Goal: Information Seeking & Learning: Find contact information

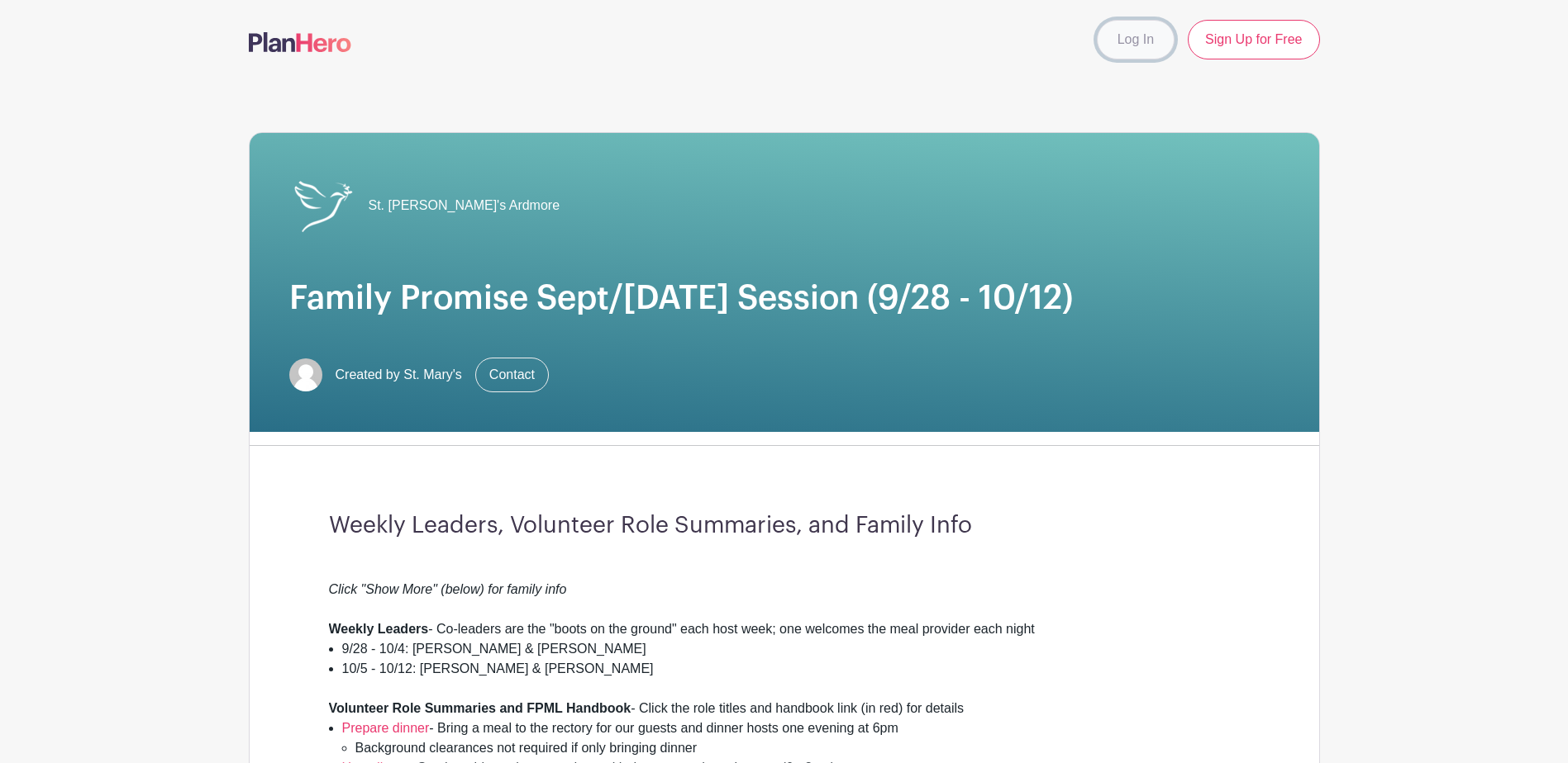
click at [1137, 40] on link "Log In" at bounding box center [1135, 39] width 78 height 39
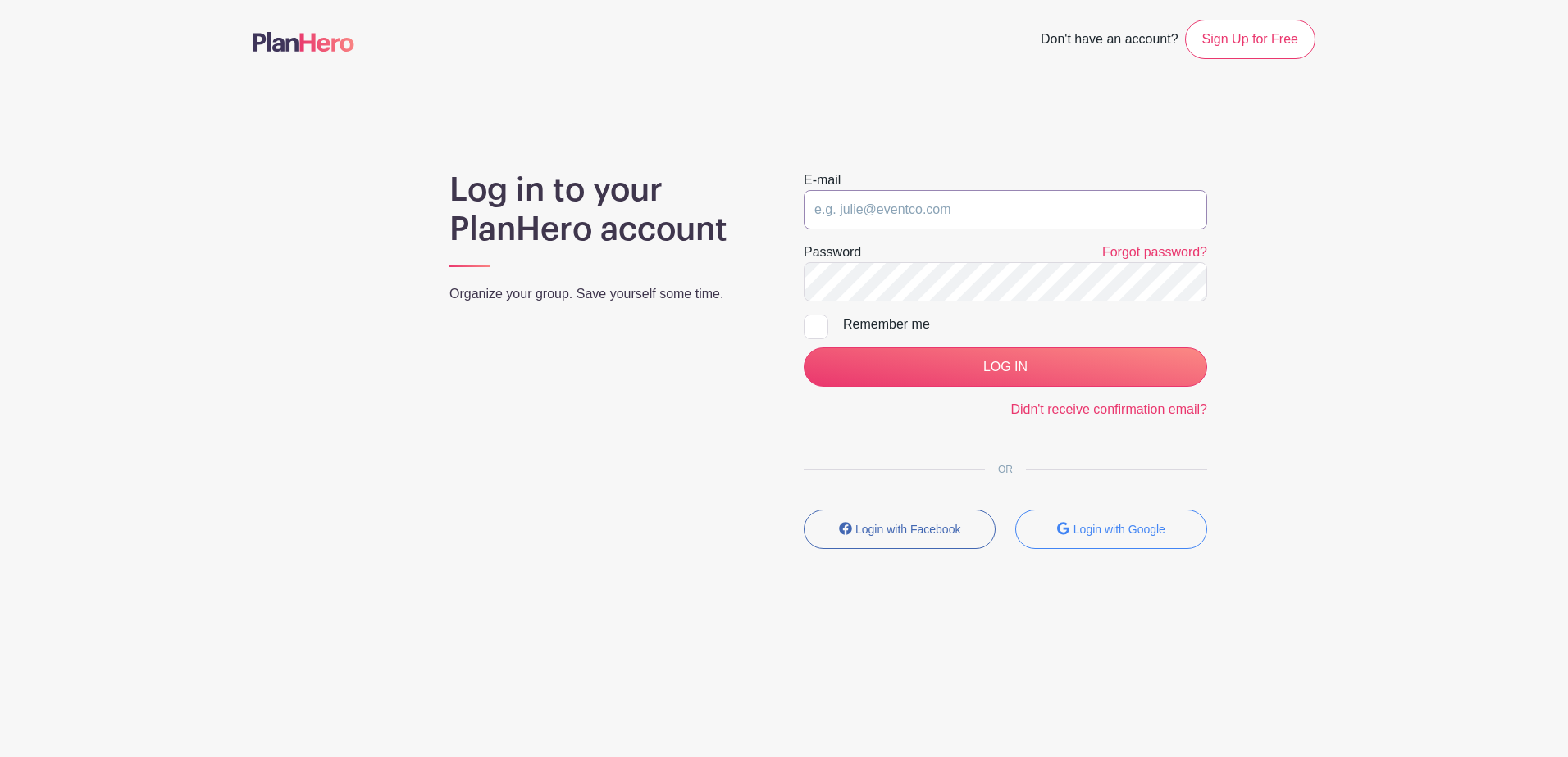
click at [931, 214] on input "email" at bounding box center [1005, 209] width 403 height 39
type input "[EMAIL_ADDRESS][DOMAIN_NAME]"
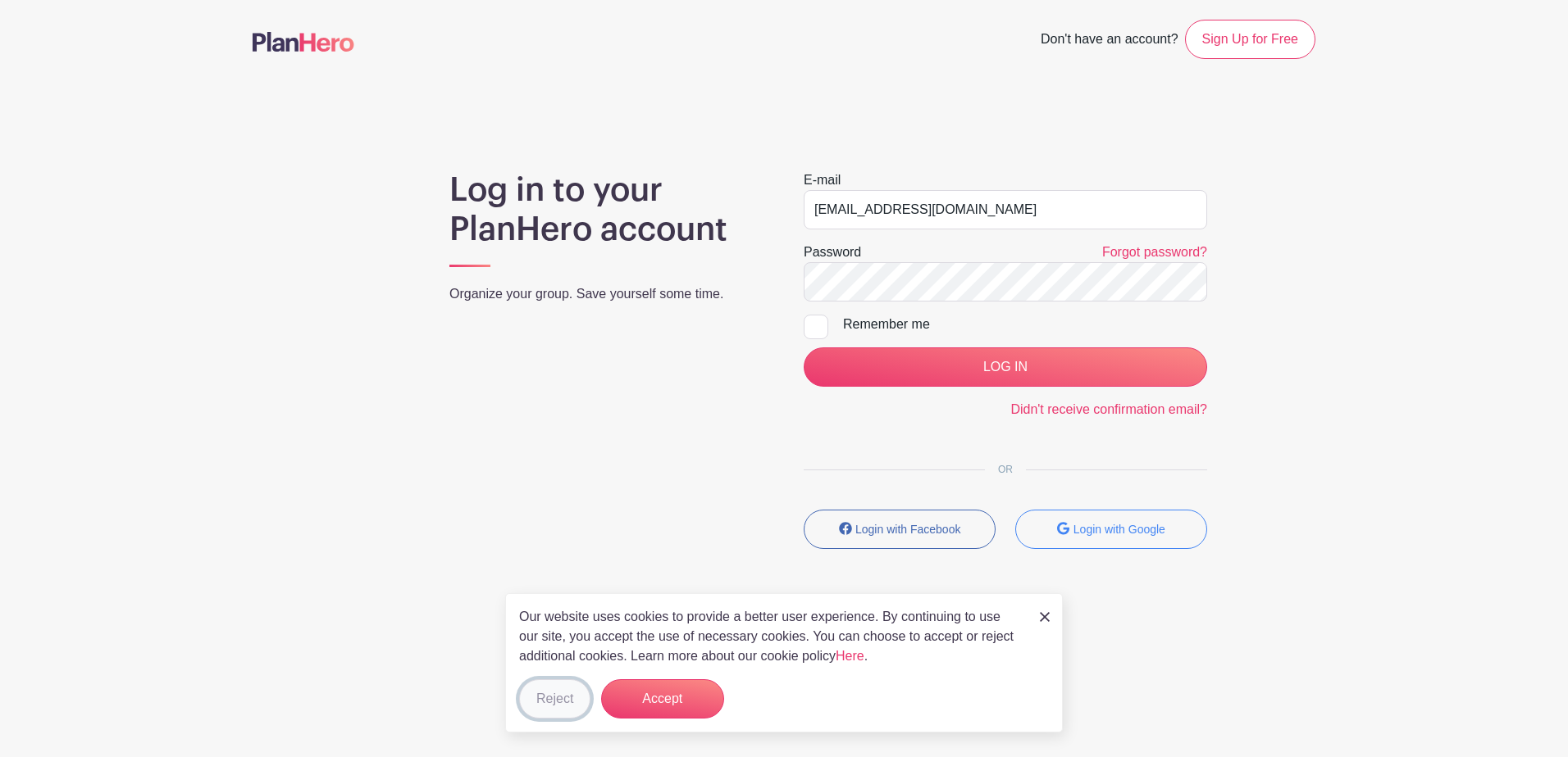
click at [538, 709] on button "Reject" at bounding box center [554, 699] width 72 height 39
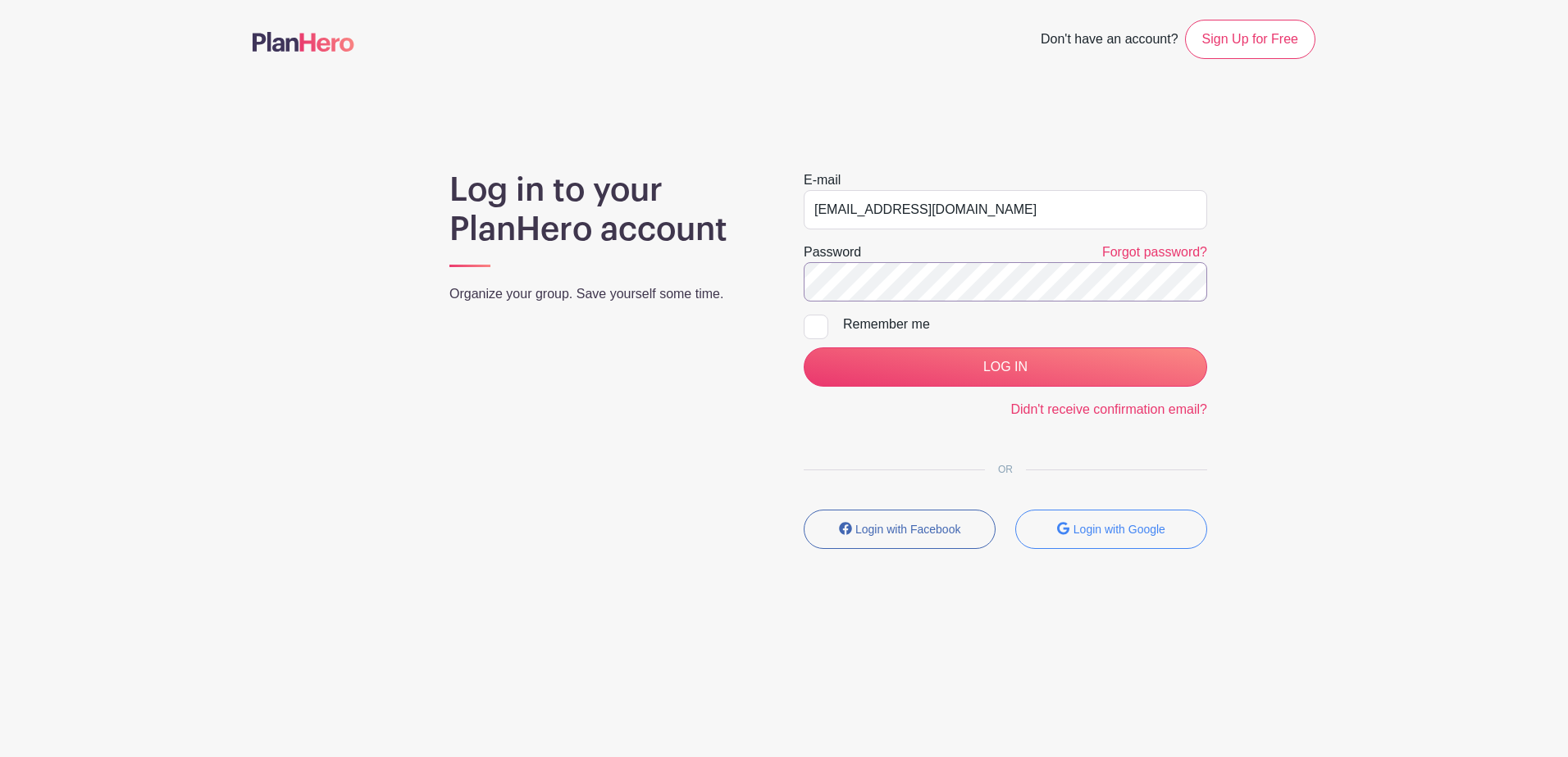
click at [803, 347] on input "LOG IN" at bounding box center [1005, 367] width 403 height 39
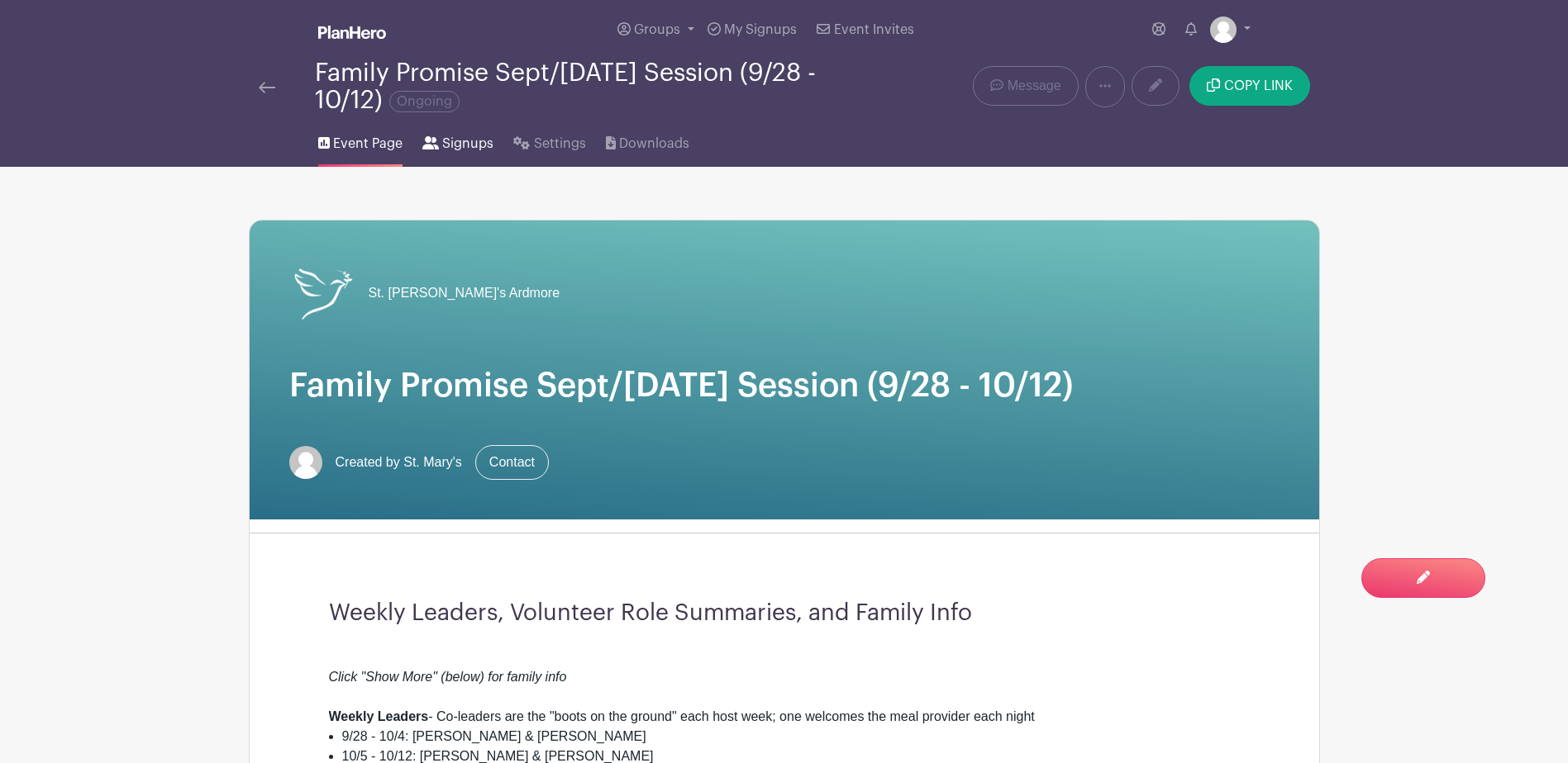
click at [464, 147] on span "Signups" at bounding box center [467, 143] width 51 height 20
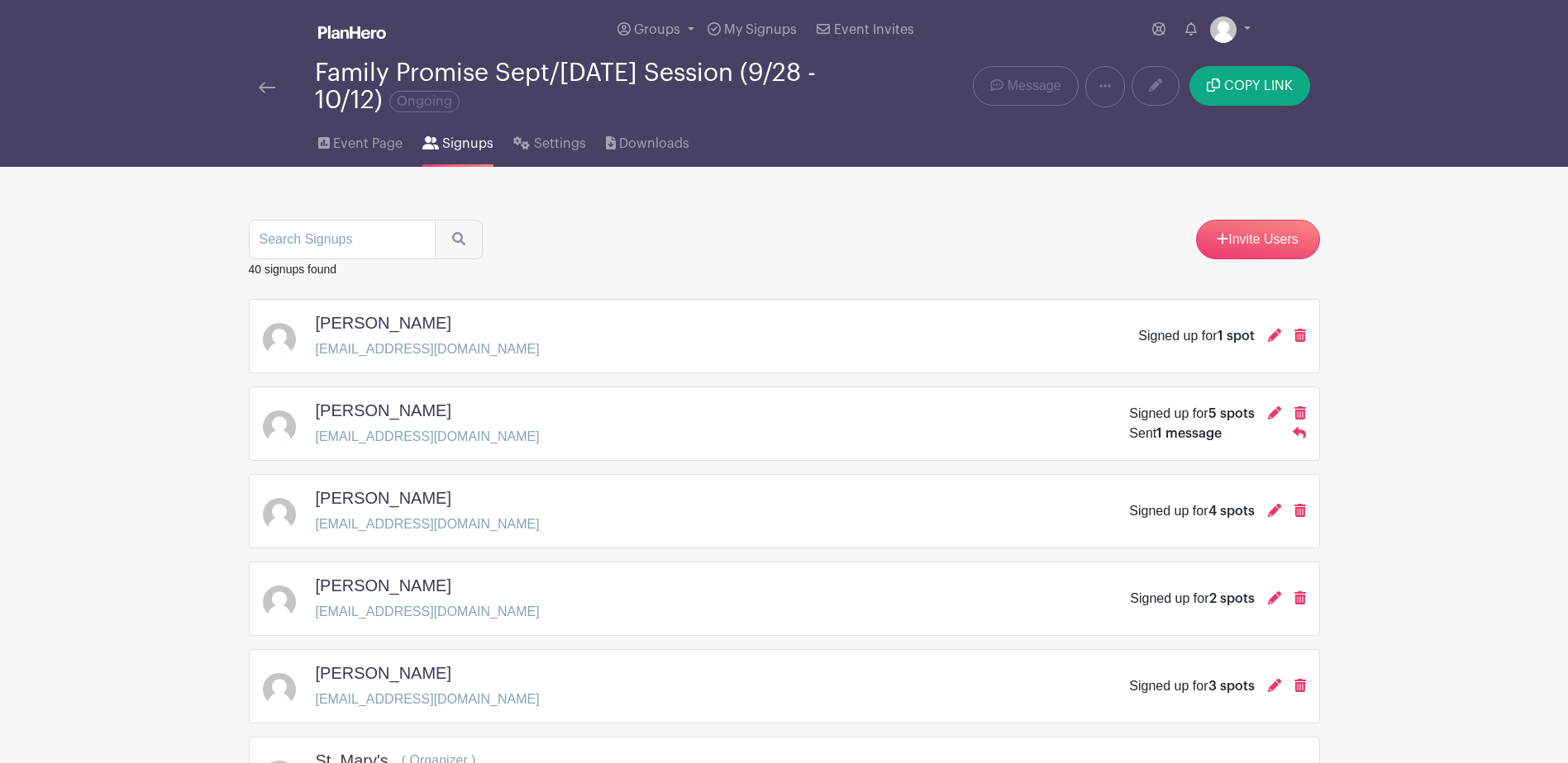
click at [1266, 337] on div "Signed up for 1 spot" at bounding box center [1221, 336] width 167 height 20
click at [1273, 336] on icon at bounding box center [1274, 336] width 13 height 13
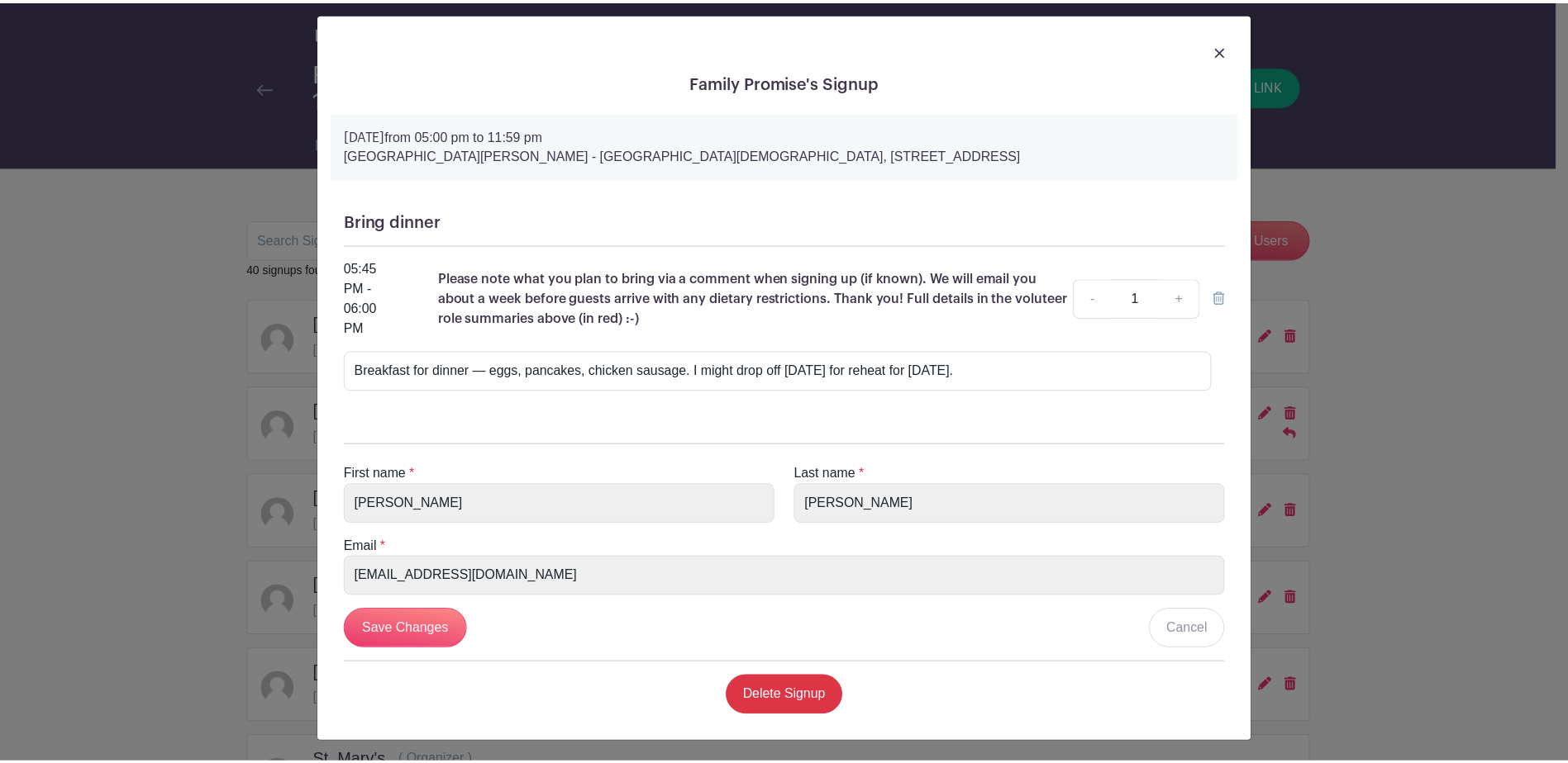
scroll to position [14, 0]
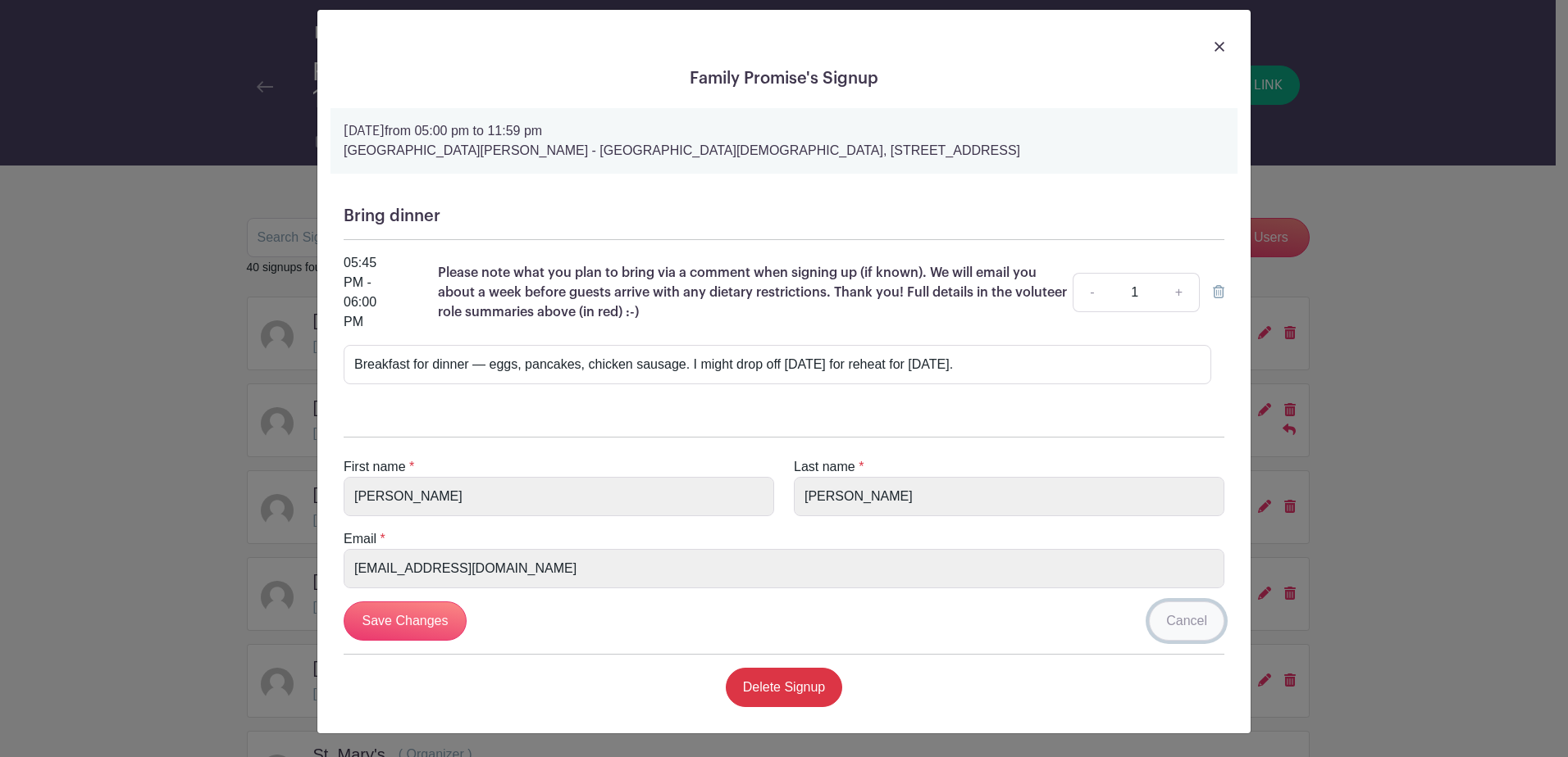
click at [1182, 624] on link "Cancel" at bounding box center [1186, 620] width 75 height 39
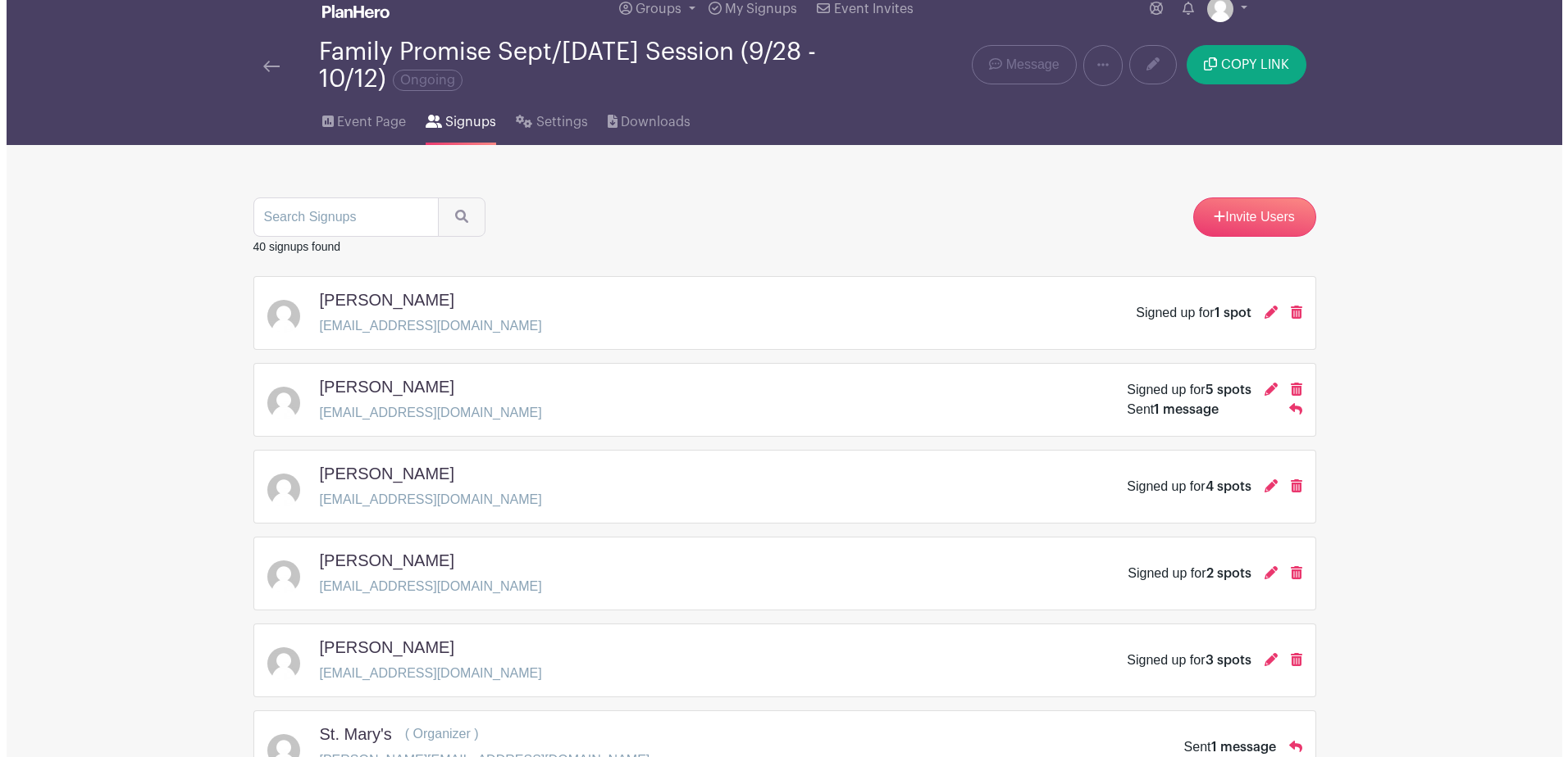
scroll to position [82, 0]
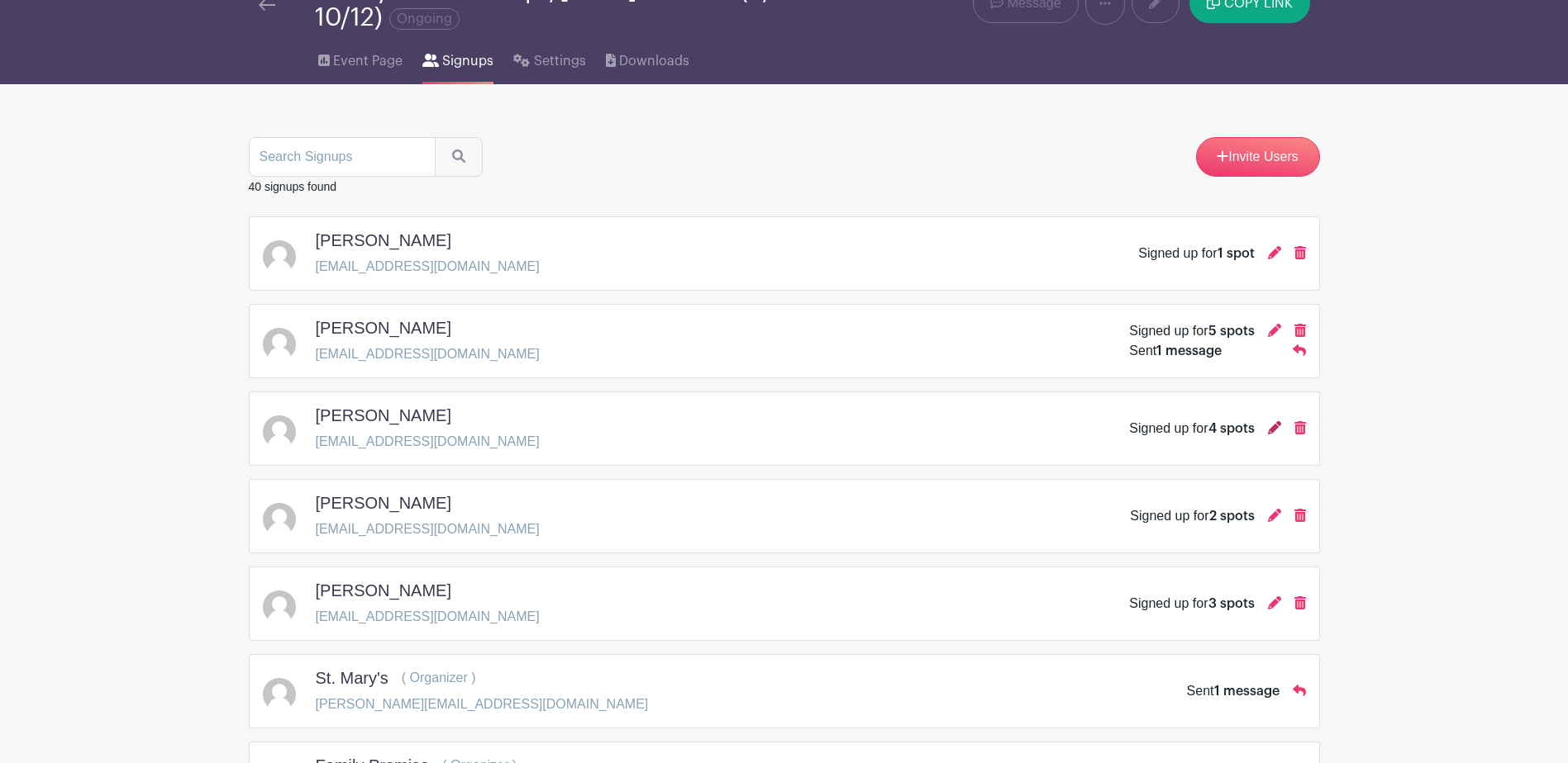
click at [1275, 424] on icon at bounding box center [1274, 428] width 13 height 13
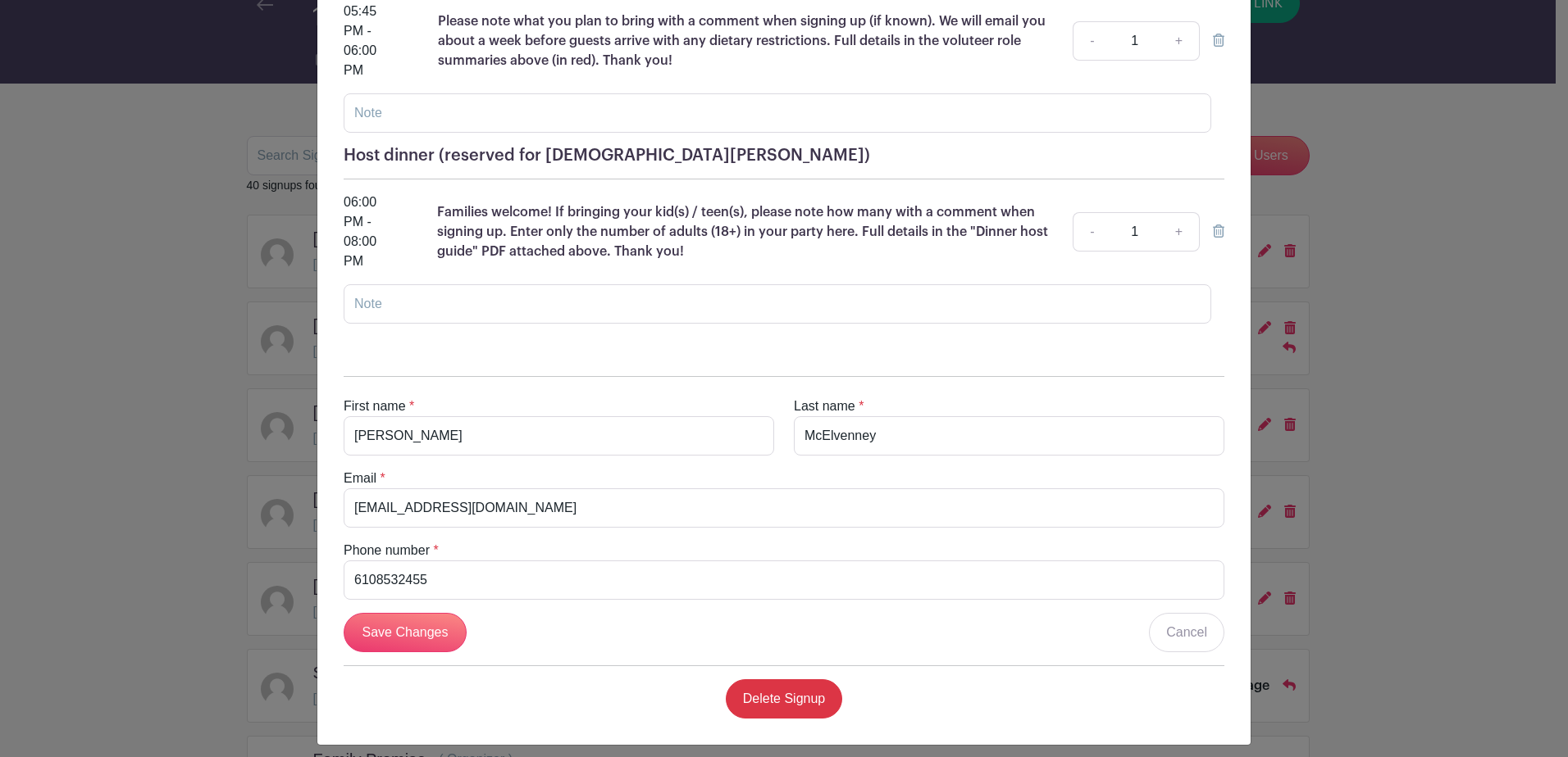
scroll to position [790, 0]
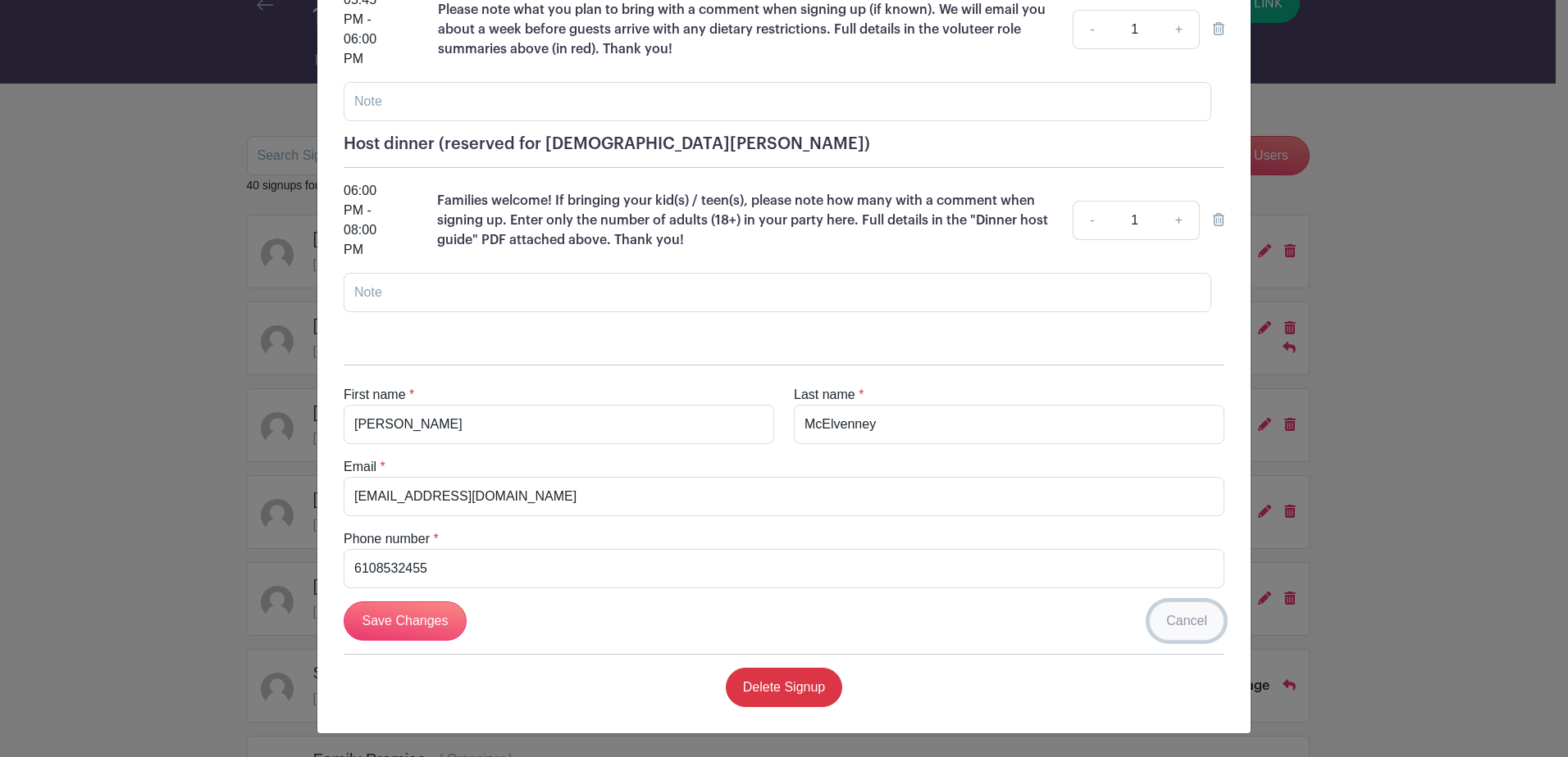
click at [1168, 616] on link "Cancel" at bounding box center [1186, 620] width 75 height 39
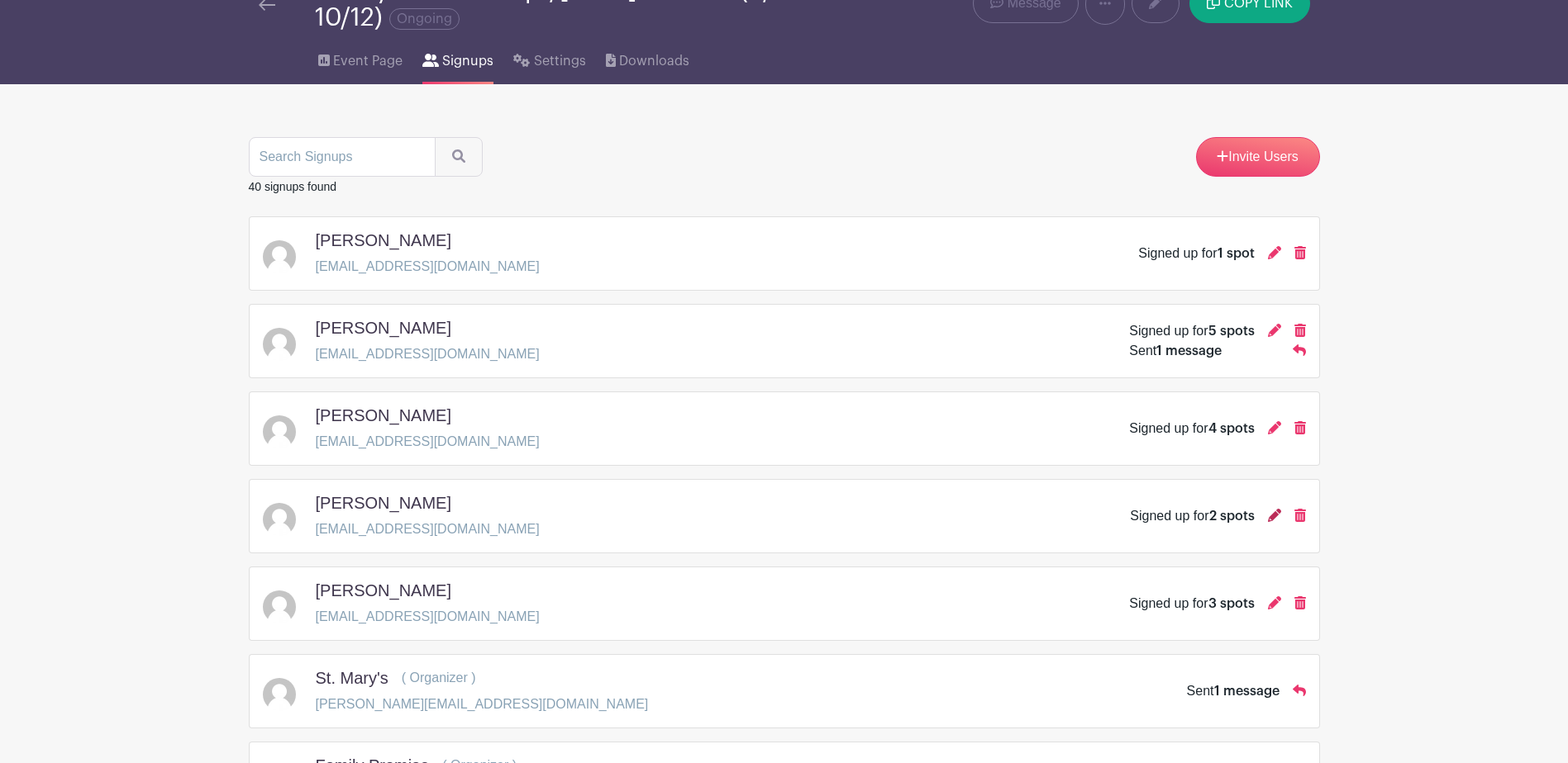
click at [1270, 517] on icon at bounding box center [1274, 516] width 13 height 13
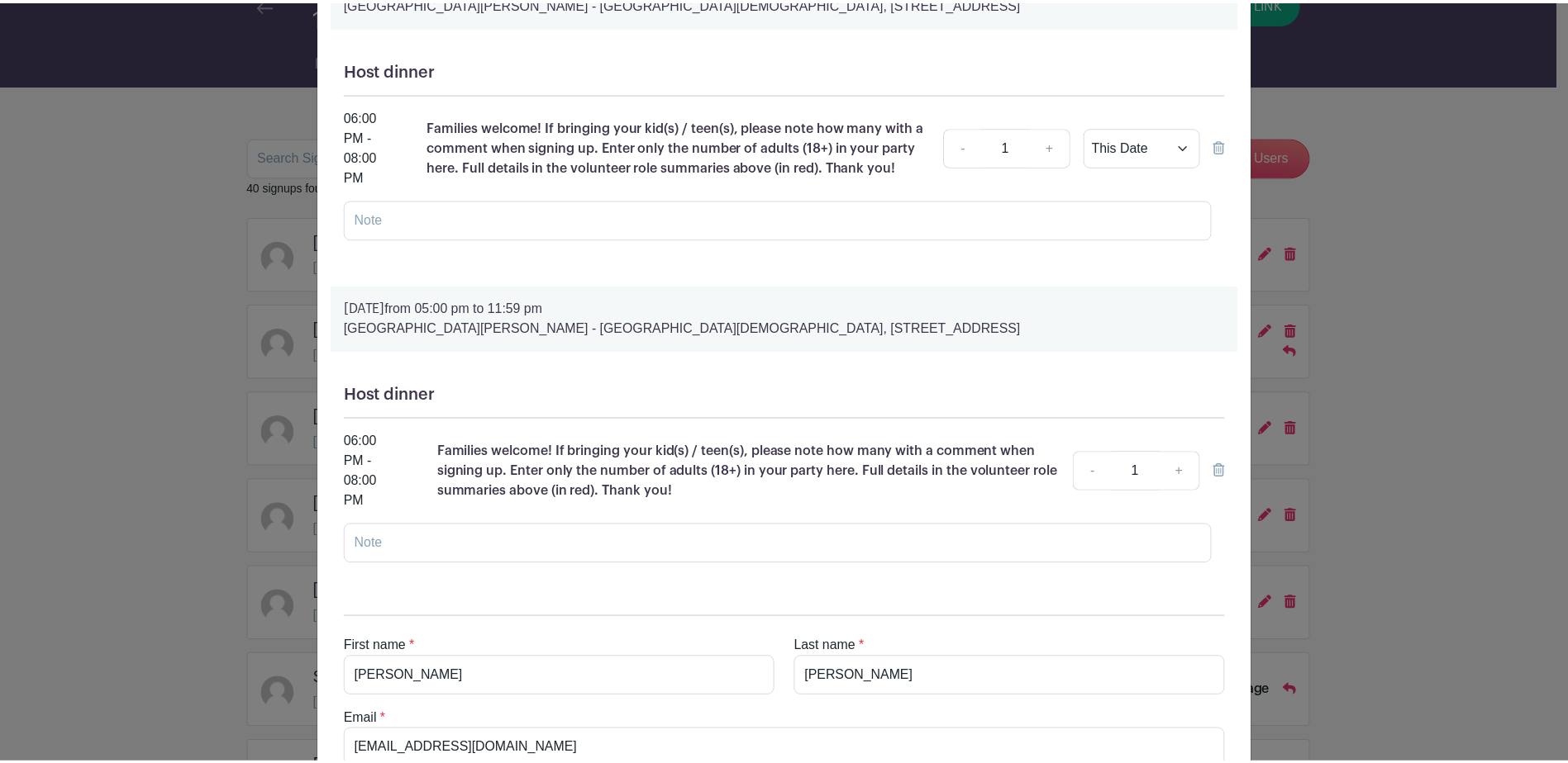
scroll to position [412, 0]
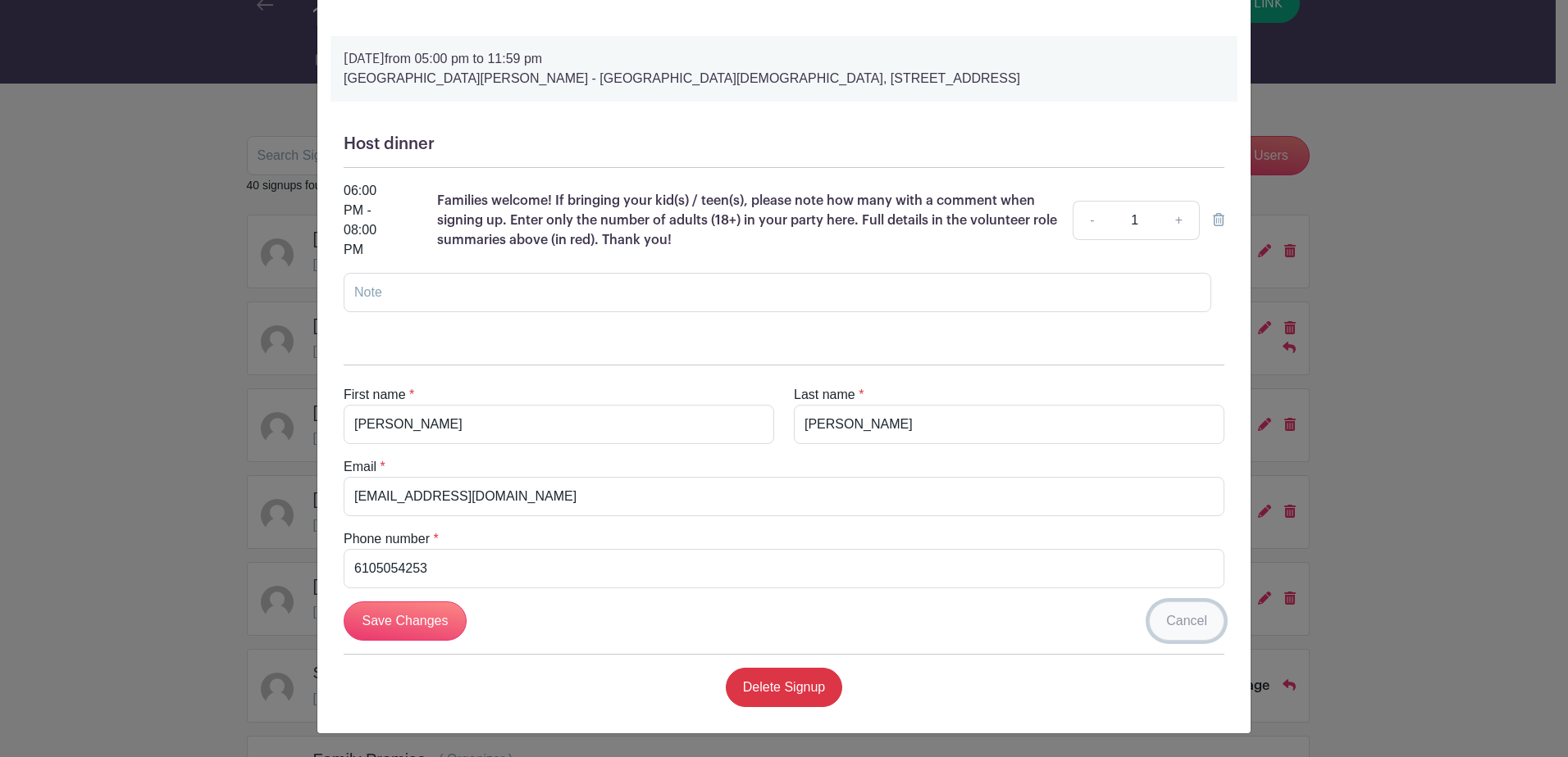
click at [1173, 617] on link "Cancel" at bounding box center [1186, 620] width 75 height 39
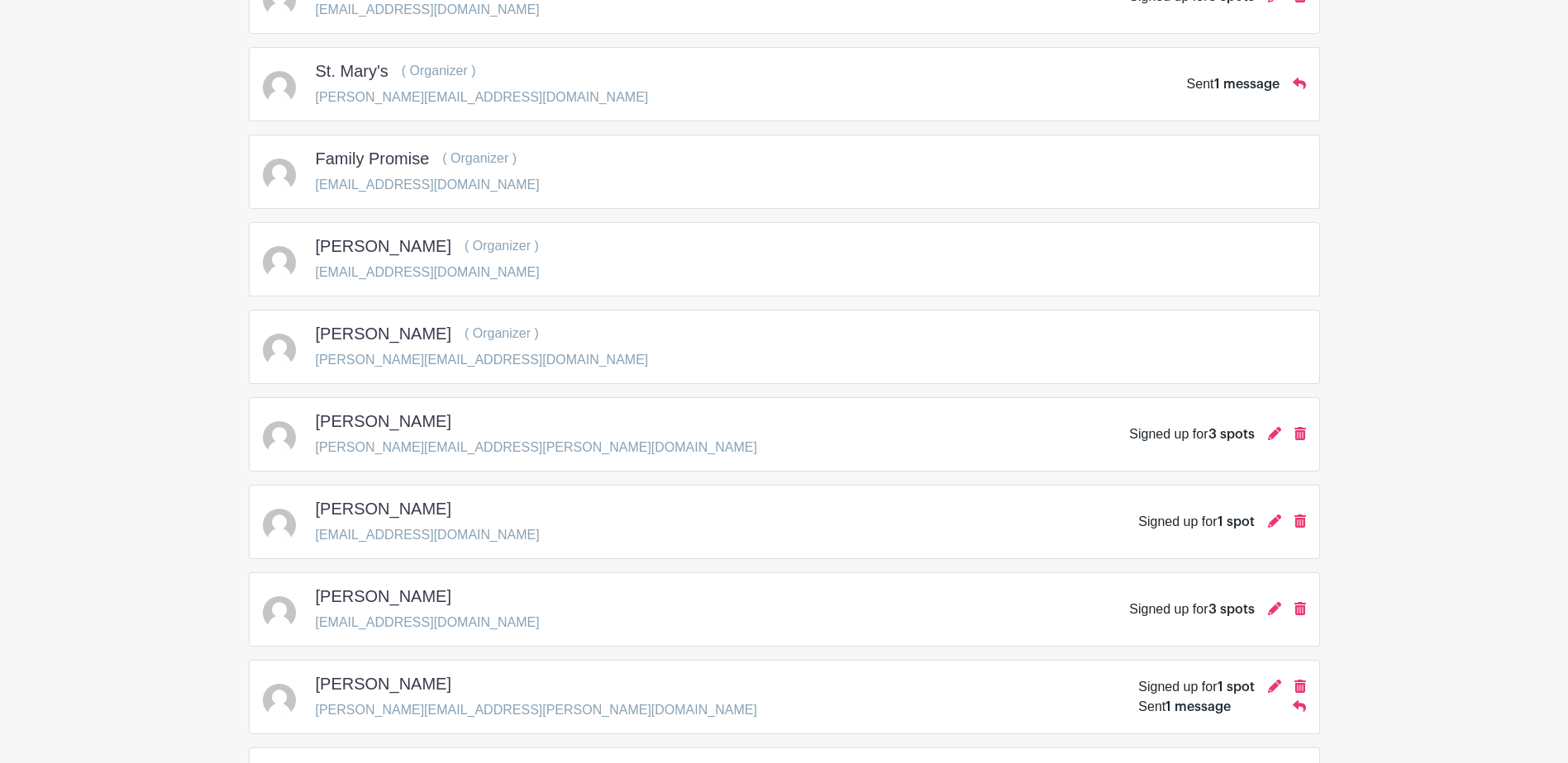
scroll to position [661, 0]
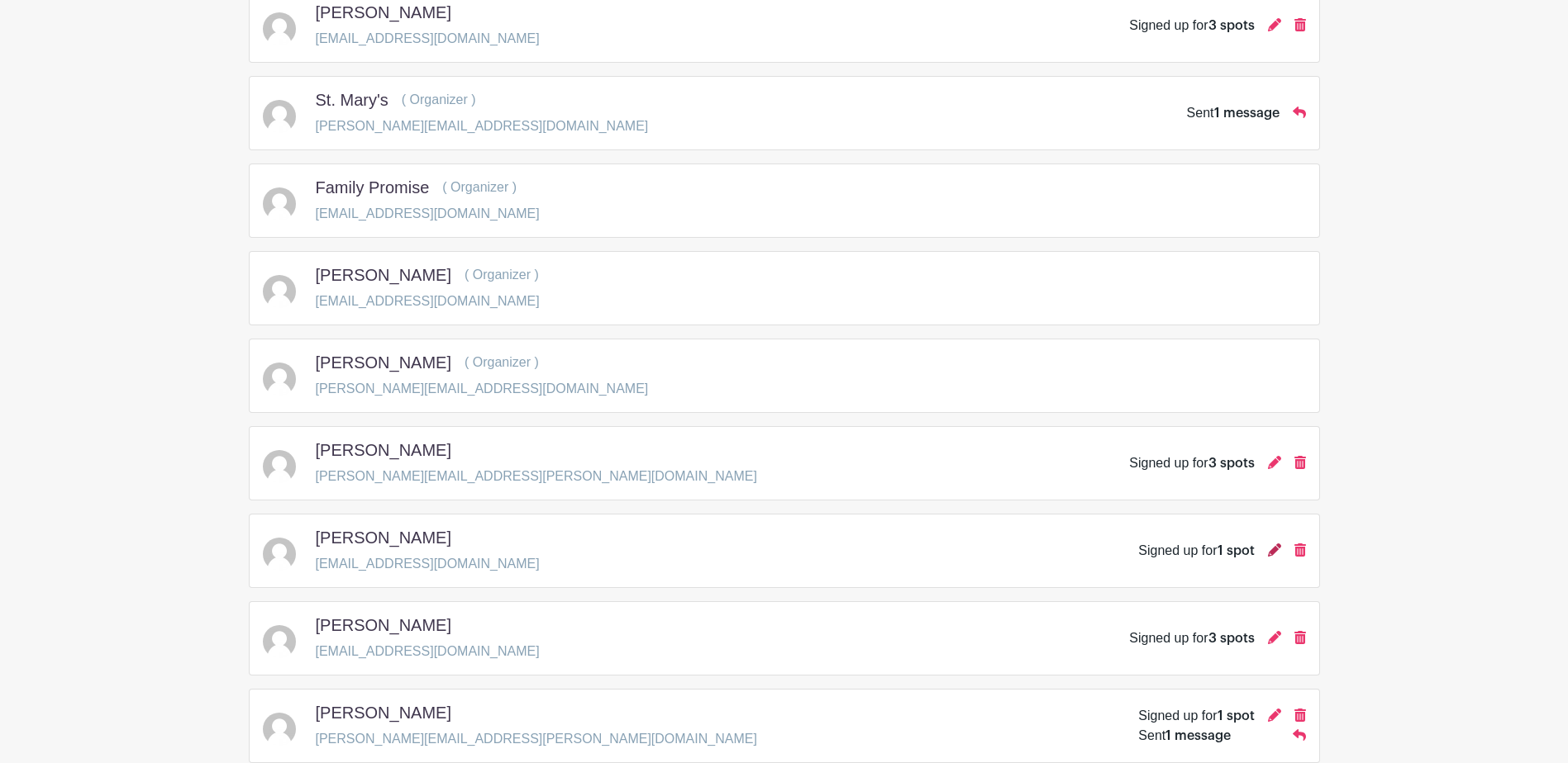
click at [1275, 549] on icon at bounding box center [1274, 550] width 13 height 13
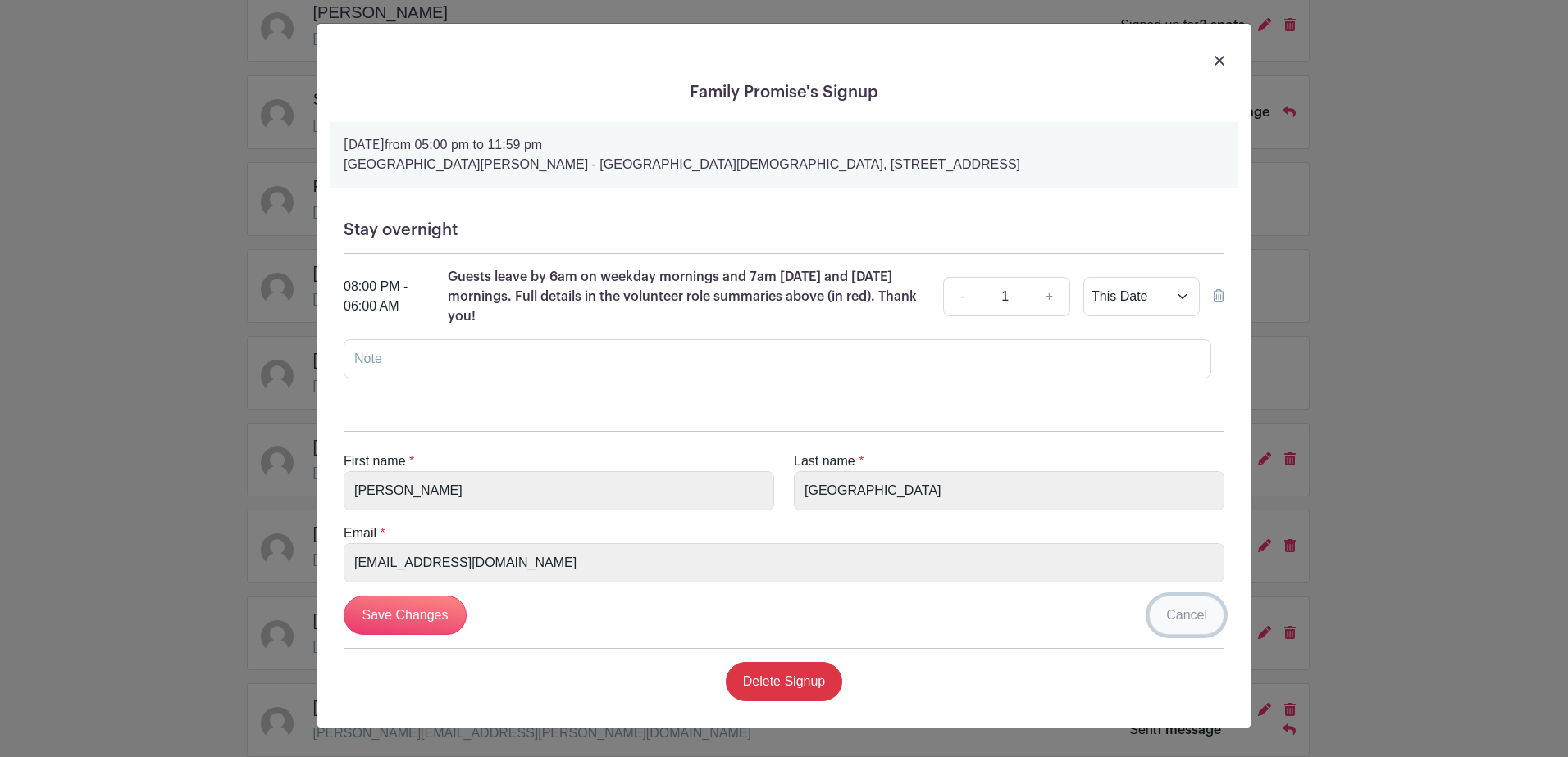
click at [1188, 616] on link "Cancel" at bounding box center [1186, 615] width 75 height 39
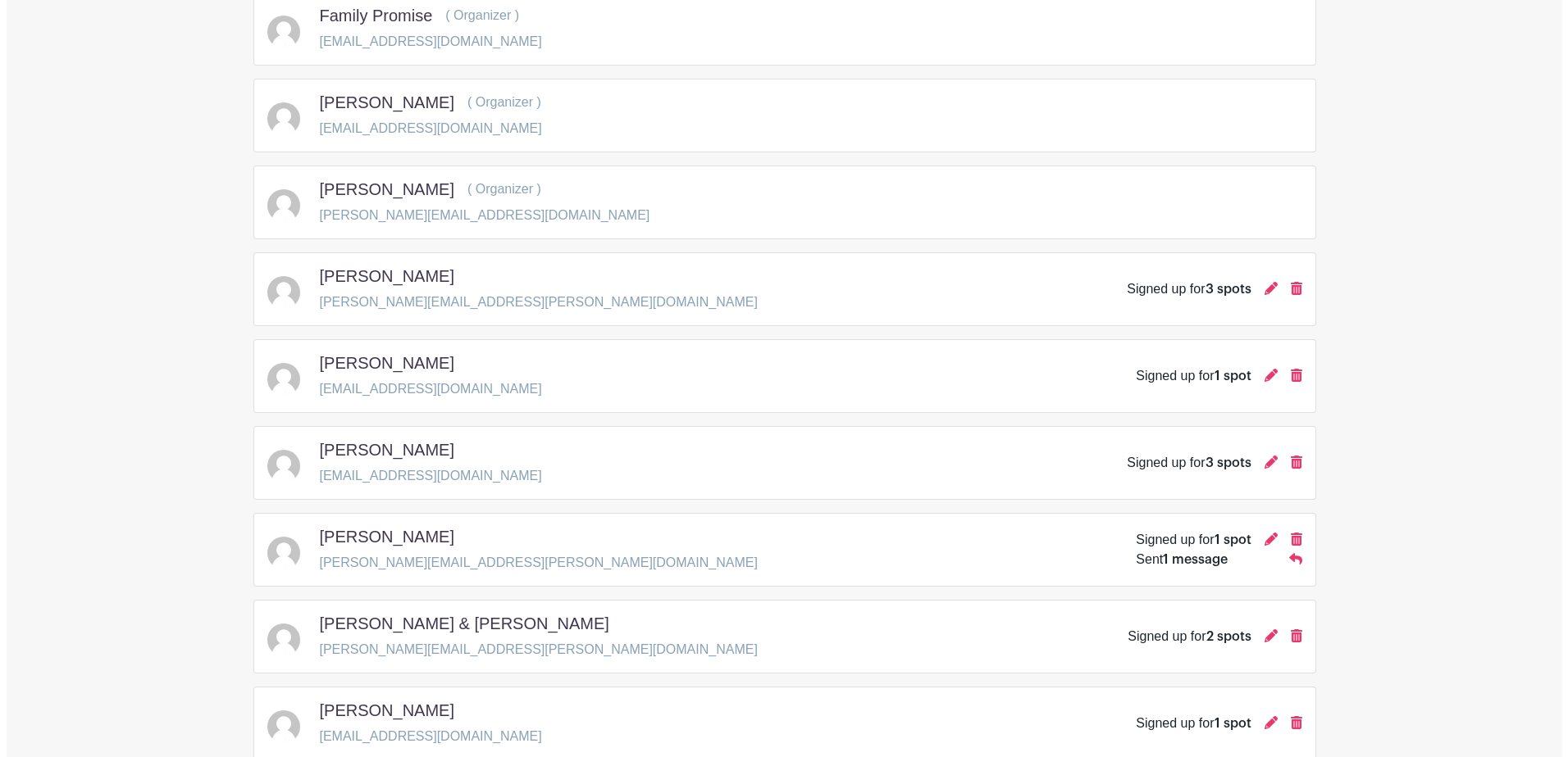
scroll to position [1312, 0]
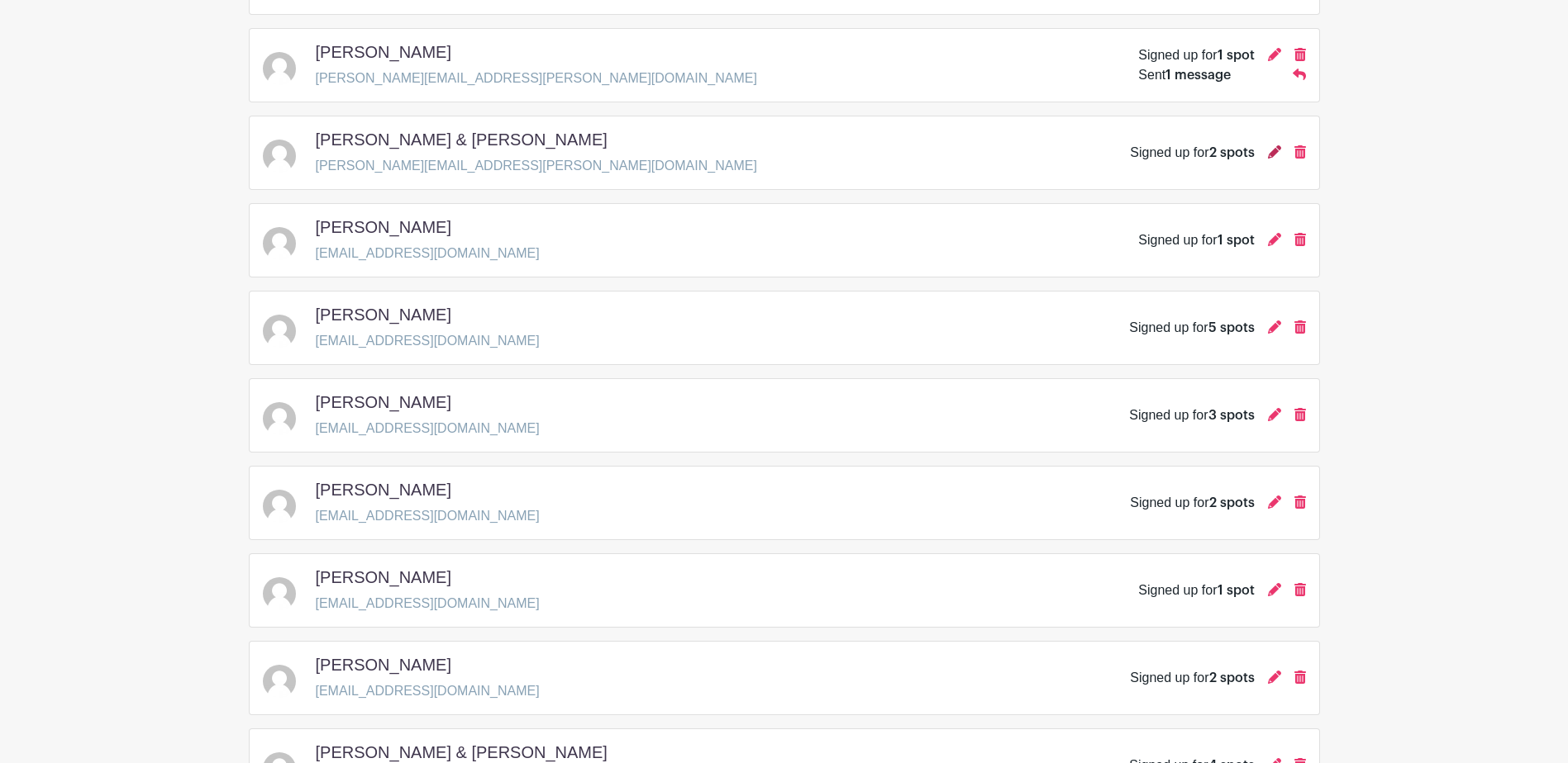
click at [1270, 152] on icon at bounding box center [1274, 152] width 13 height 13
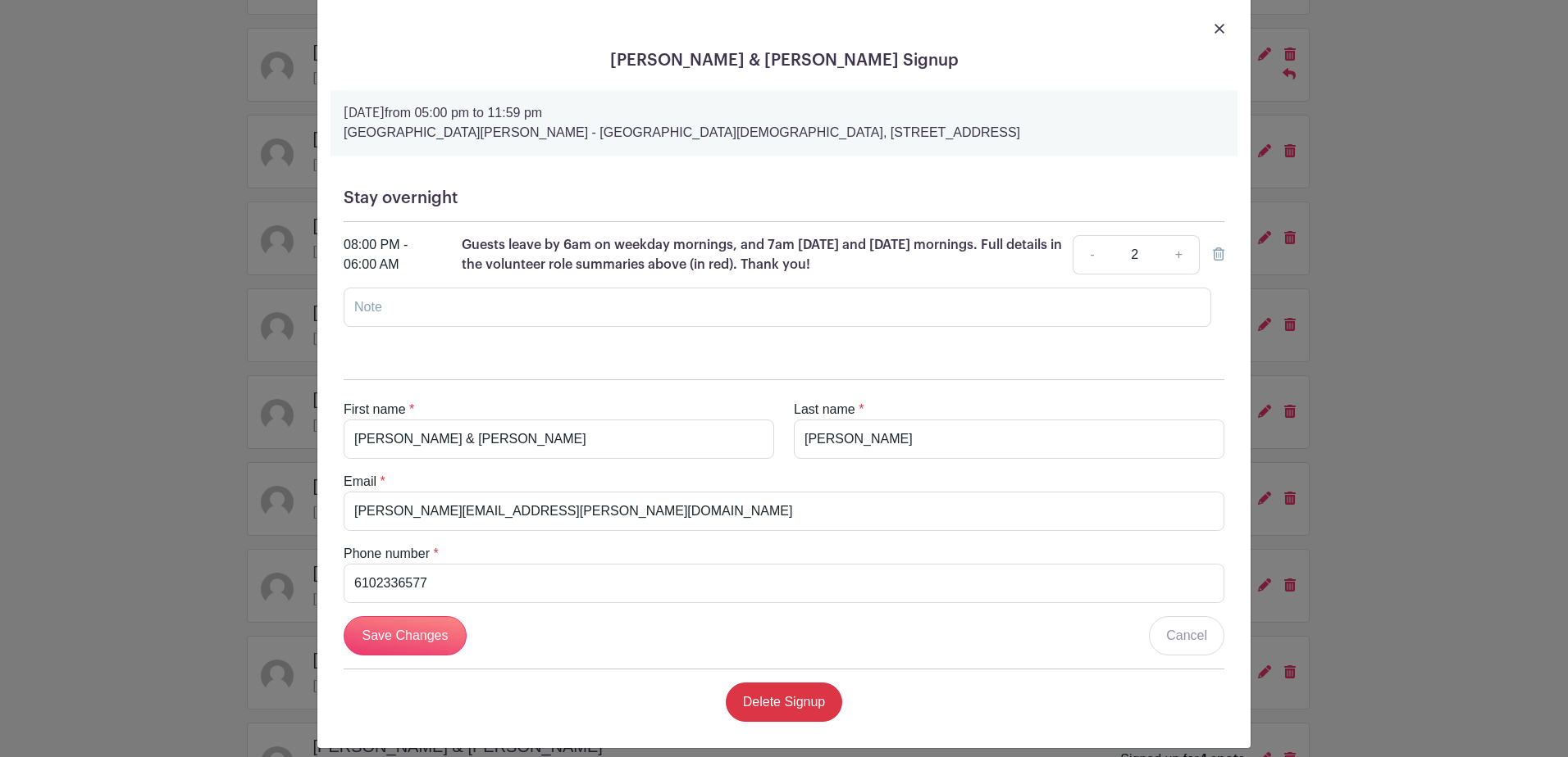
scroll to position [47, 0]
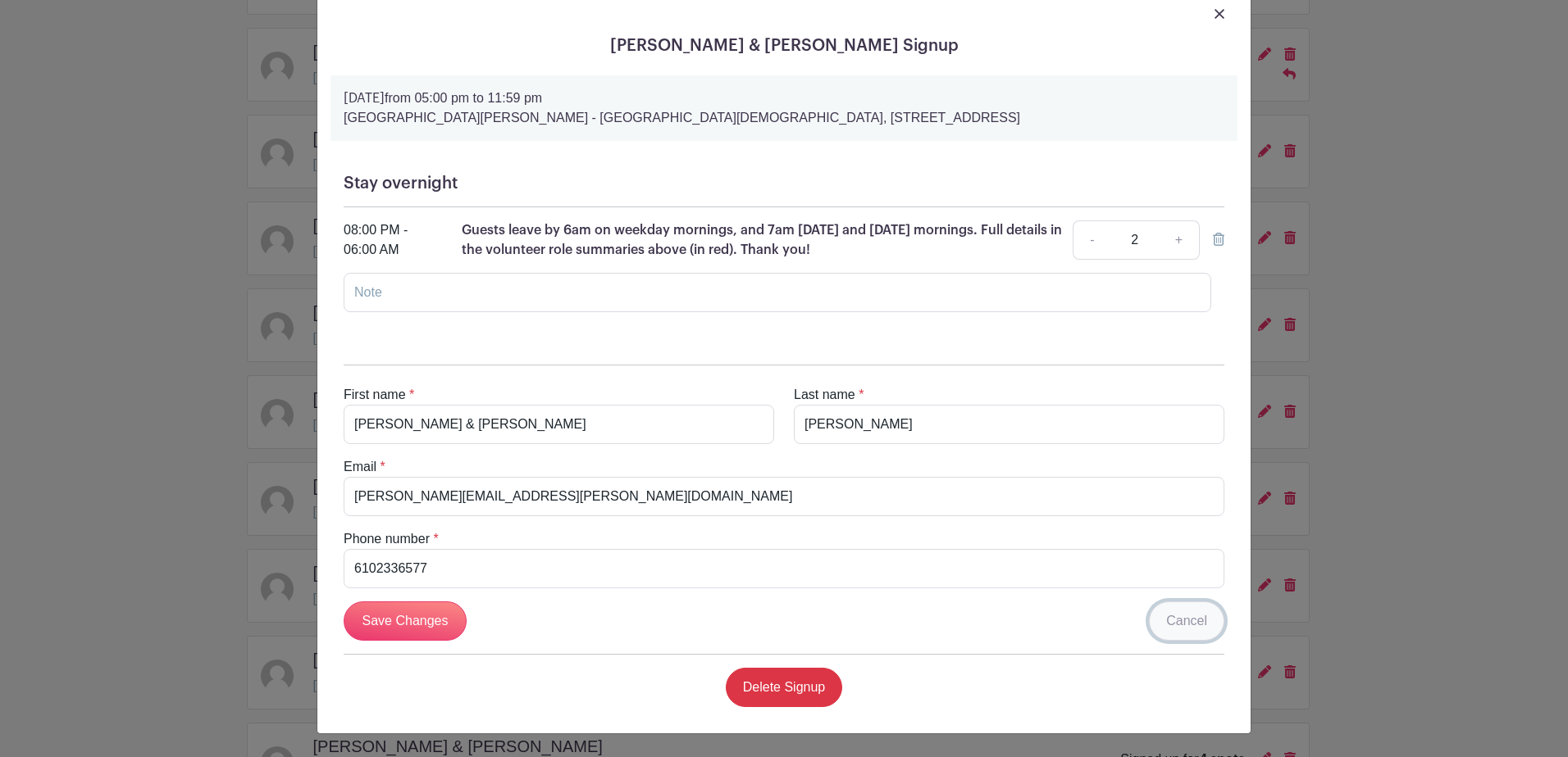
click at [1174, 626] on link "Cancel" at bounding box center [1186, 620] width 75 height 39
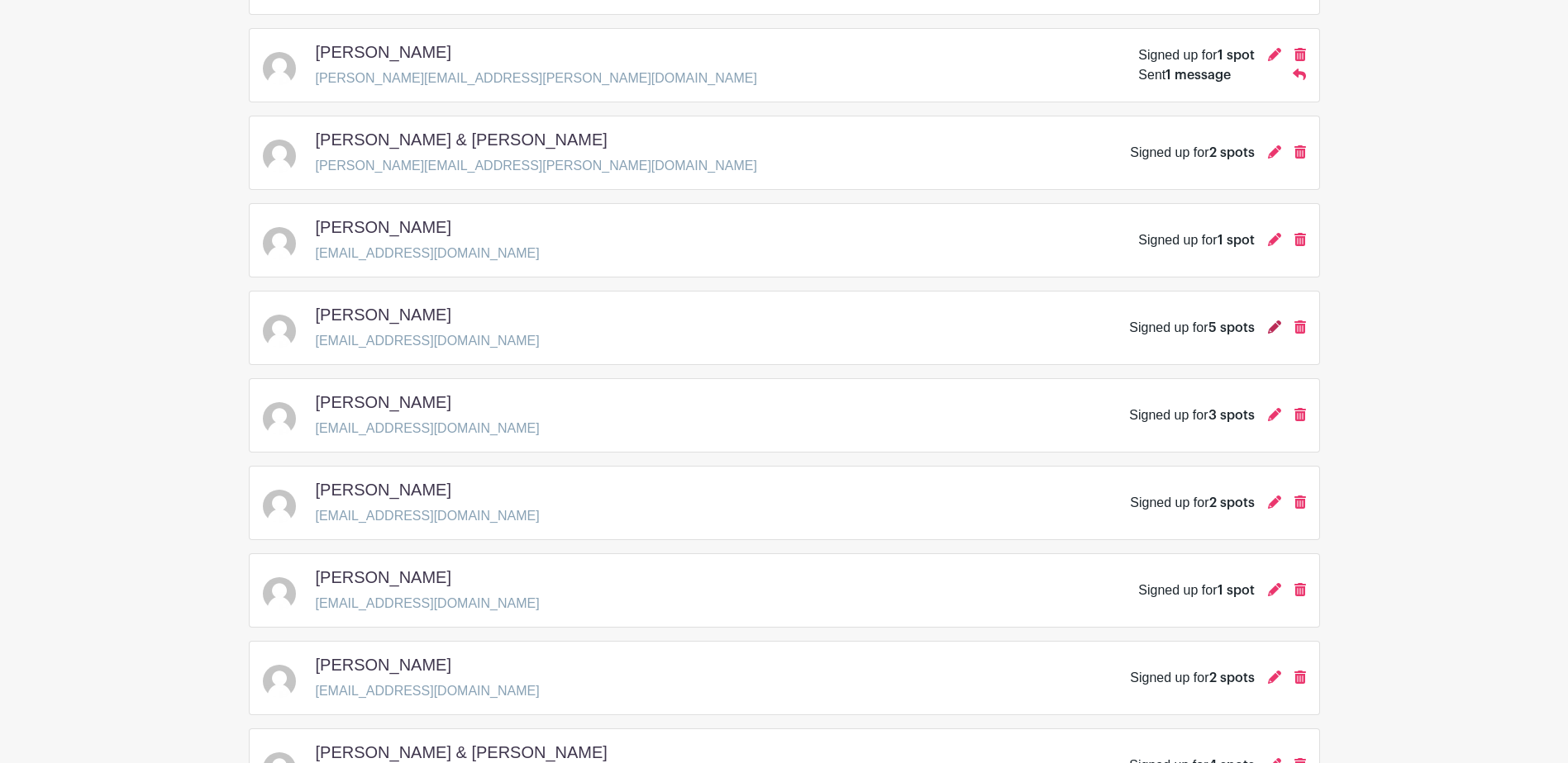
click at [1269, 330] on icon at bounding box center [1274, 327] width 13 height 13
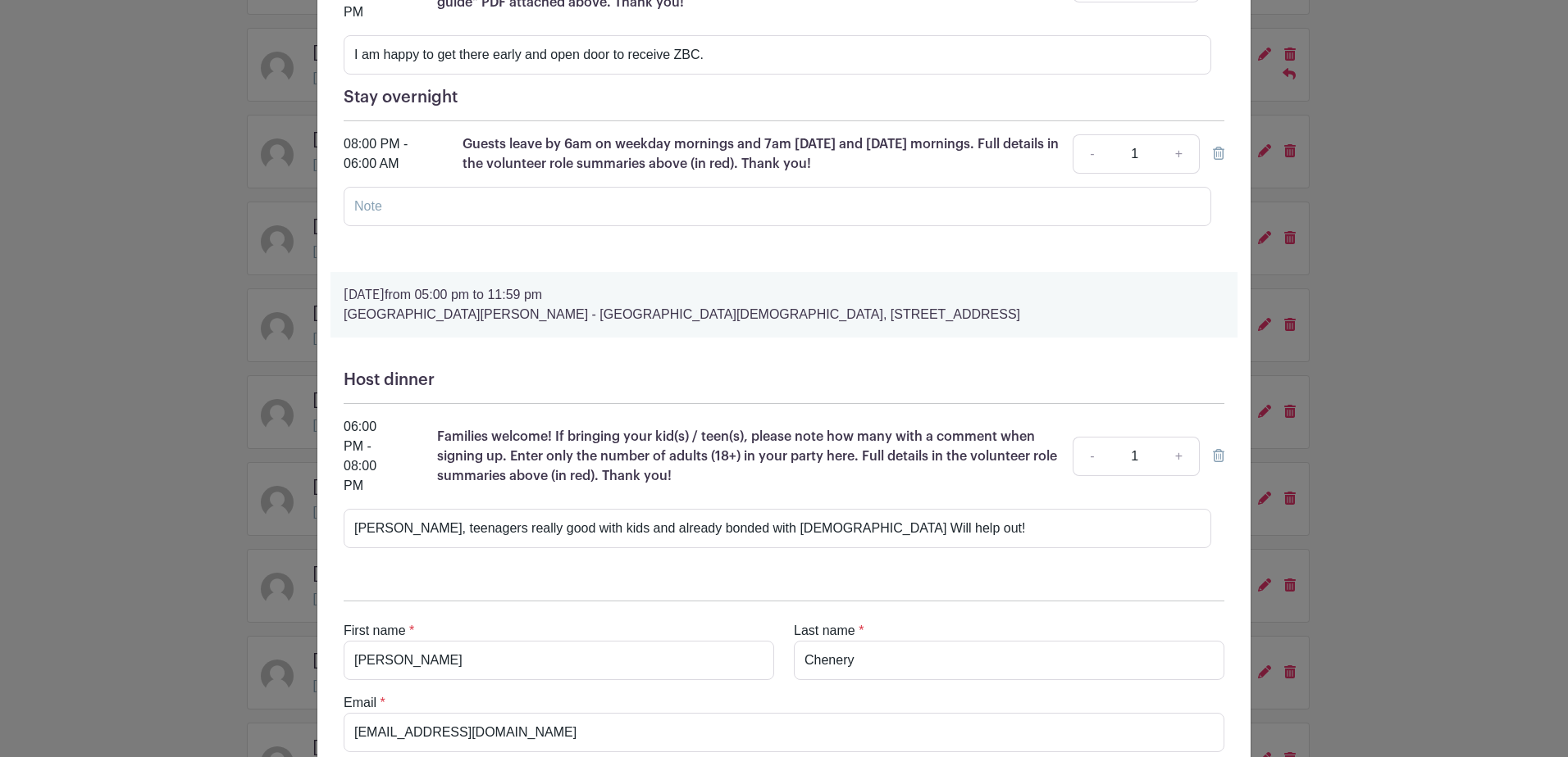
scroll to position [1053, 0]
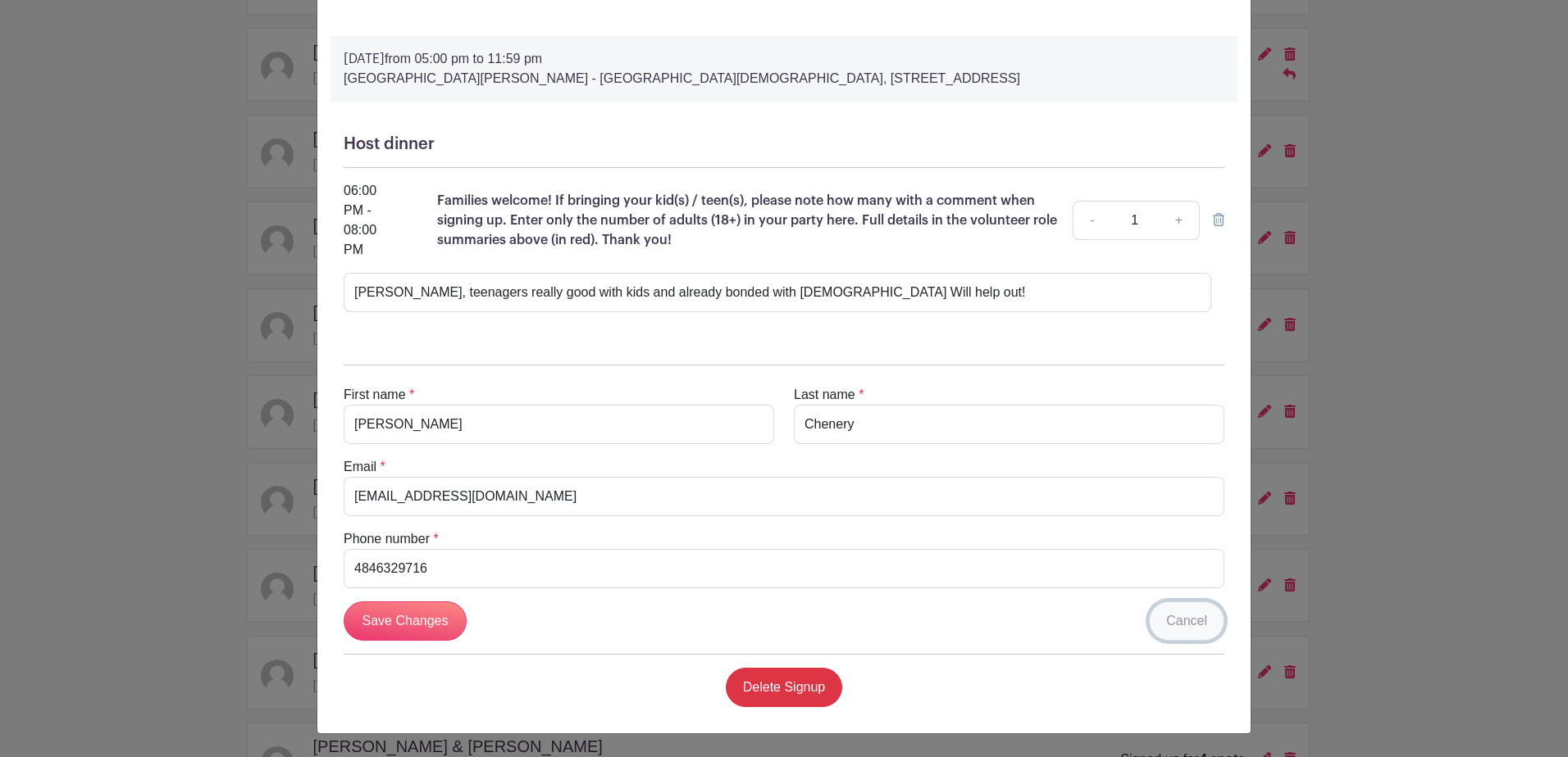
click at [1186, 629] on link "Cancel" at bounding box center [1186, 620] width 75 height 39
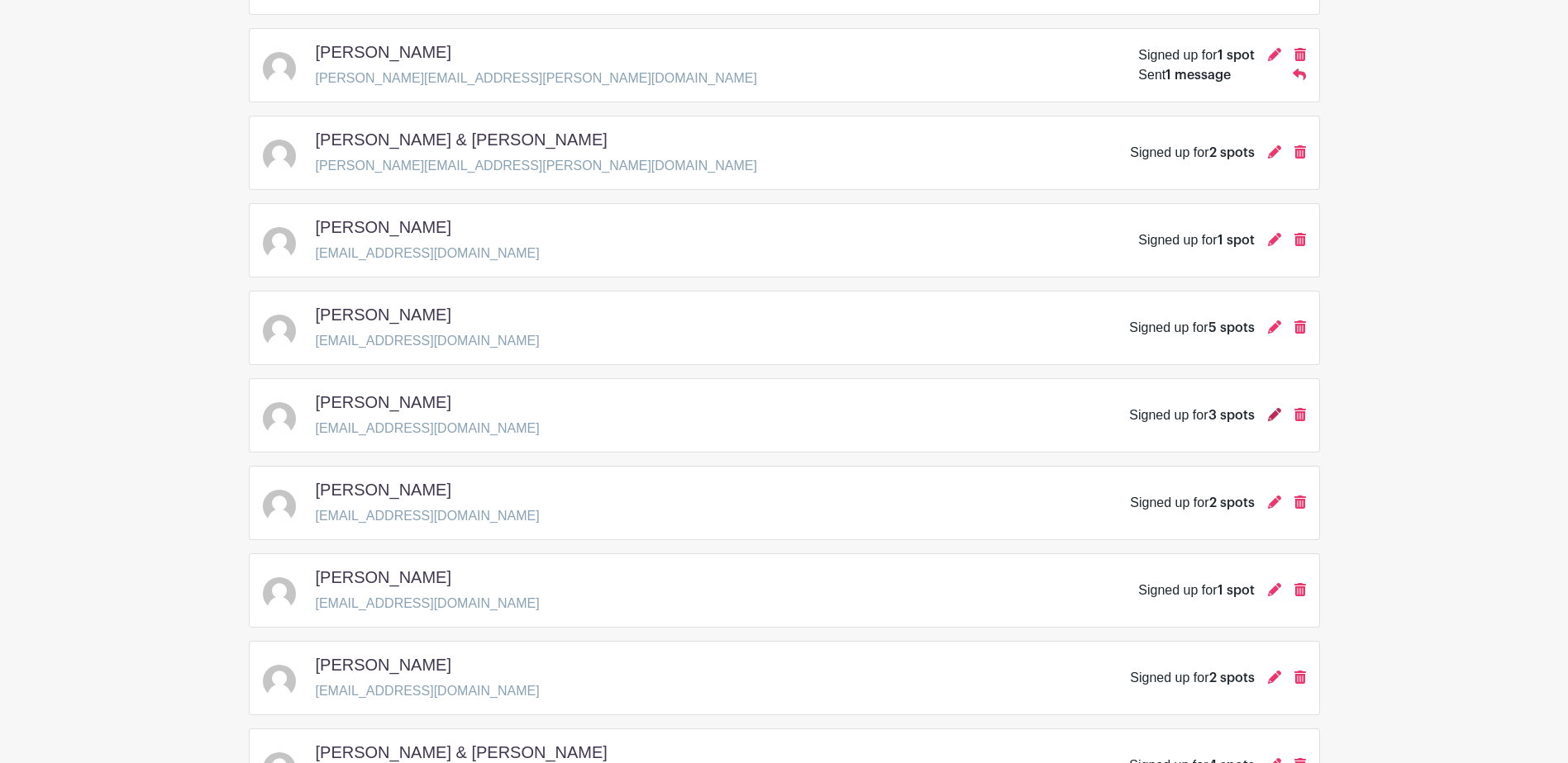
click at [1271, 415] on icon at bounding box center [1274, 415] width 13 height 13
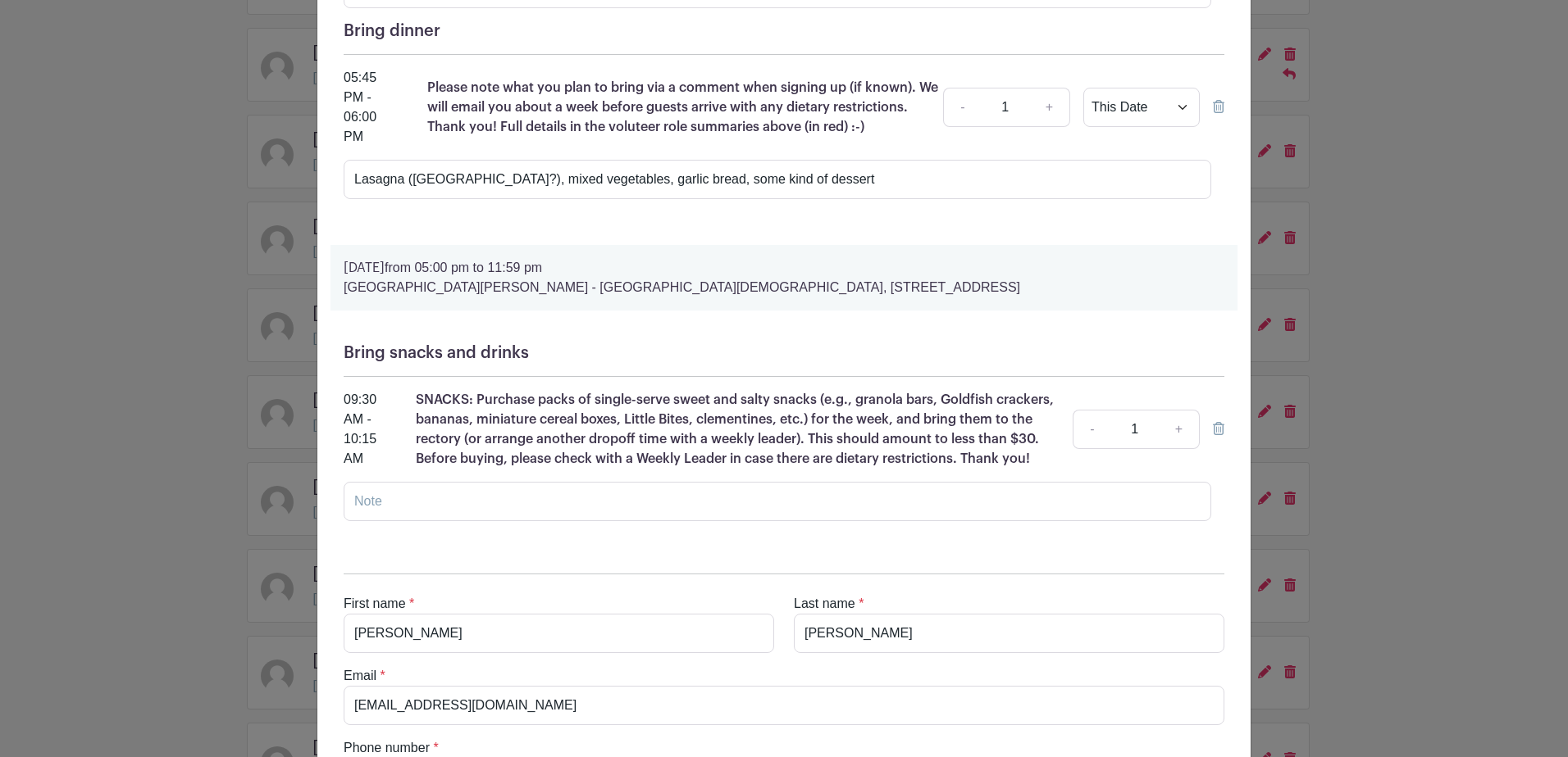
scroll to position [599, 0]
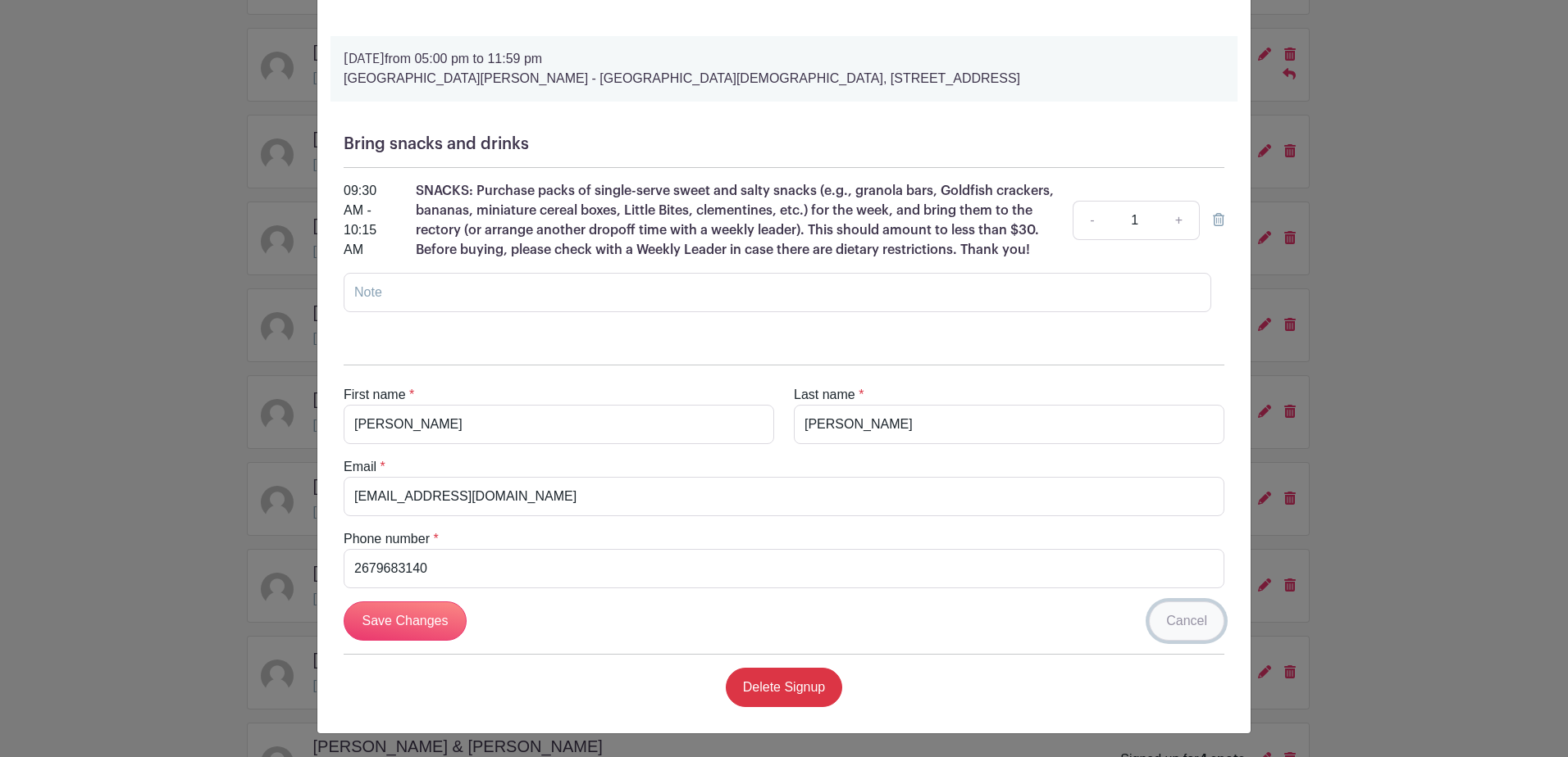
click at [1186, 615] on link "Cancel" at bounding box center [1186, 620] width 75 height 39
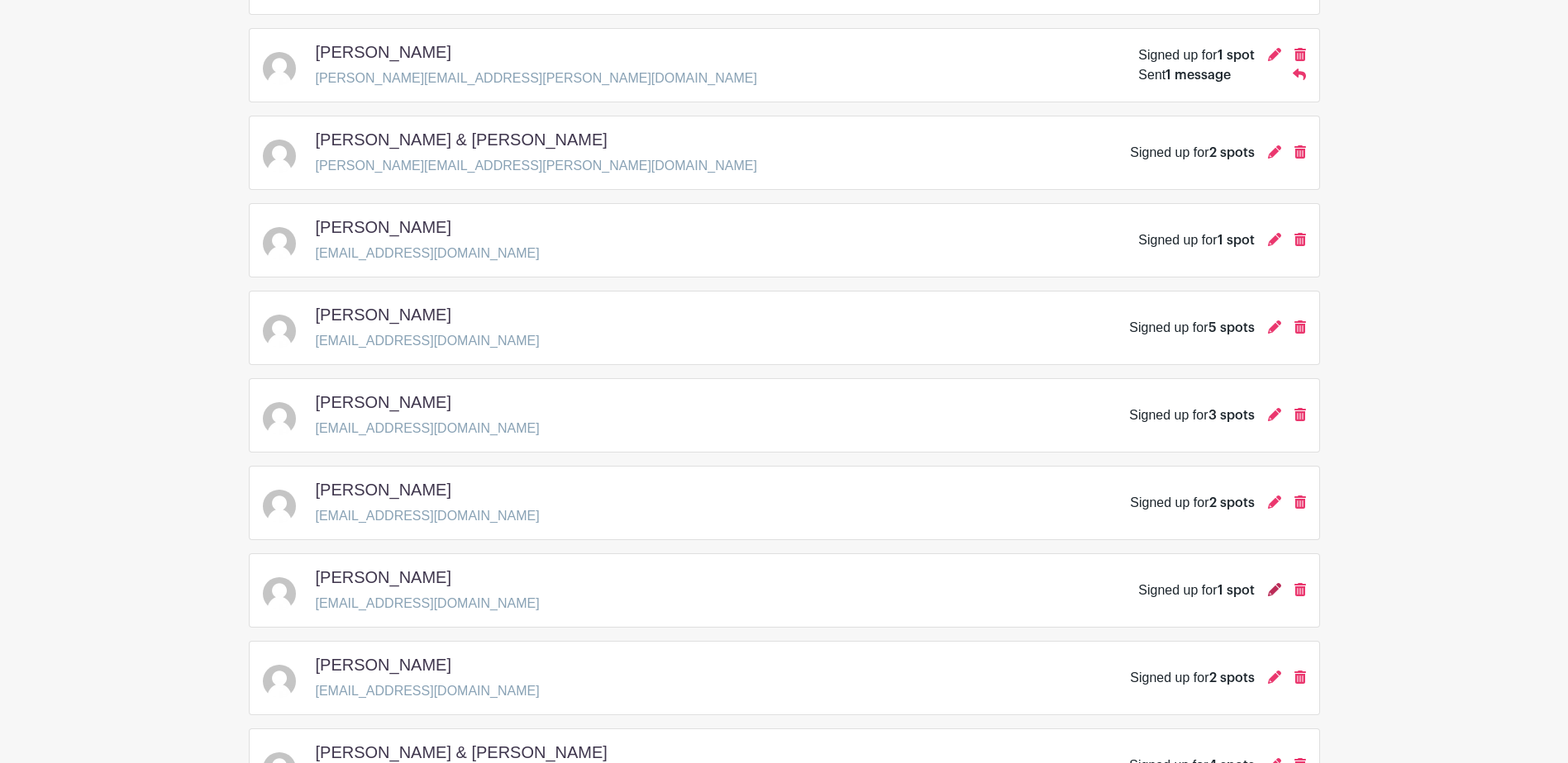
click at [1271, 588] on icon at bounding box center [1274, 590] width 13 height 13
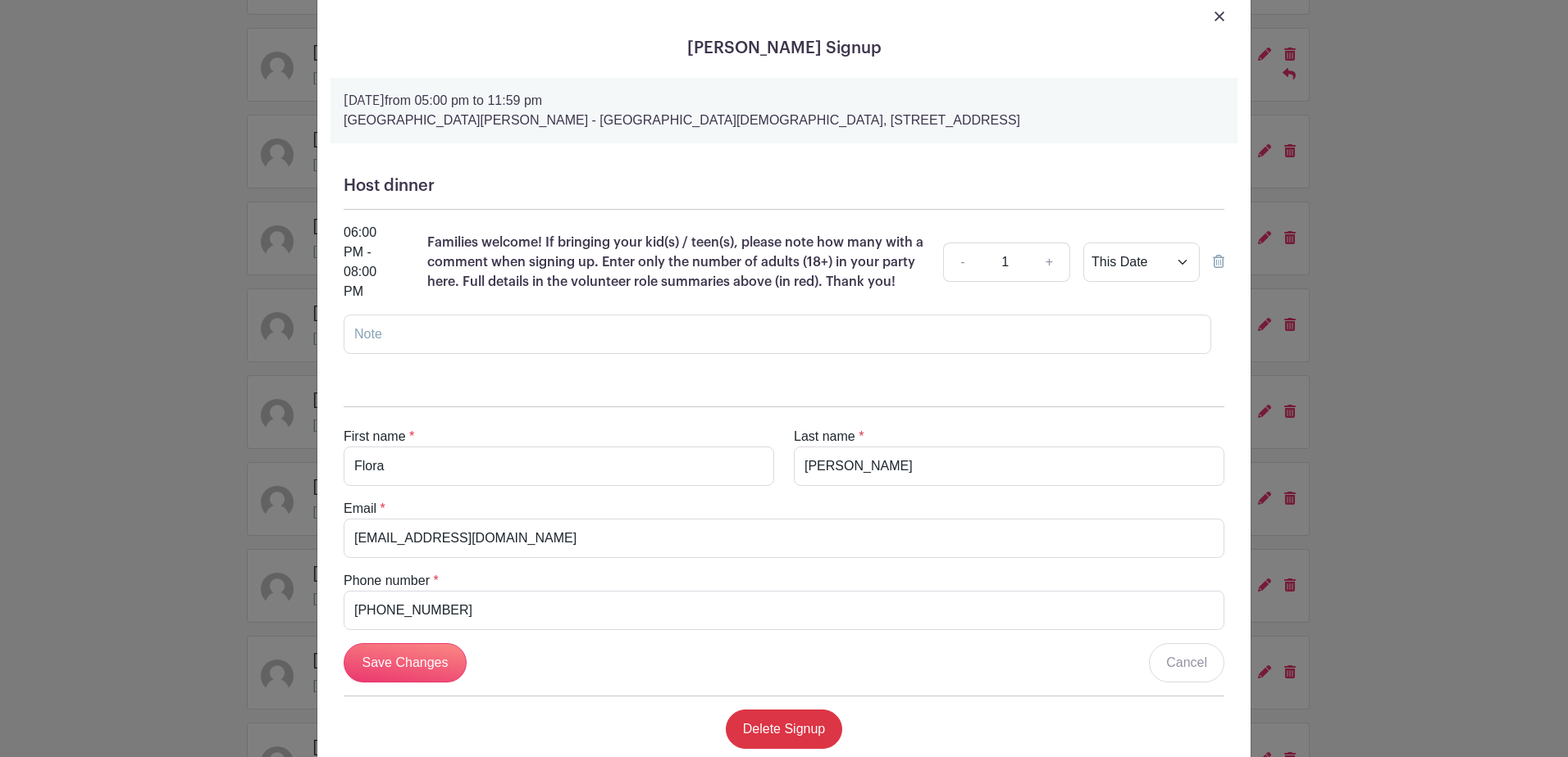
scroll to position [86, 0]
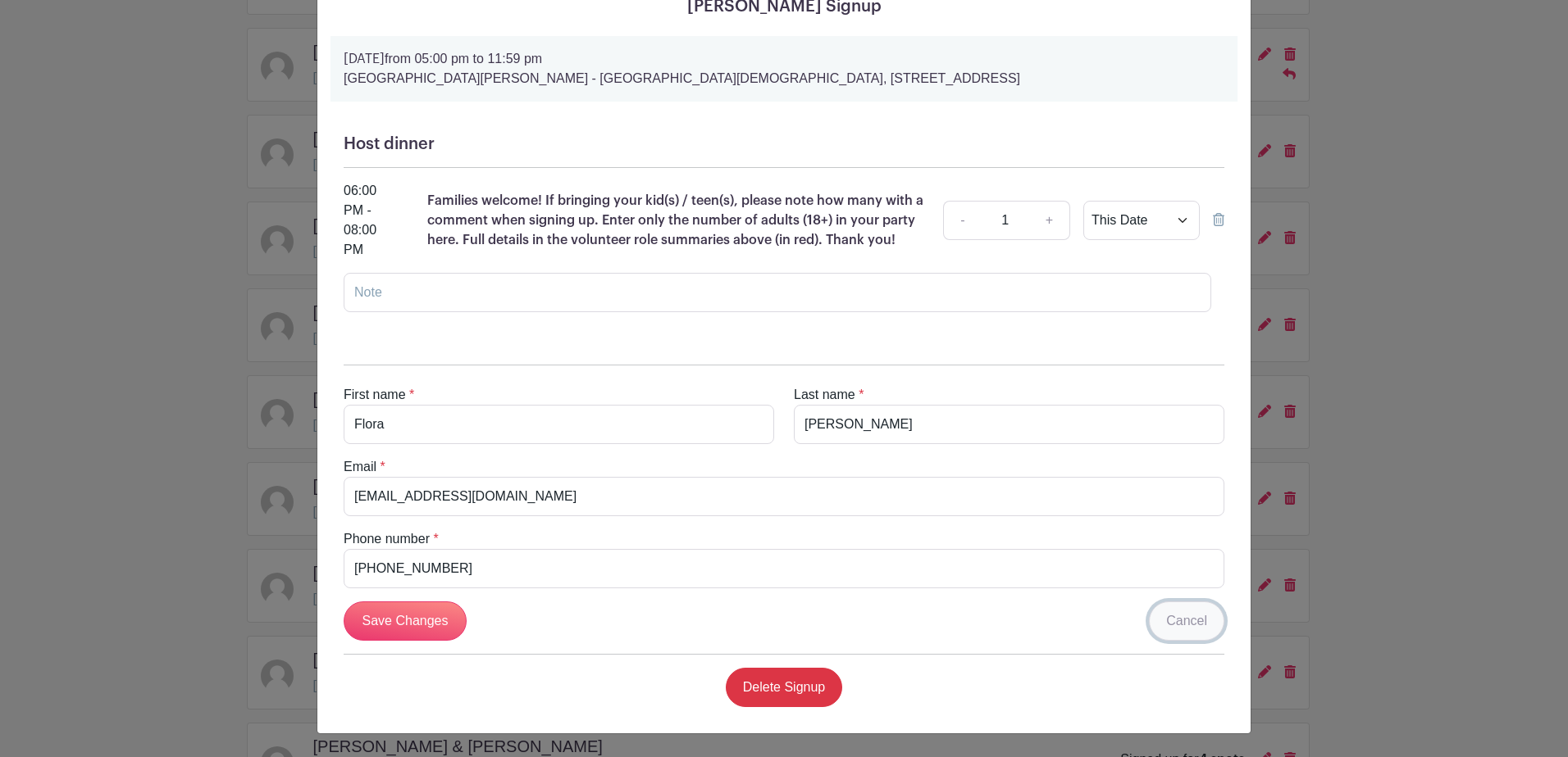
click at [1164, 623] on link "Cancel" at bounding box center [1186, 620] width 75 height 39
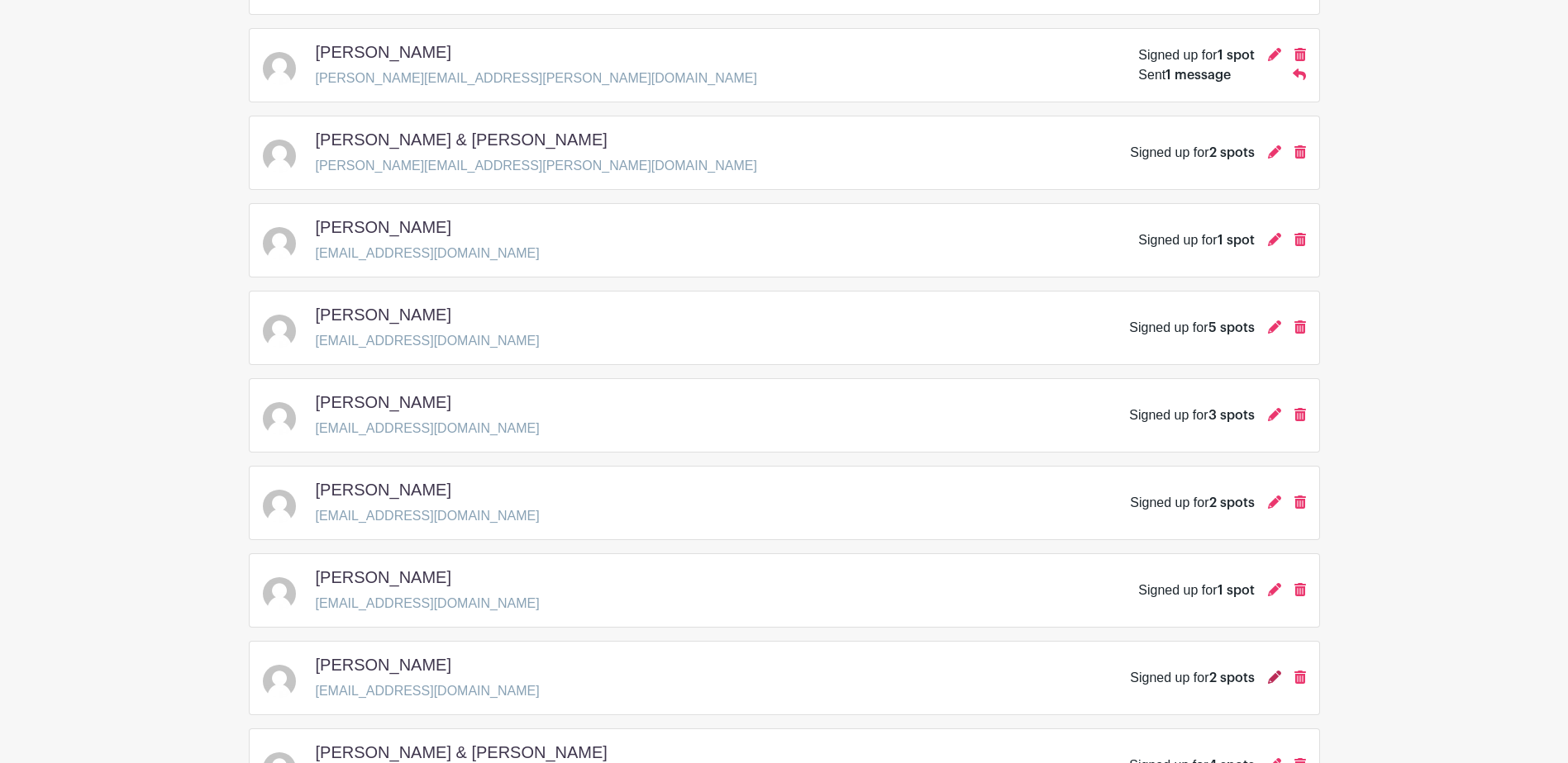
click at [1273, 682] on icon at bounding box center [1274, 677] width 13 height 13
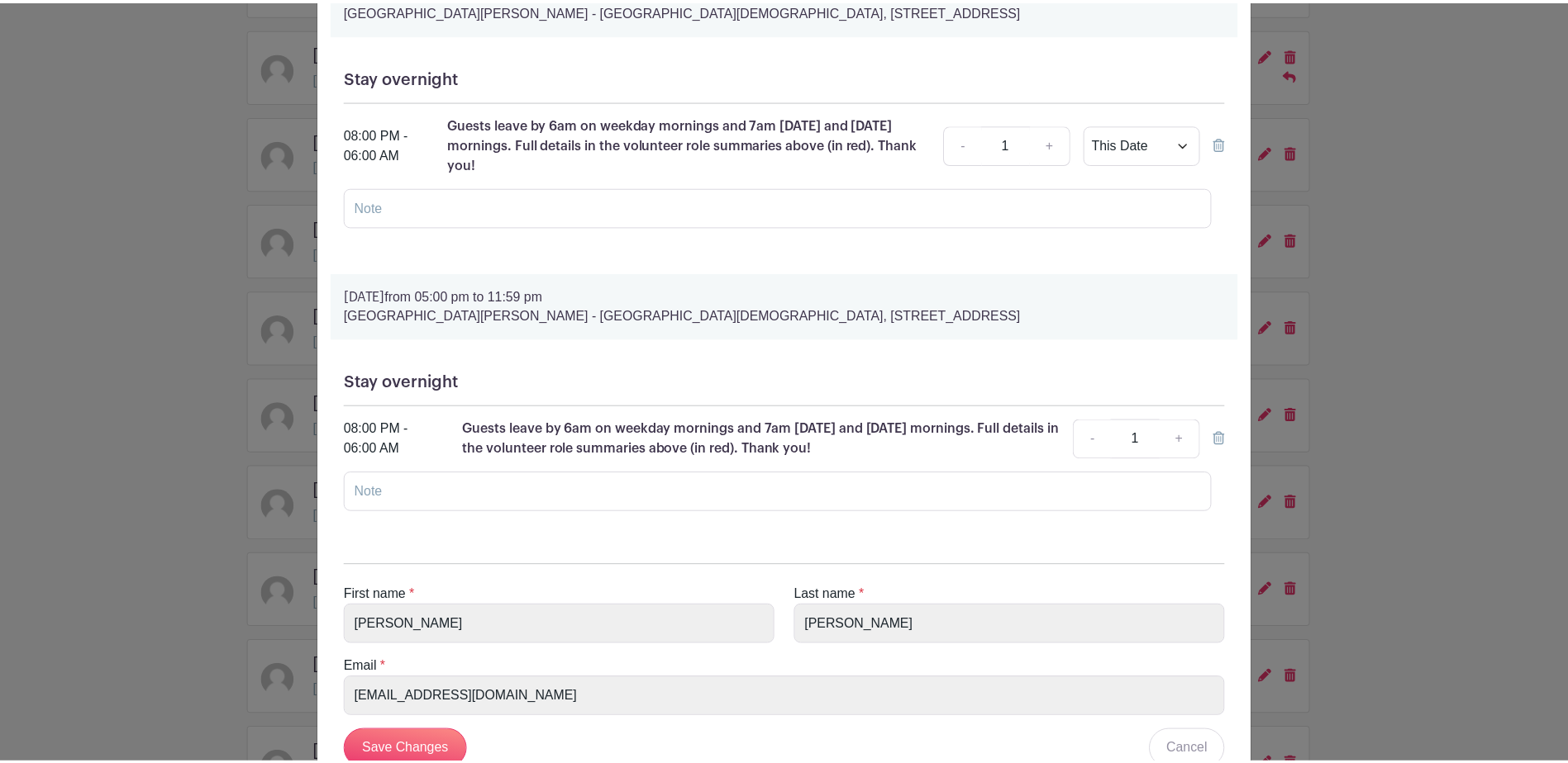
scroll to position [279, 0]
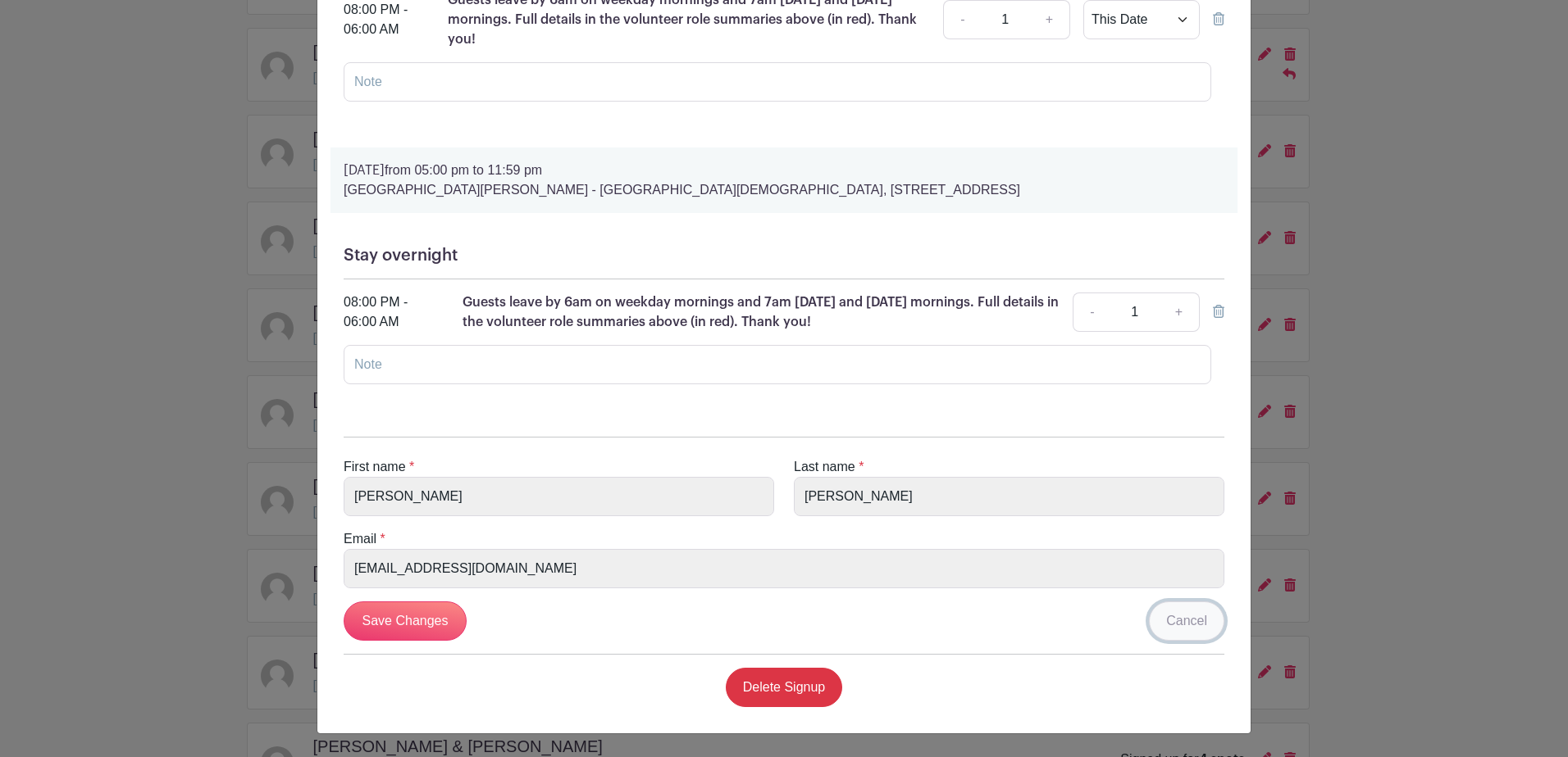
click at [1164, 624] on link "Cancel" at bounding box center [1186, 620] width 75 height 39
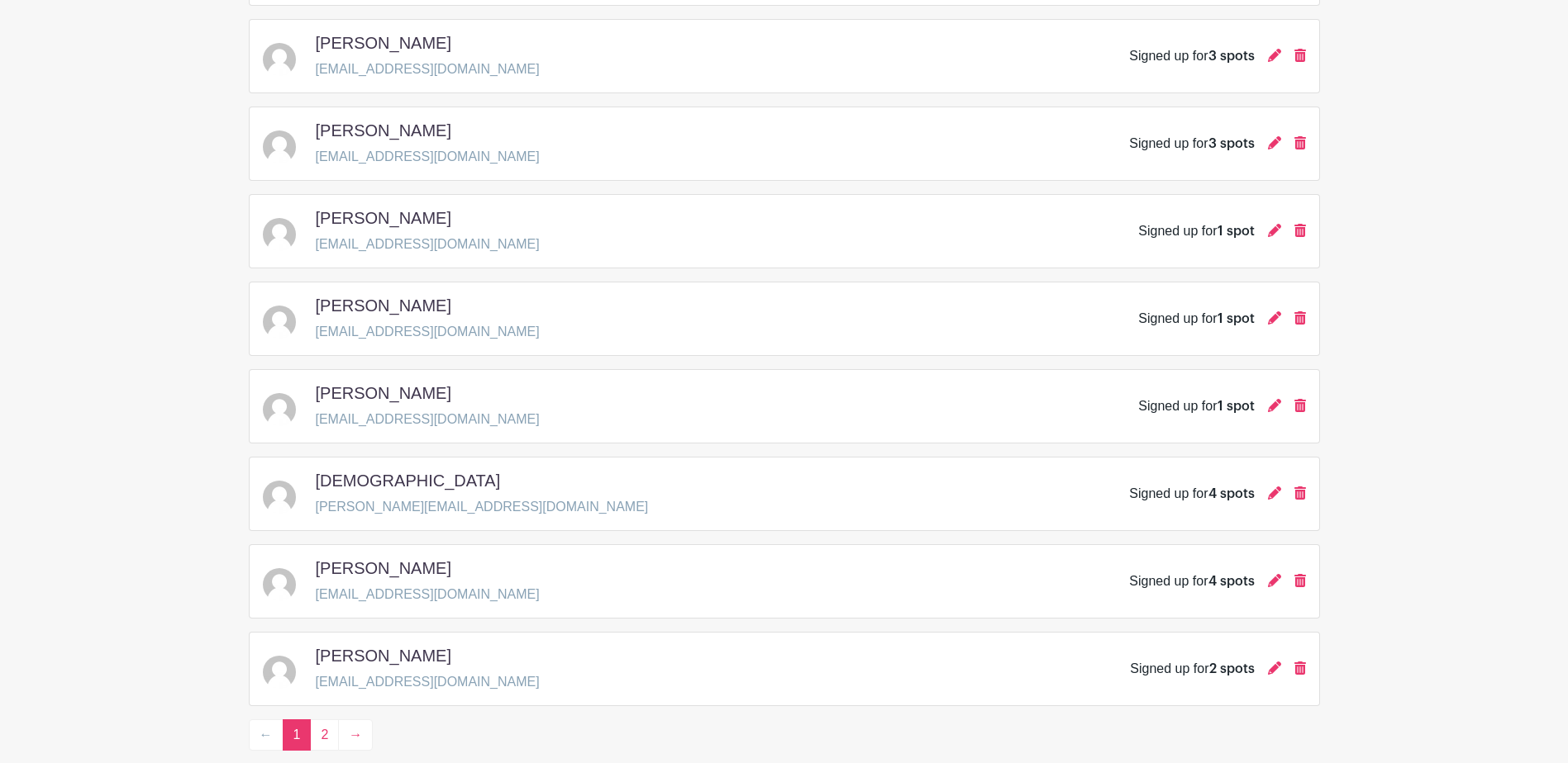
scroll to position [2298, 0]
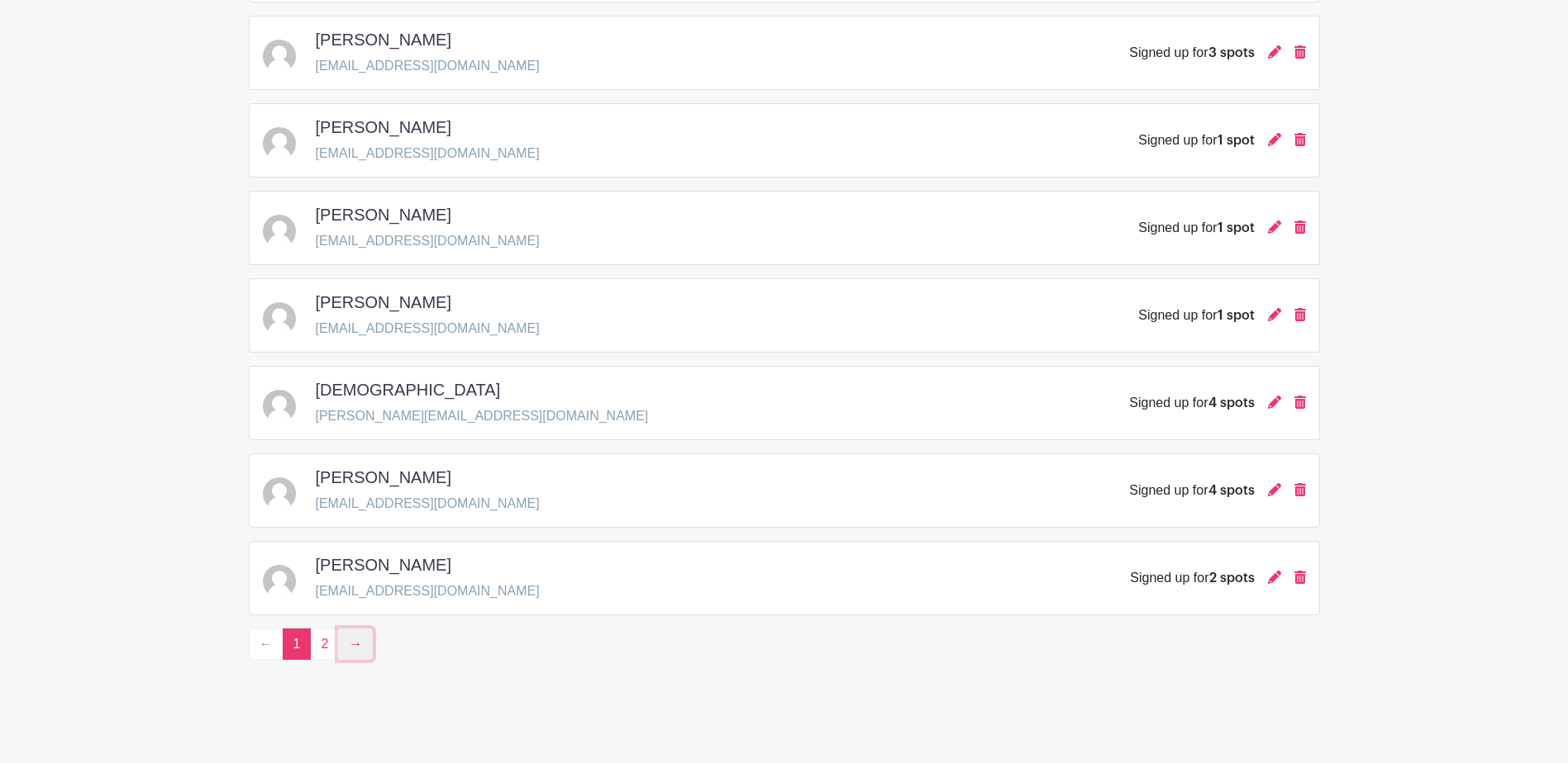
click at [352, 647] on link "→" at bounding box center [355, 644] width 35 height 32
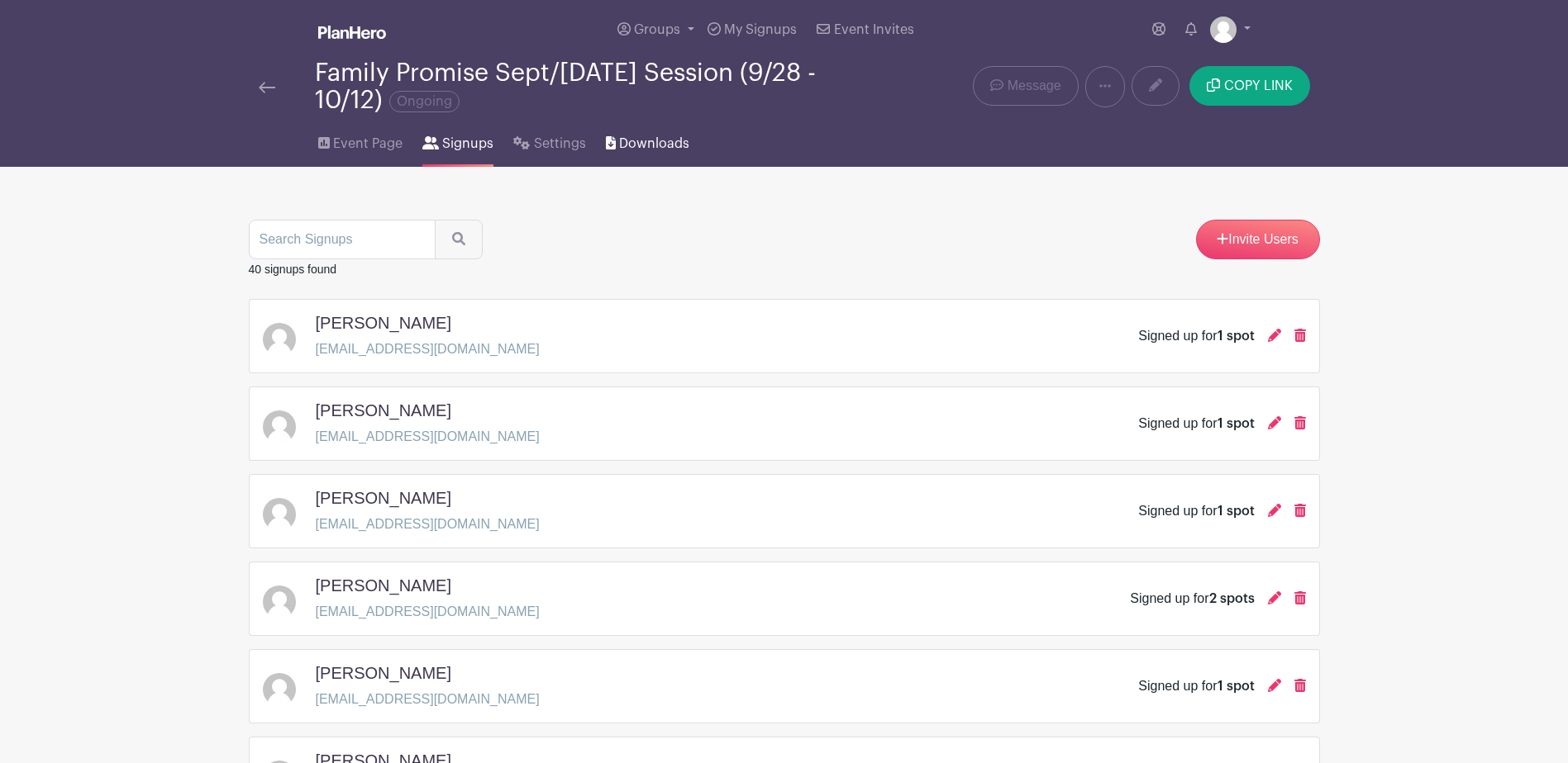
click at [652, 133] on link "Downloads" at bounding box center [647, 140] width 84 height 53
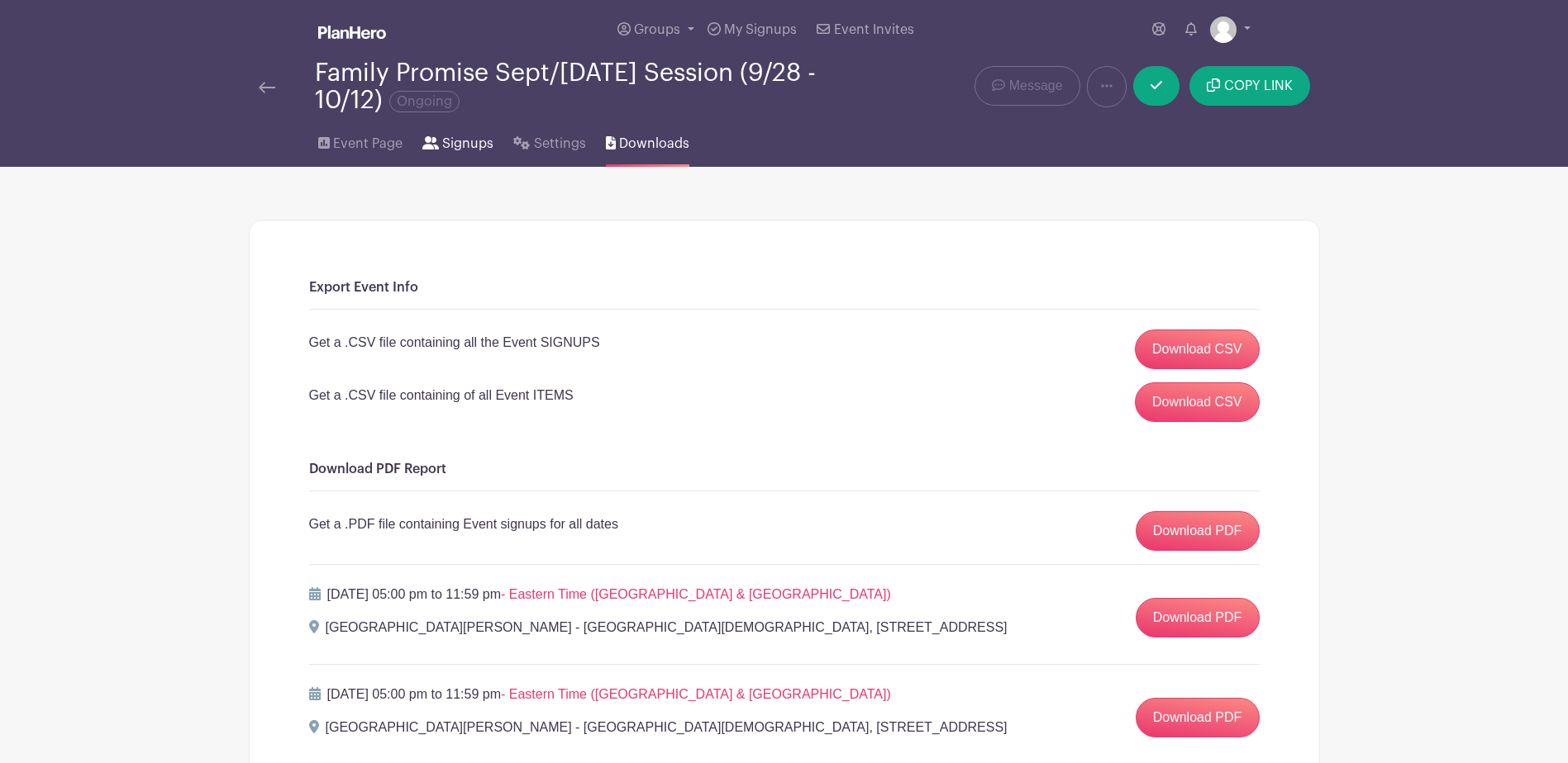
click at [453, 149] on span "Signups" at bounding box center [467, 143] width 51 height 20
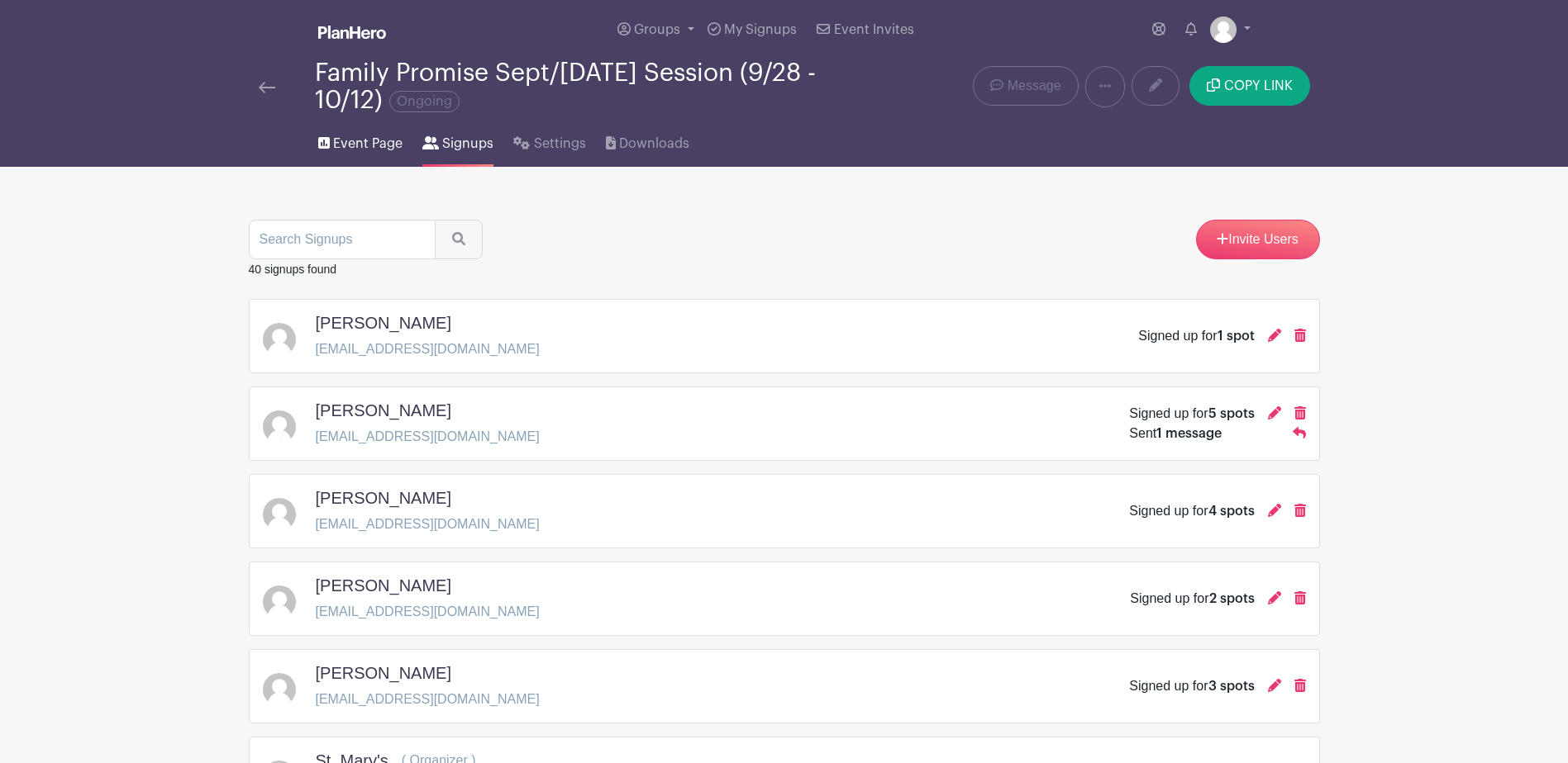
click at [380, 150] on span "Event Page" at bounding box center [368, 143] width 69 height 20
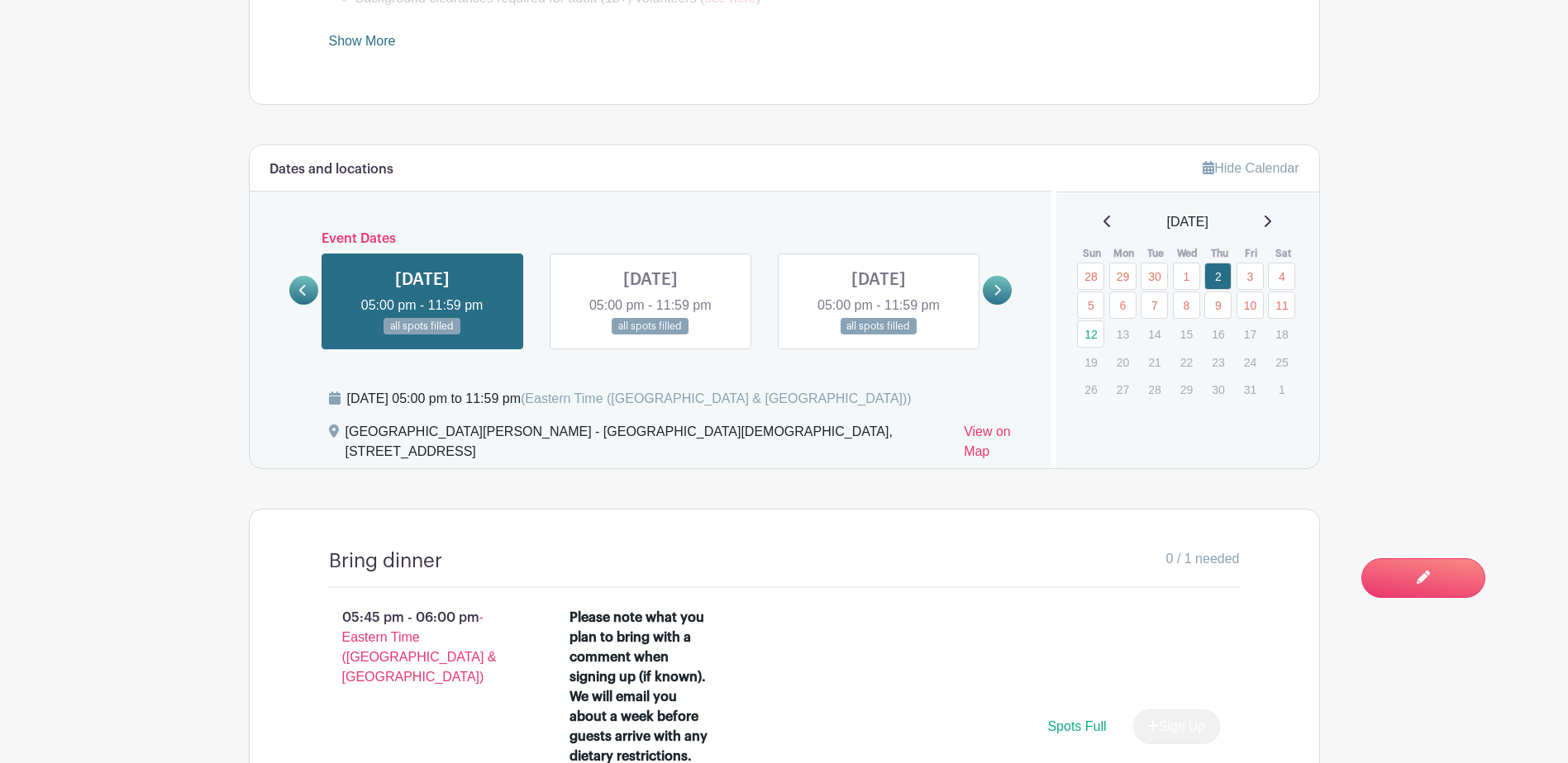
scroll to position [1074, 0]
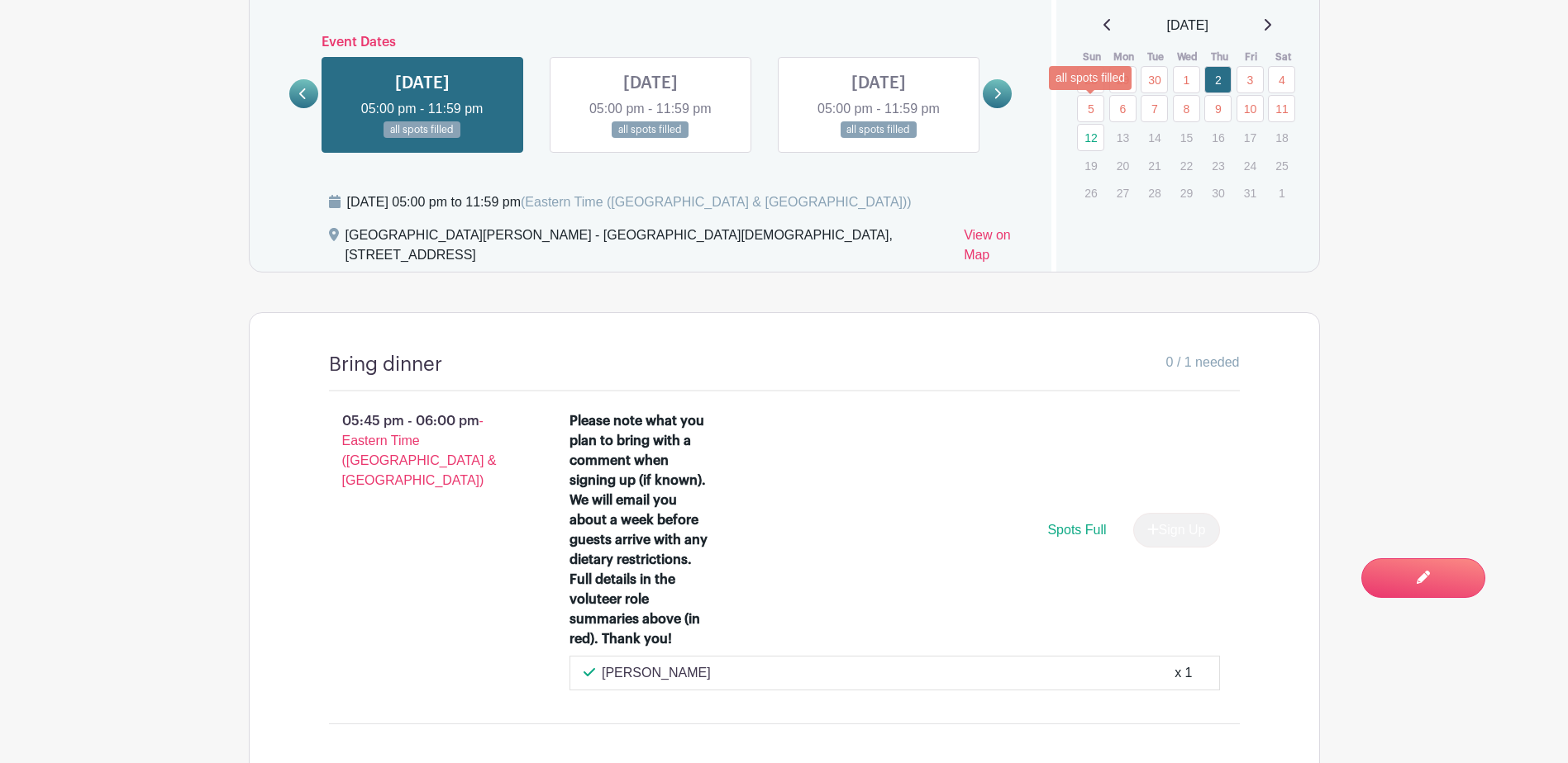
click at [1092, 105] on link "5" at bounding box center [1091, 109] width 27 height 27
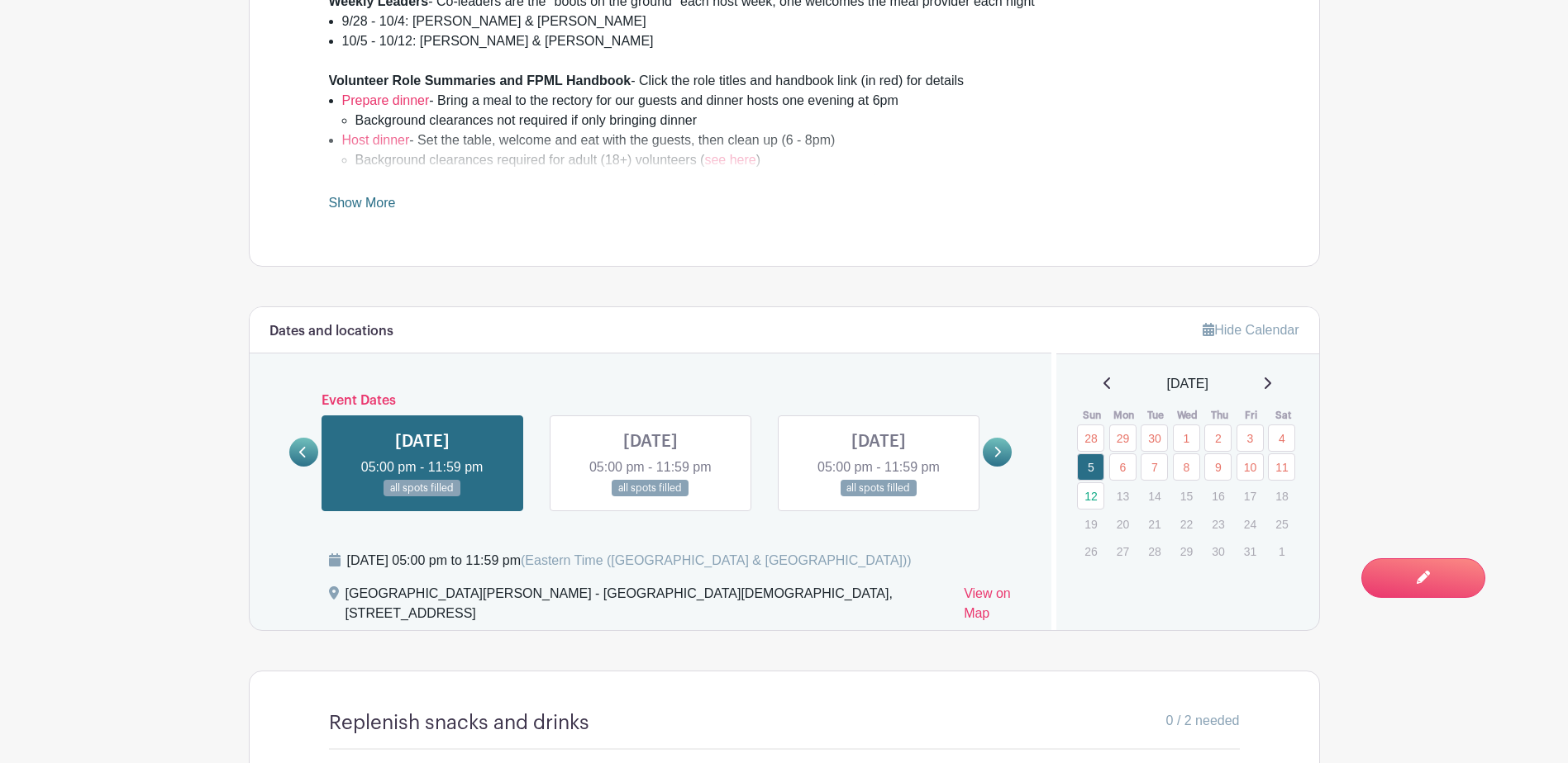
scroll to position [715, 0]
click at [1177, 469] on link "8" at bounding box center [1186, 468] width 27 height 27
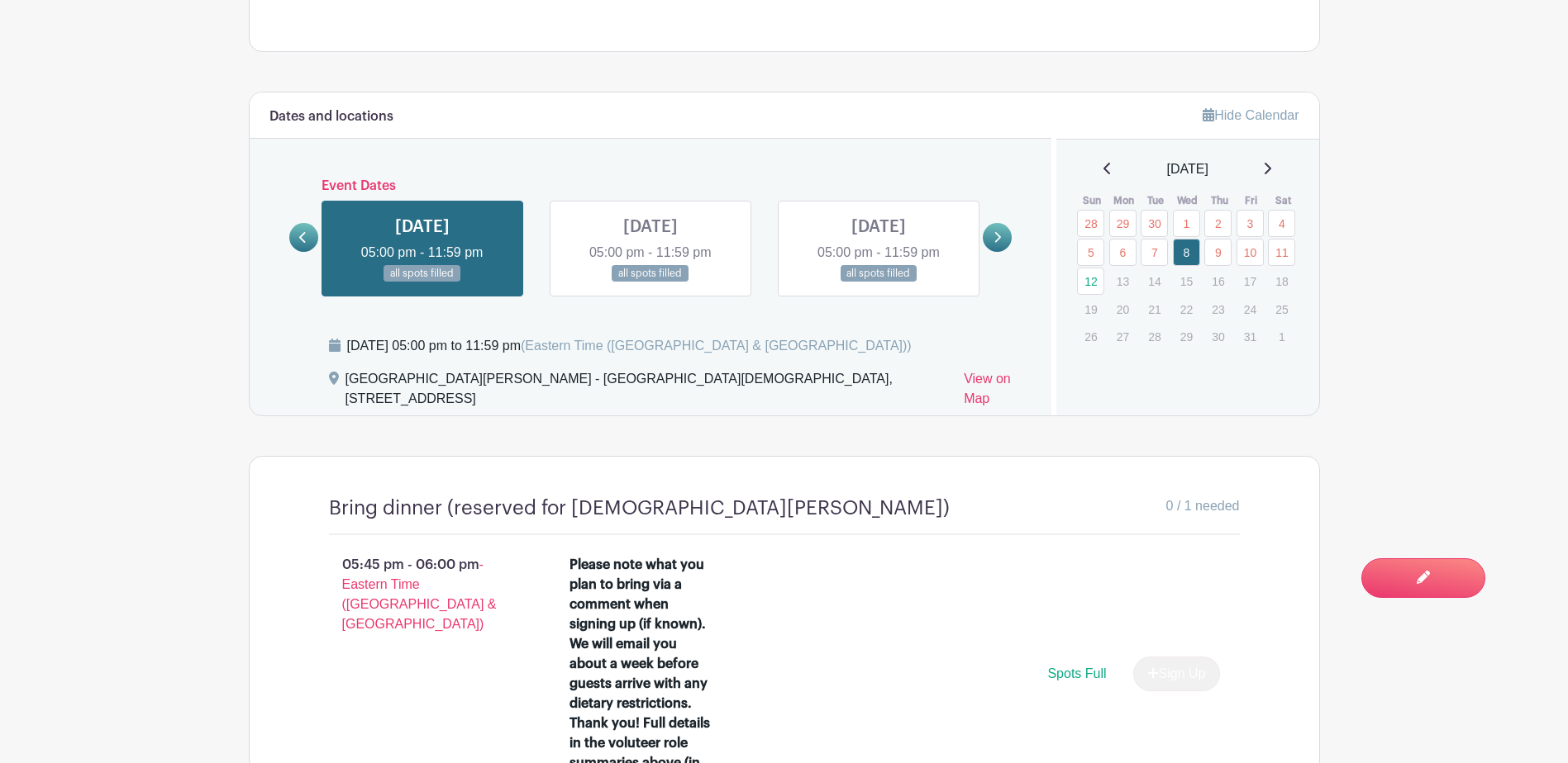
scroll to position [933, 0]
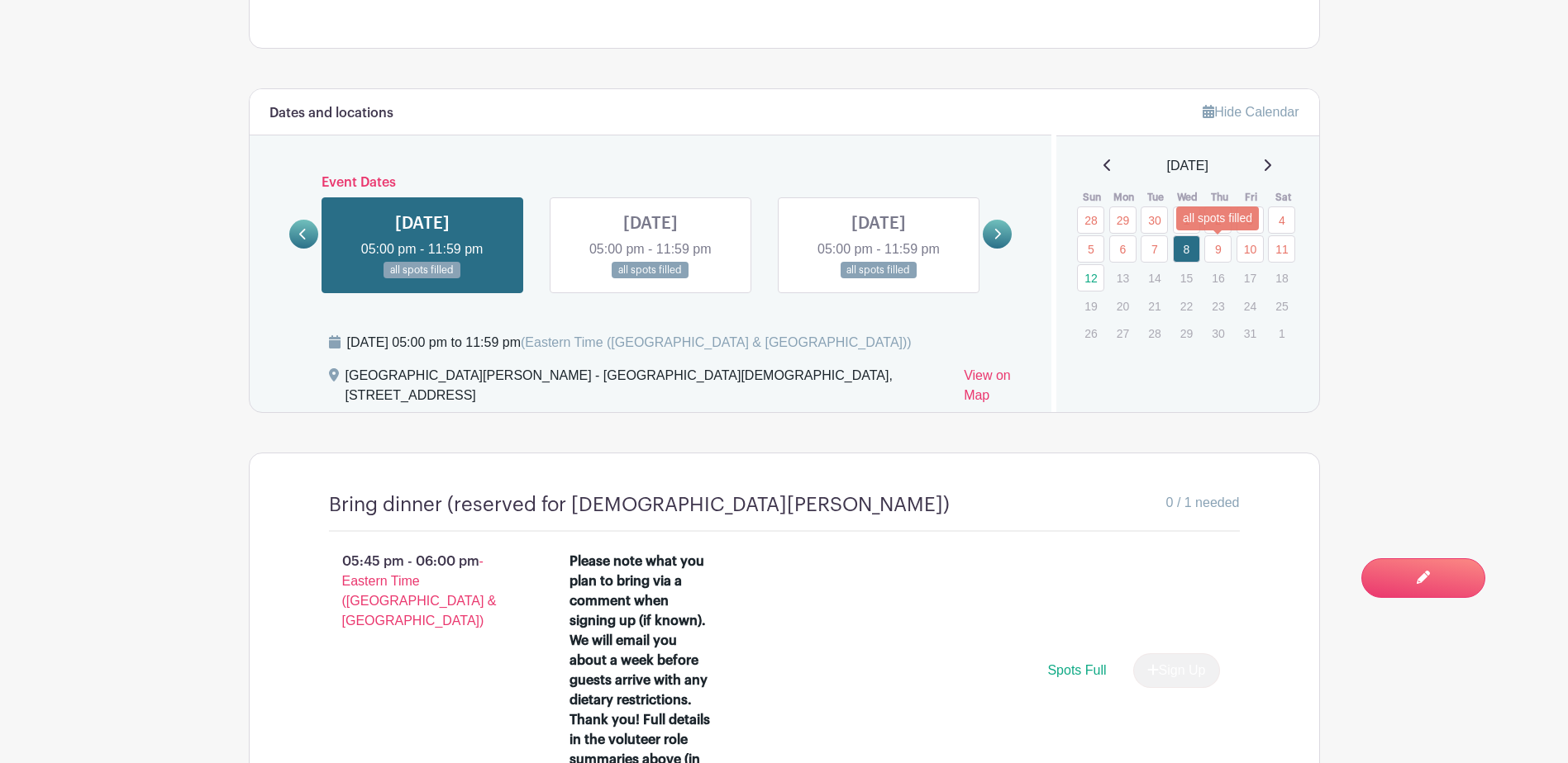
click at [1227, 249] on link "9" at bounding box center [1218, 249] width 27 height 27
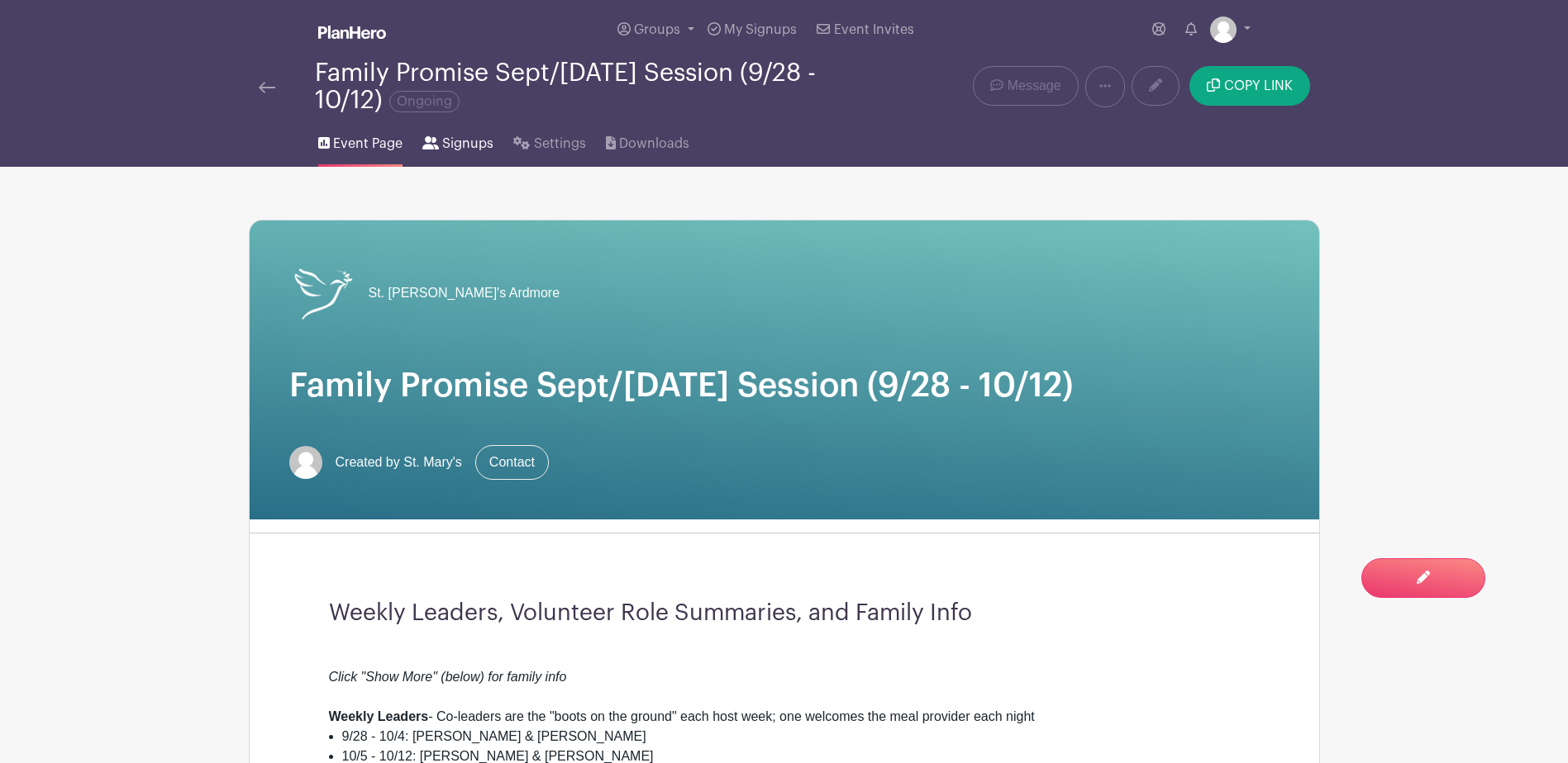
click at [457, 149] on span "Signups" at bounding box center [467, 143] width 51 height 20
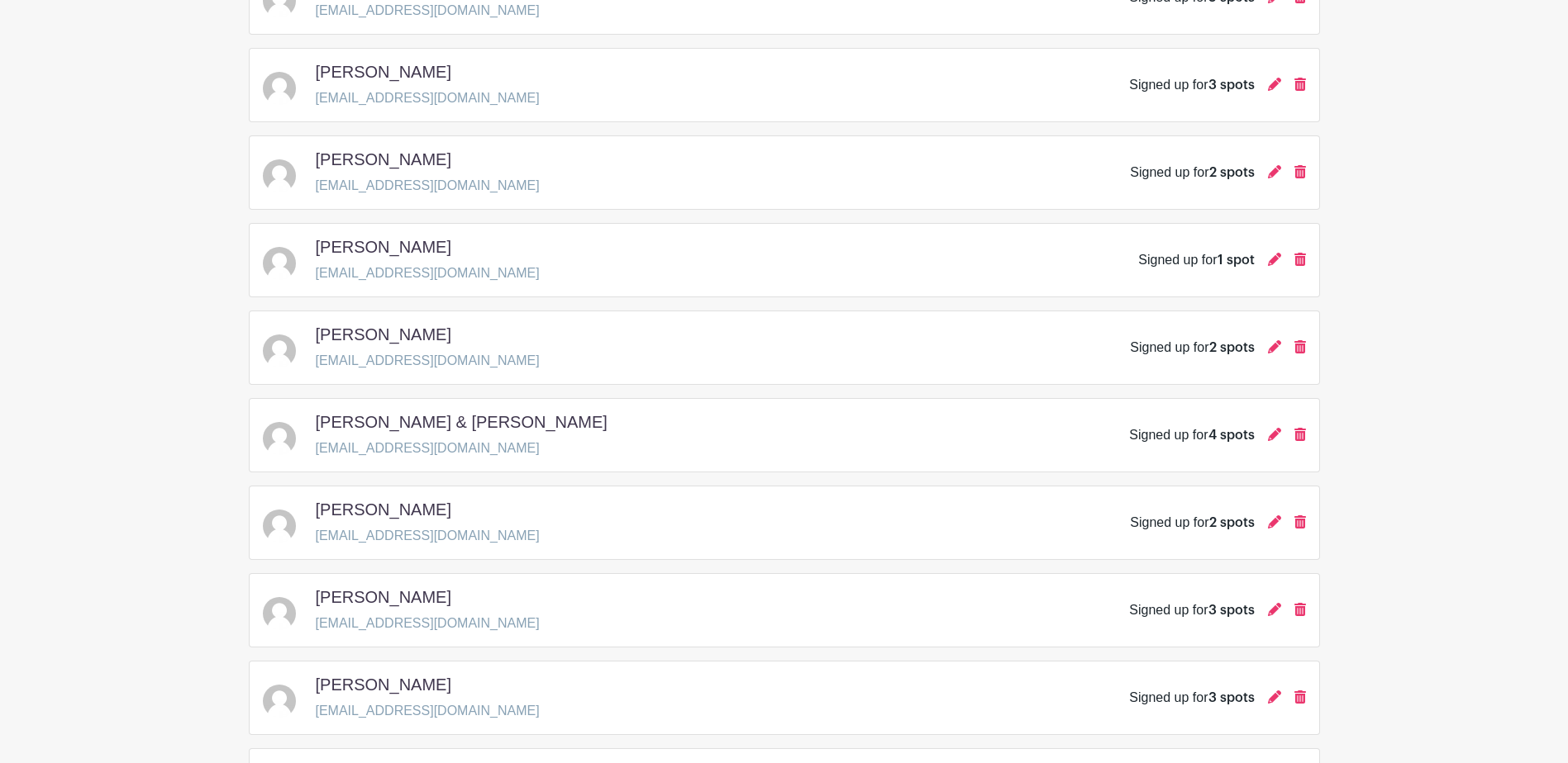
scroll to position [2298, 0]
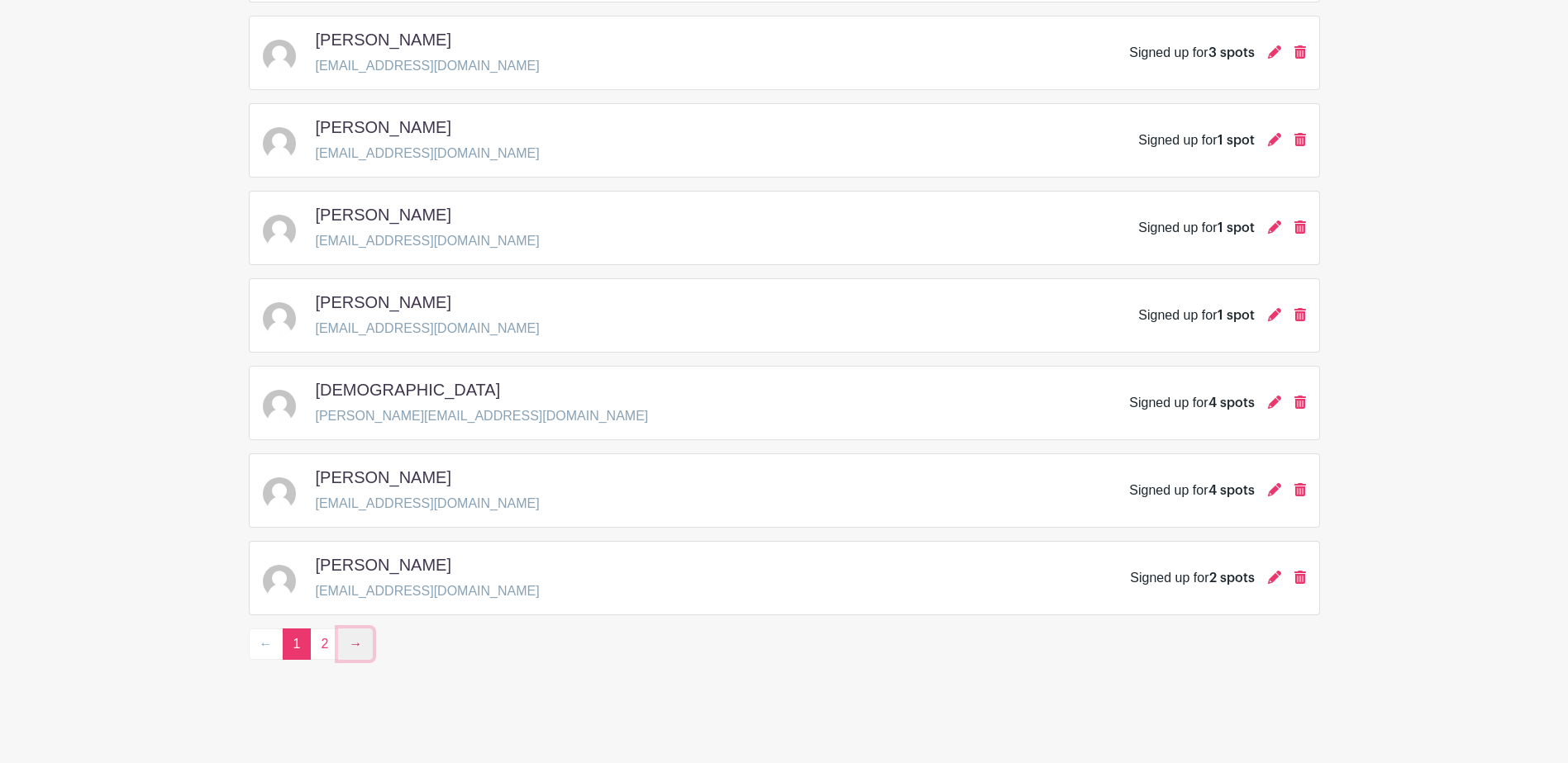
click at [362, 644] on link "→" at bounding box center [355, 644] width 35 height 32
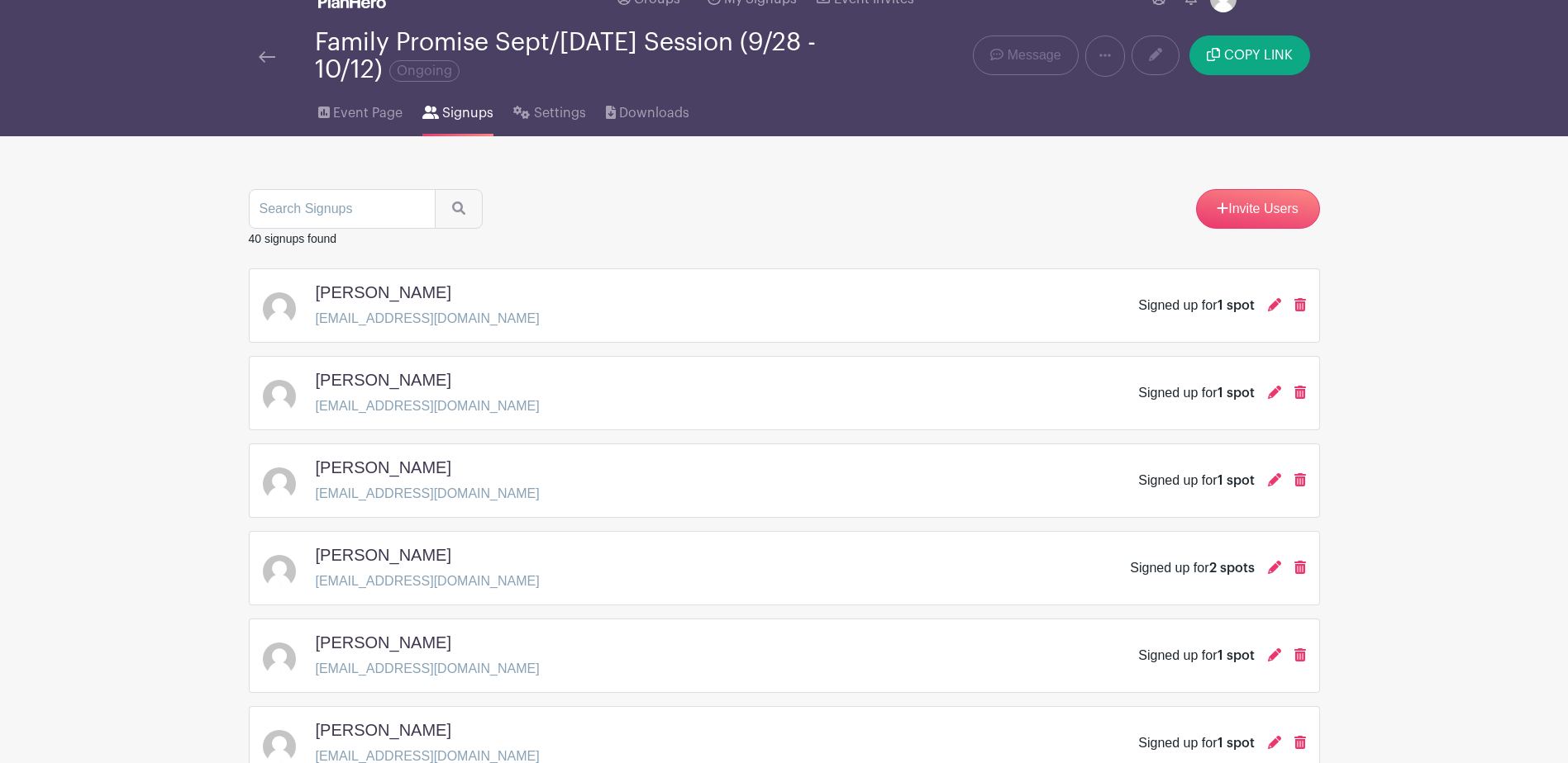
scroll to position [547, 0]
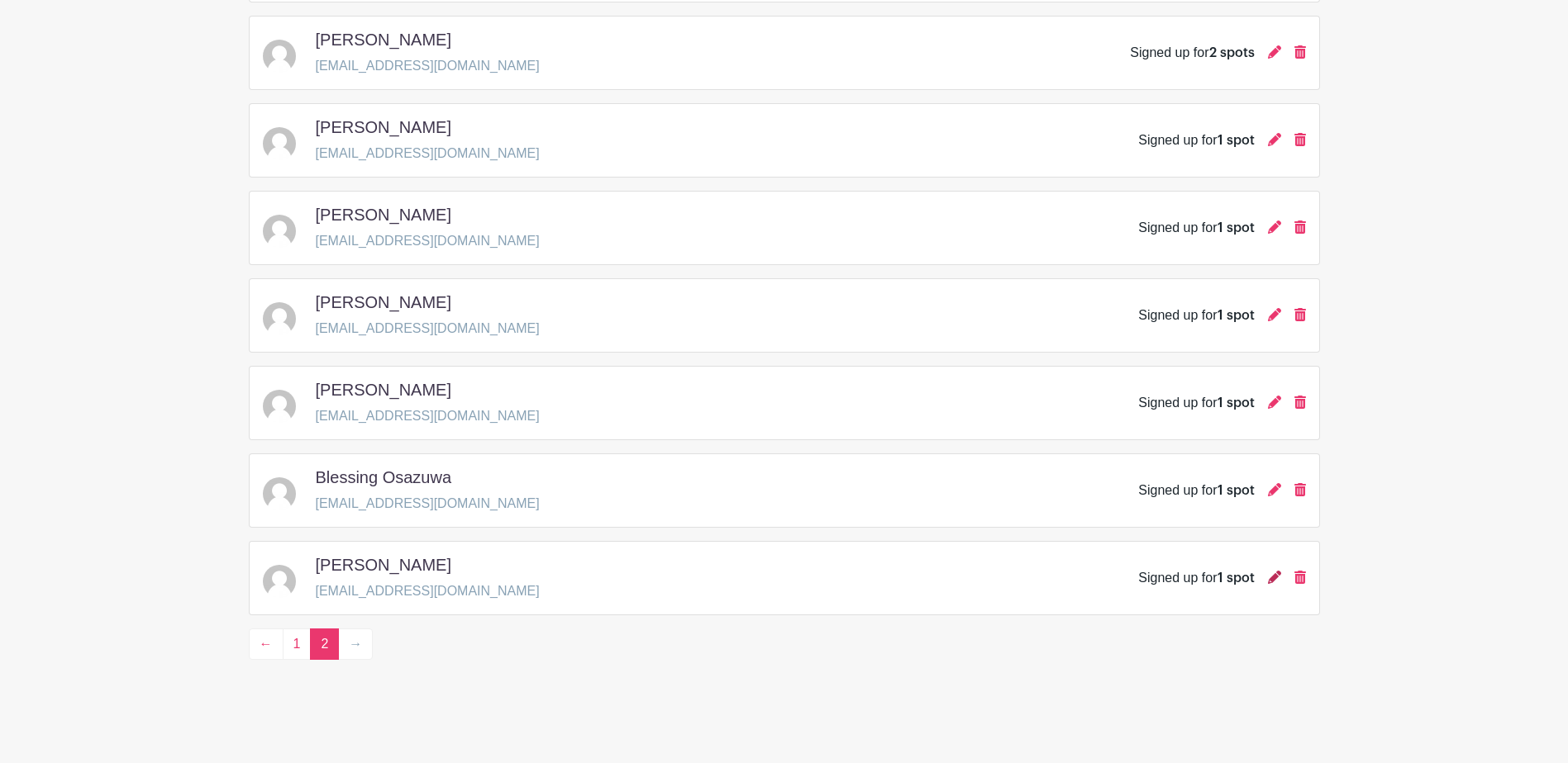
click at [1279, 574] on icon at bounding box center [1274, 577] width 13 height 13
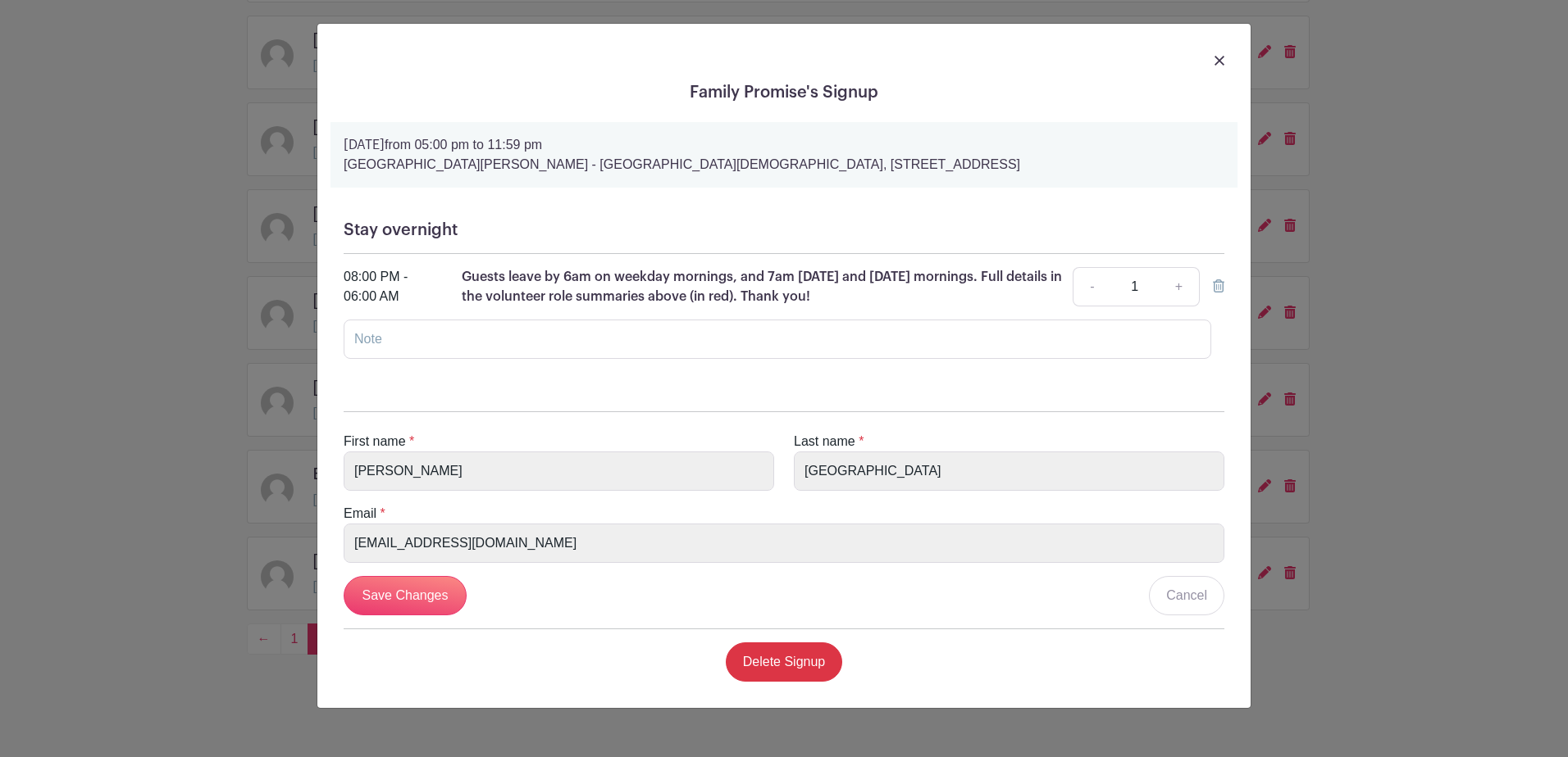
click at [1229, 59] on div at bounding box center [784, 60] width 907 height 46
click at [1221, 60] on img at bounding box center [1219, 60] width 10 height 10
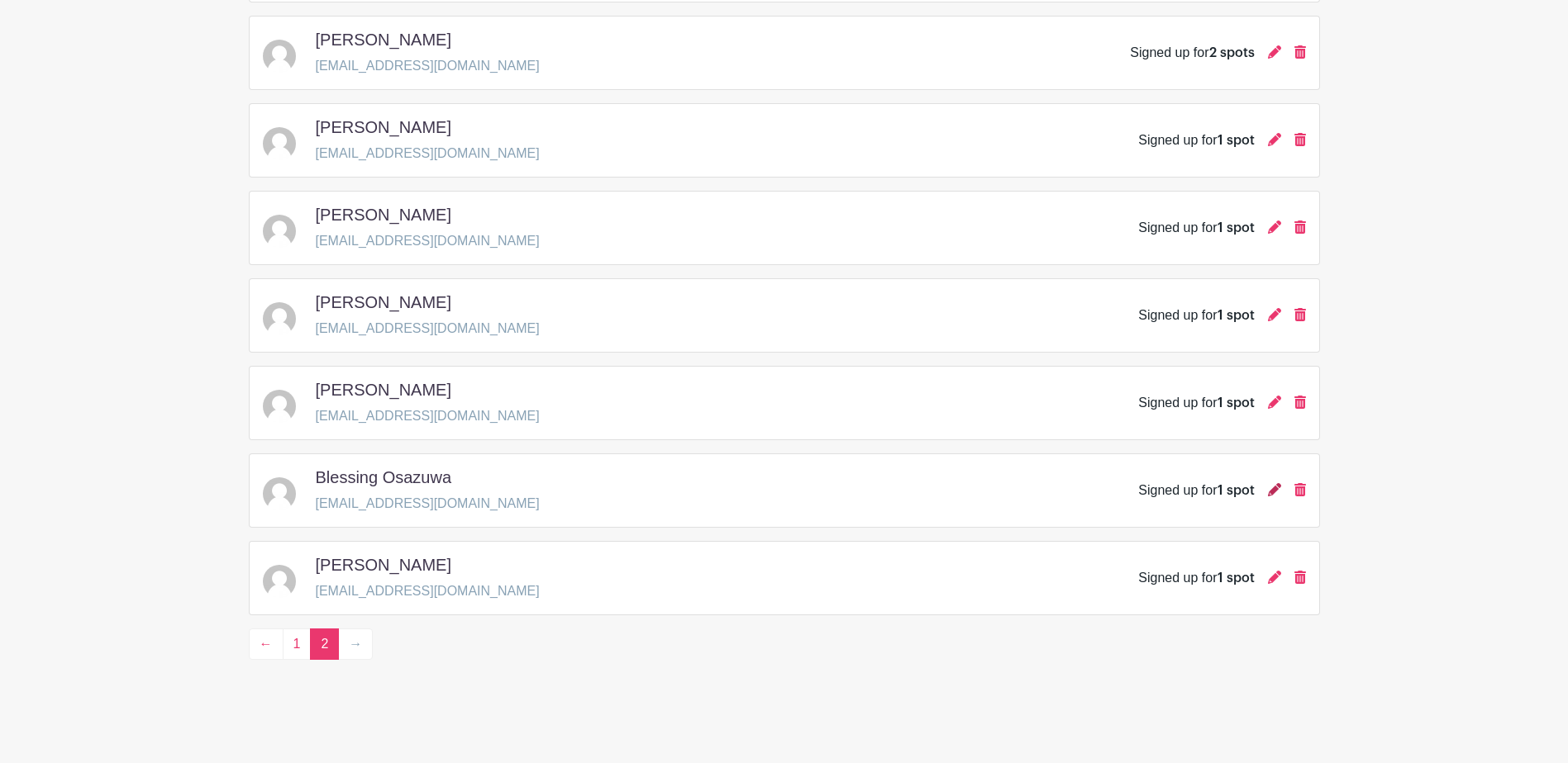
click at [1271, 494] on icon at bounding box center [1274, 490] width 13 height 13
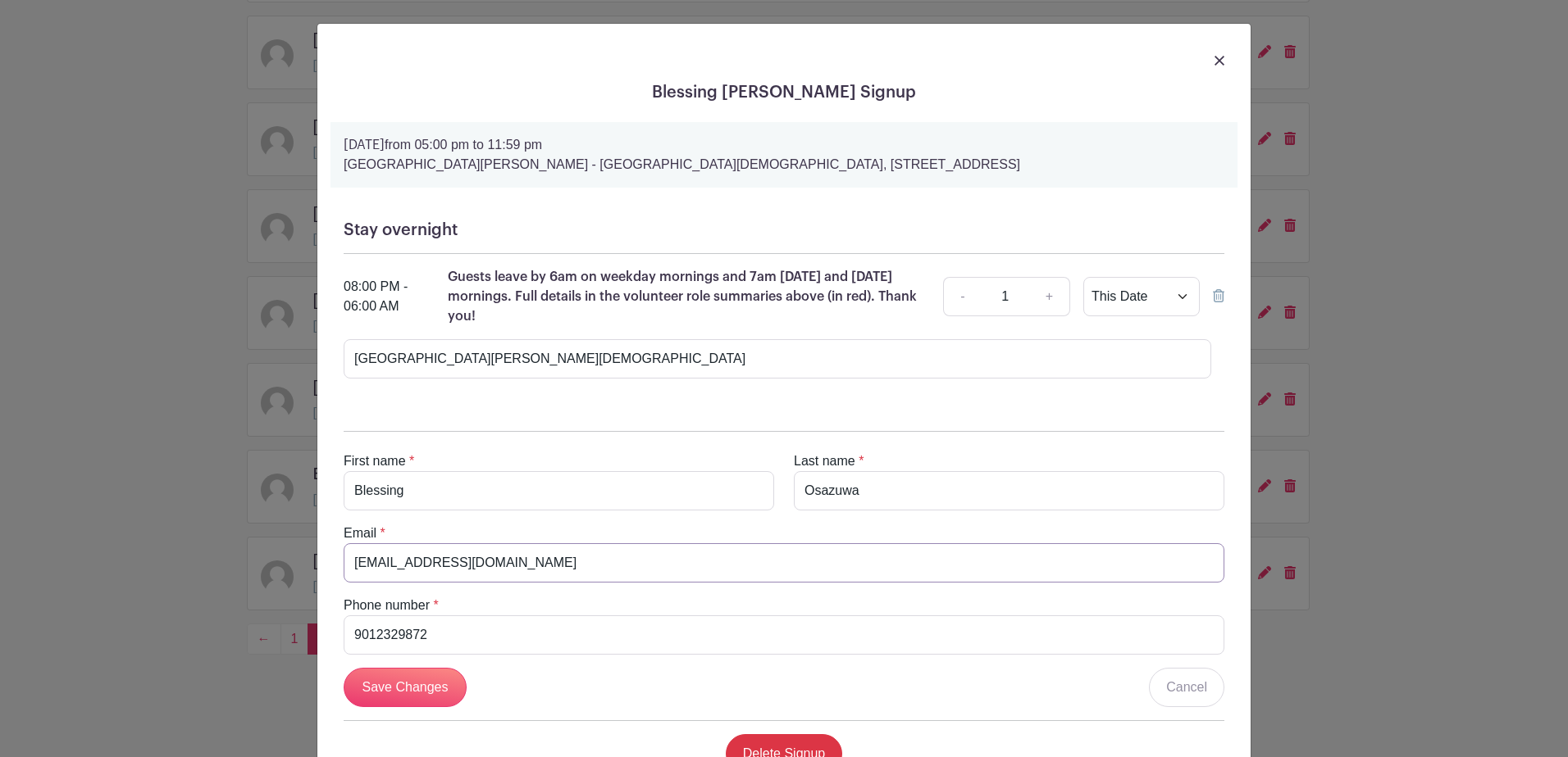
click at [384, 568] on input "lifeofblessing16@gmail.com" at bounding box center [784, 562] width 880 height 39
click at [385, 568] on input "lifeofblessing16@gmail.com" at bounding box center [784, 562] width 880 height 39
click at [373, 637] on input "9012329872" at bounding box center [784, 635] width 880 height 39
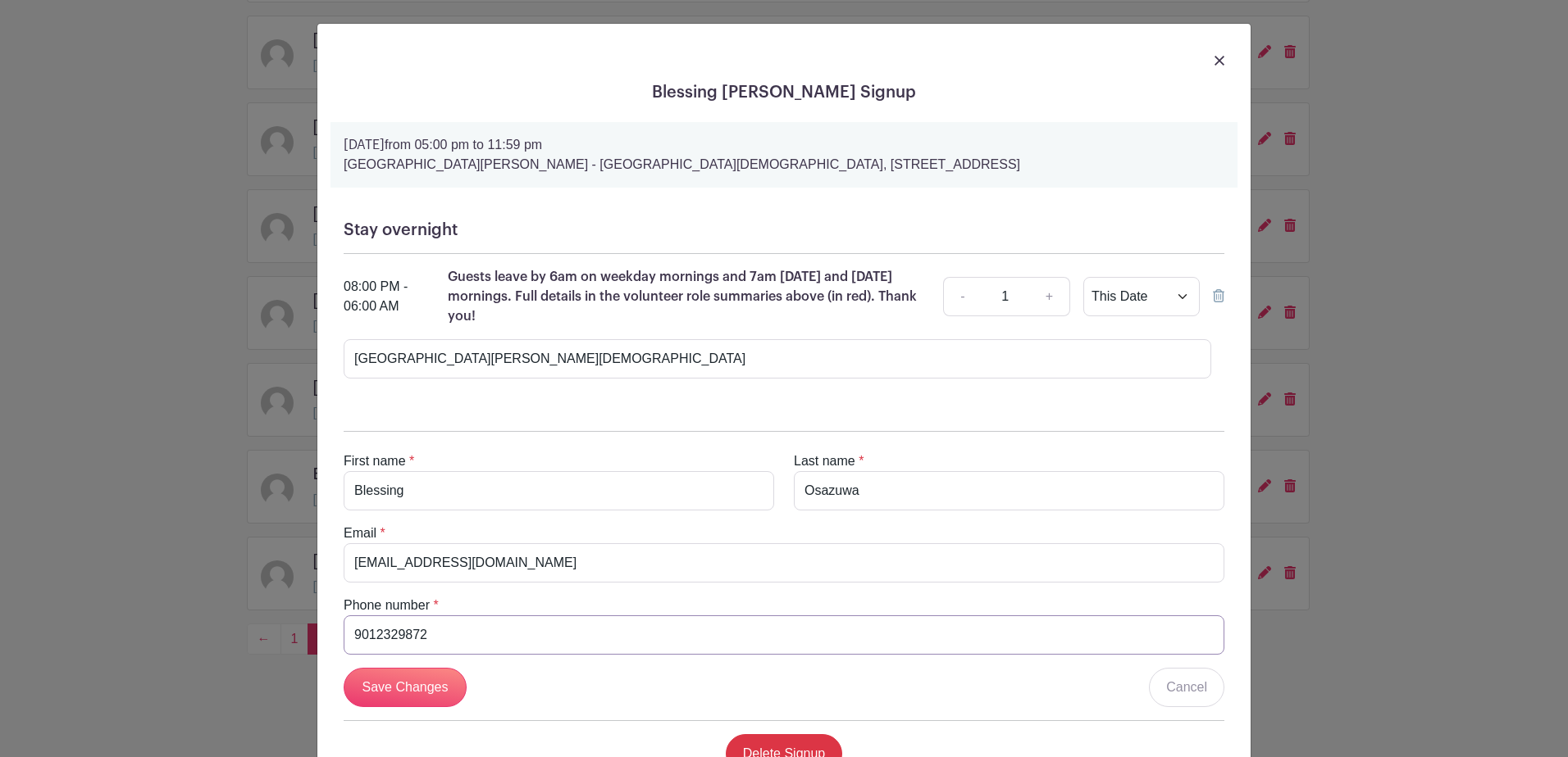
click at [373, 637] on input "9012329872" at bounding box center [784, 635] width 880 height 39
click at [117, 578] on div "Blessing Osazuwa's Signup Sunday, October 05, 2025 from 05:00 pm to 11:59 pm St…" at bounding box center [784, 378] width 1568 height 757
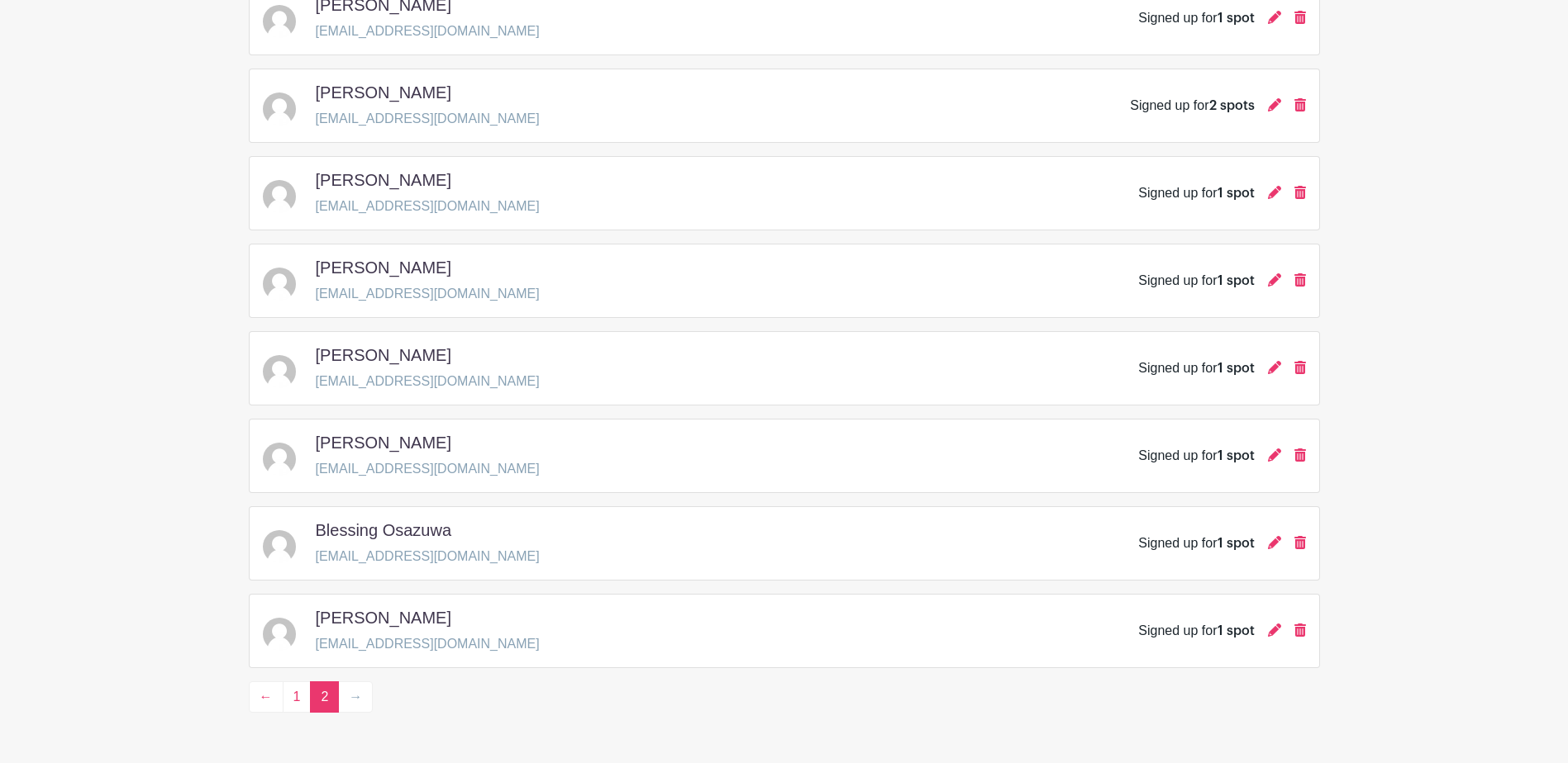
scroll to position [464, 0]
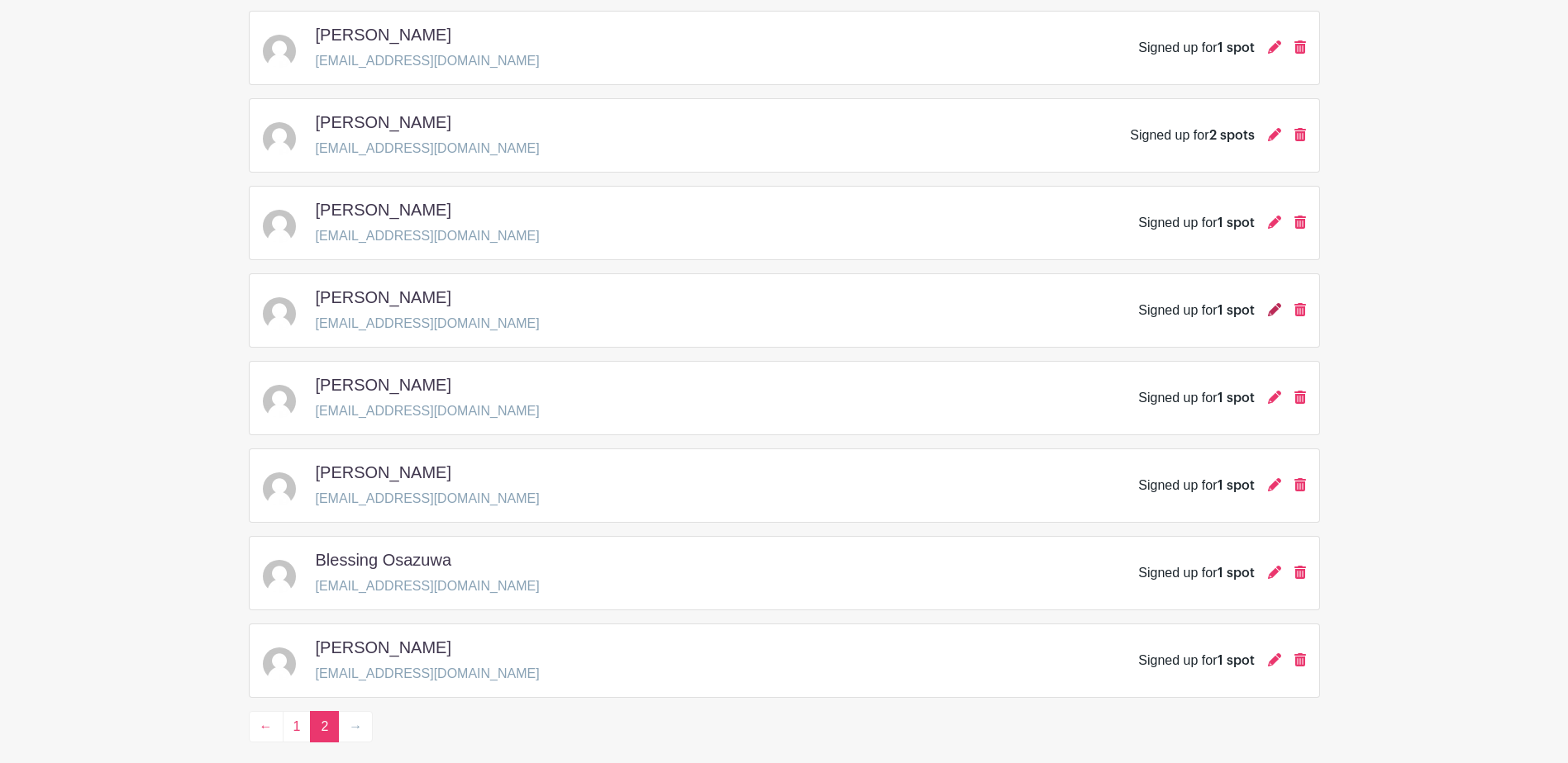
click at [1271, 312] on icon at bounding box center [1274, 310] width 13 height 13
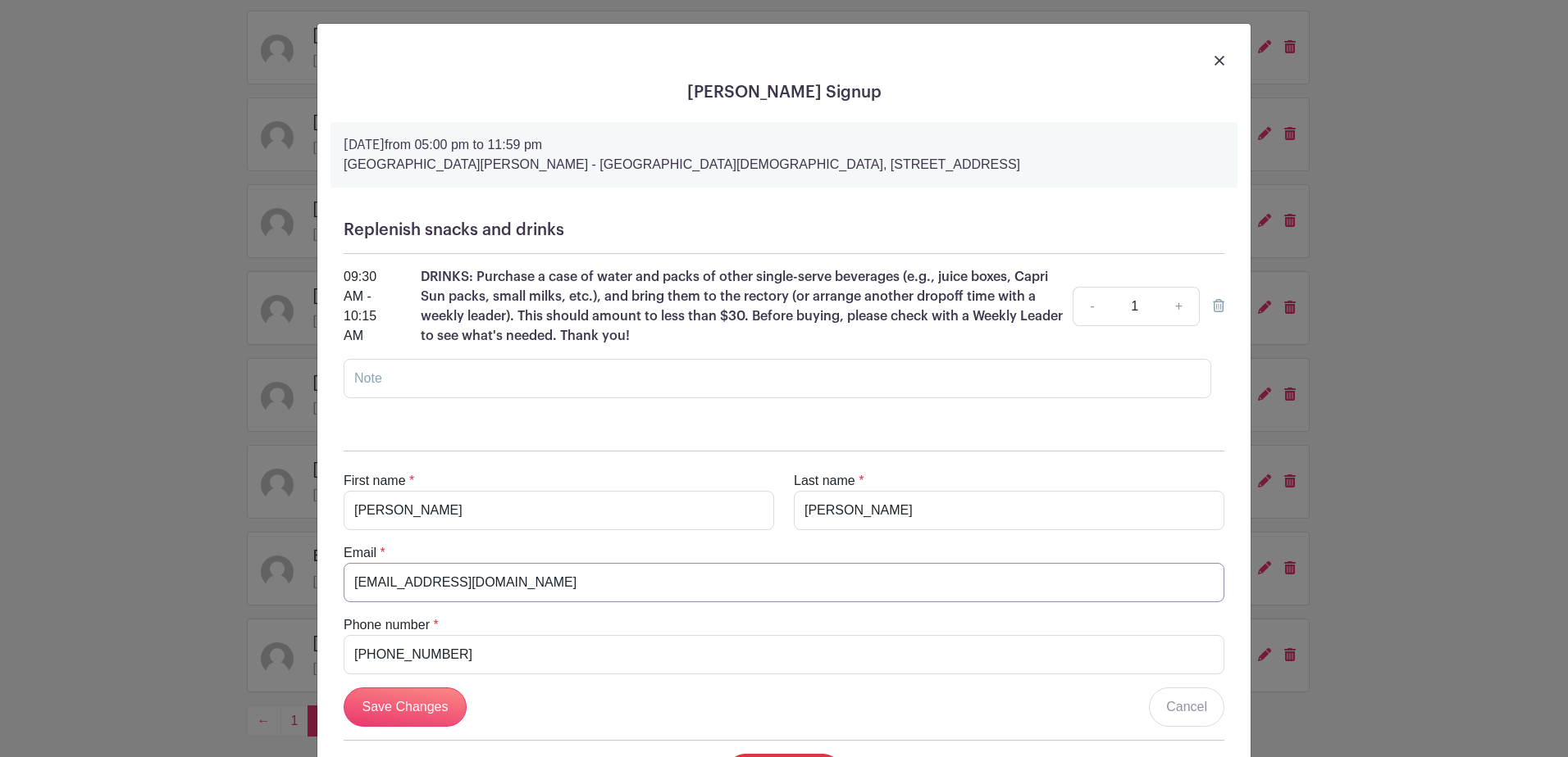
click at [379, 586] on input "Schojudy@gmail.com" at bounding box center [784, 582] width 880 height 39
click at [486, 647] on input "610-955-7604" at bounding box center [784, 654] width 880 height 39
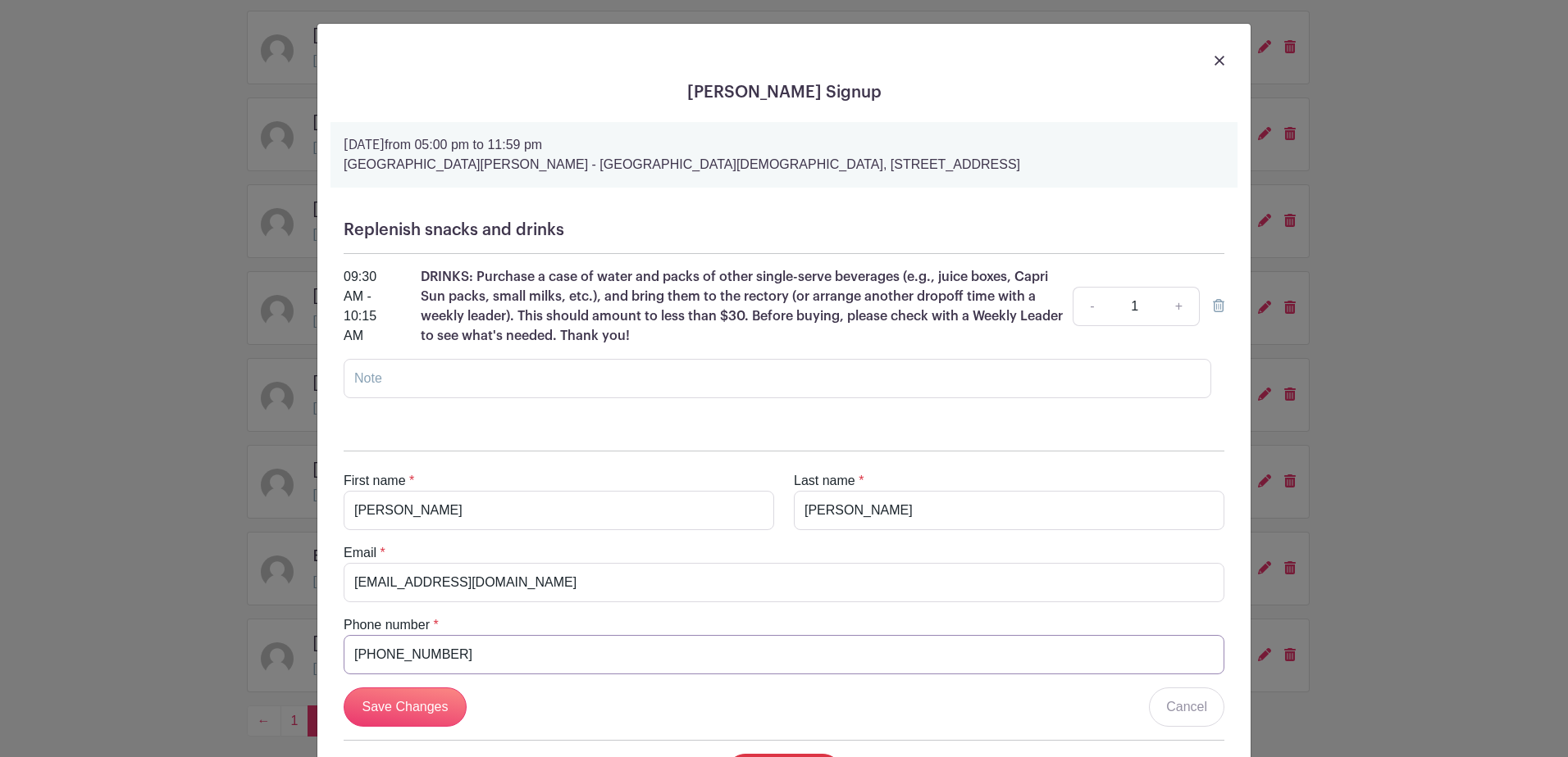
click at [486, 647] on input "610-955-7604" at bounding box center [784, 654] width 880 height 39
click at [106, 410] on div "Judy Schofield's Signup Sunday, October 05, 2025 from 05:00 pm to 11:59 pm St. …" at bounding box center [784, 378] width 1568 height 757
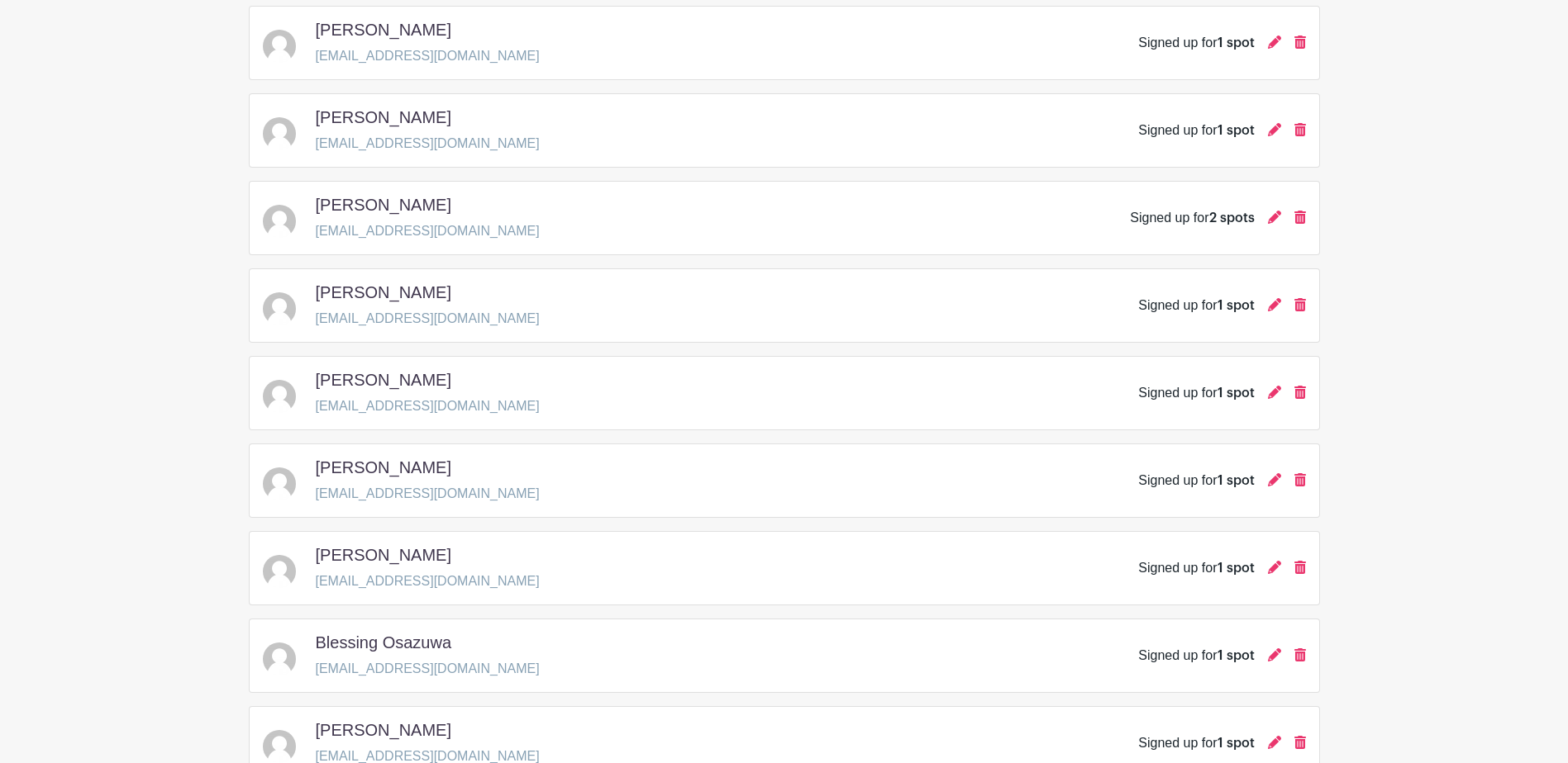
scroll to position [547, 0]
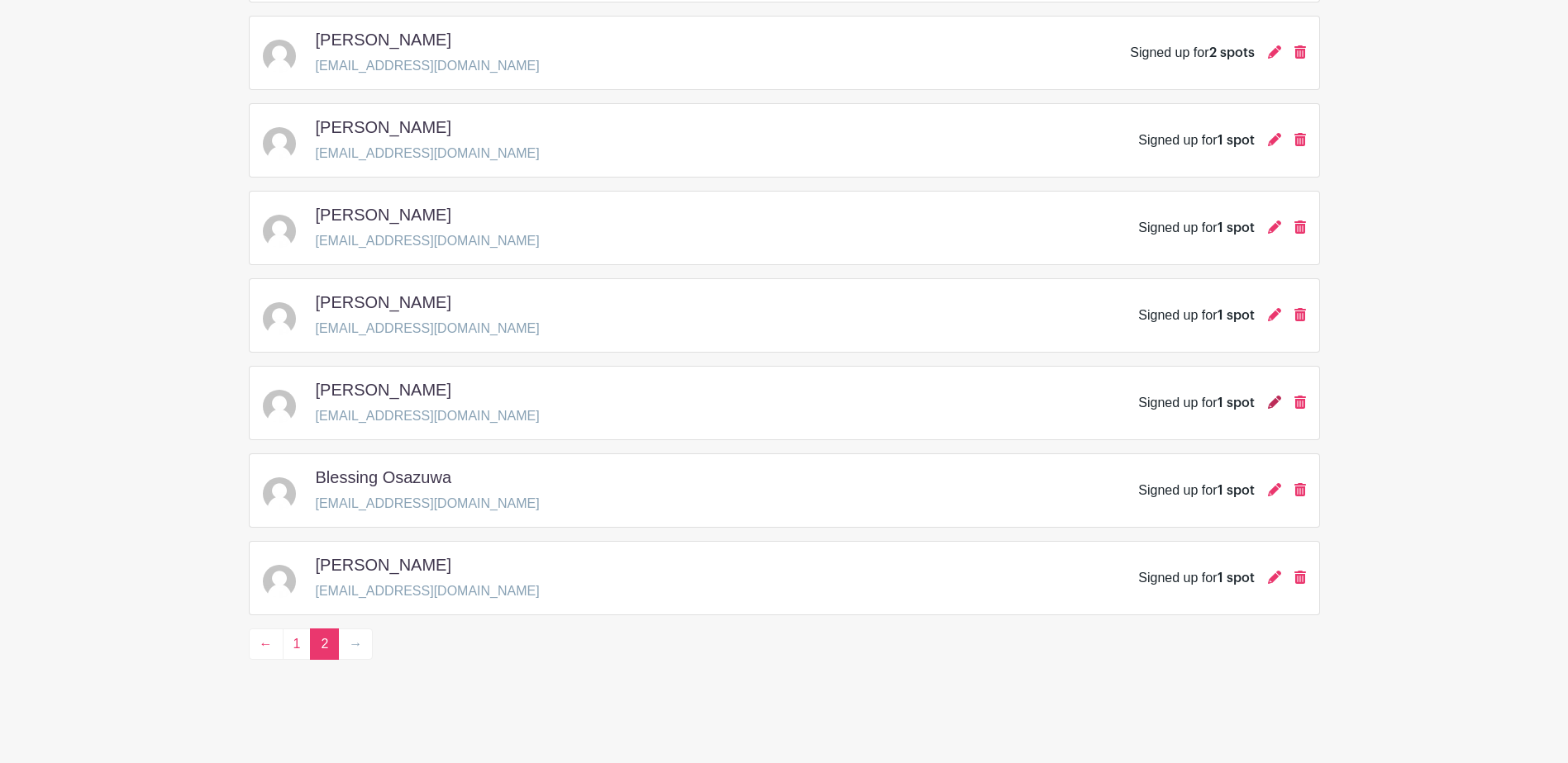
click at [1277, 406] on icon at bounding box center [1274, 402] width 13 height 13
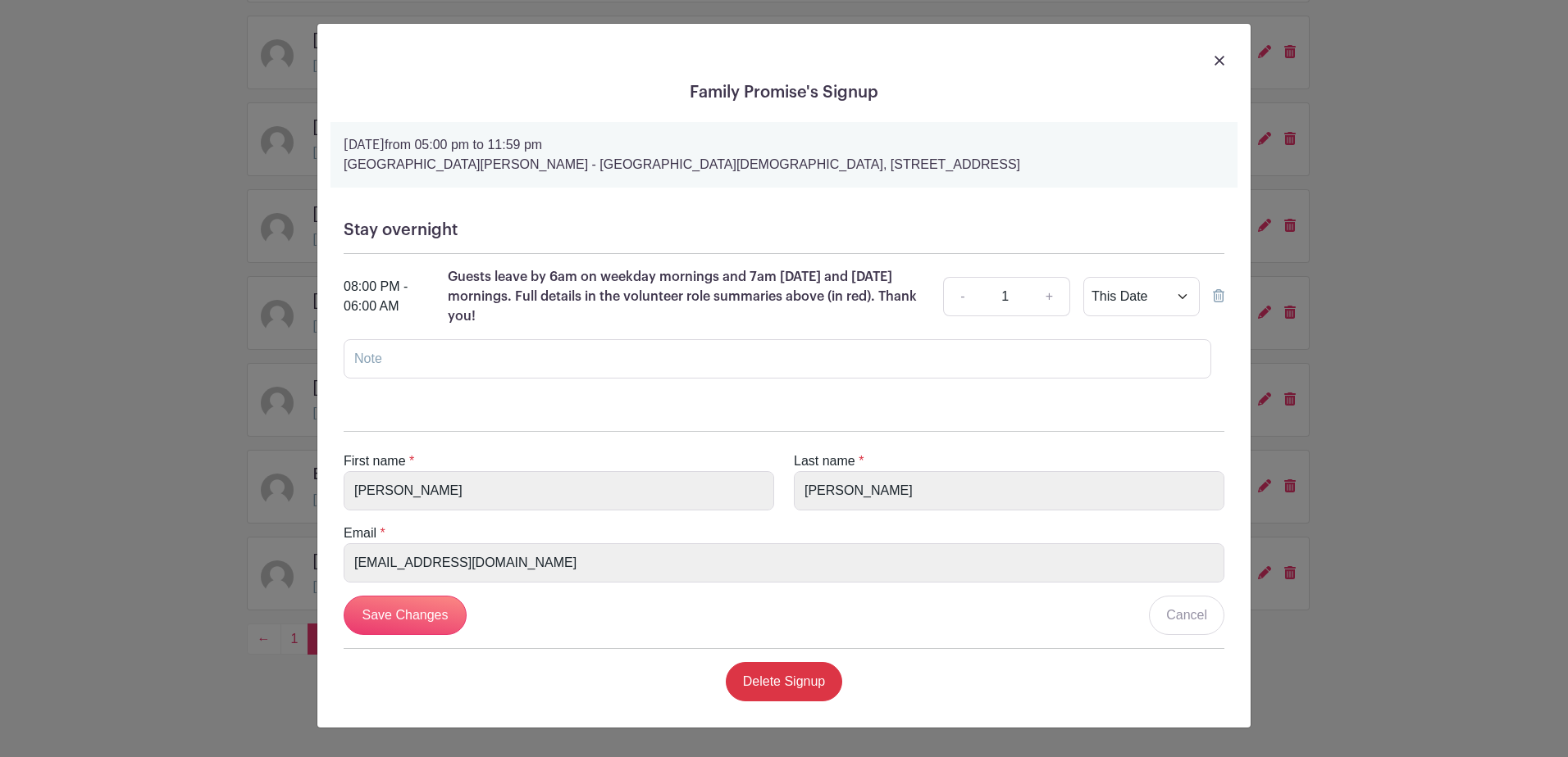
click at [270, 569] on div "Family Promise's Signup Thursday, October 09, 2025 from 05:00 pm to 11:59 pm St…" at bounding box center [784, 378] width 1568 height 757
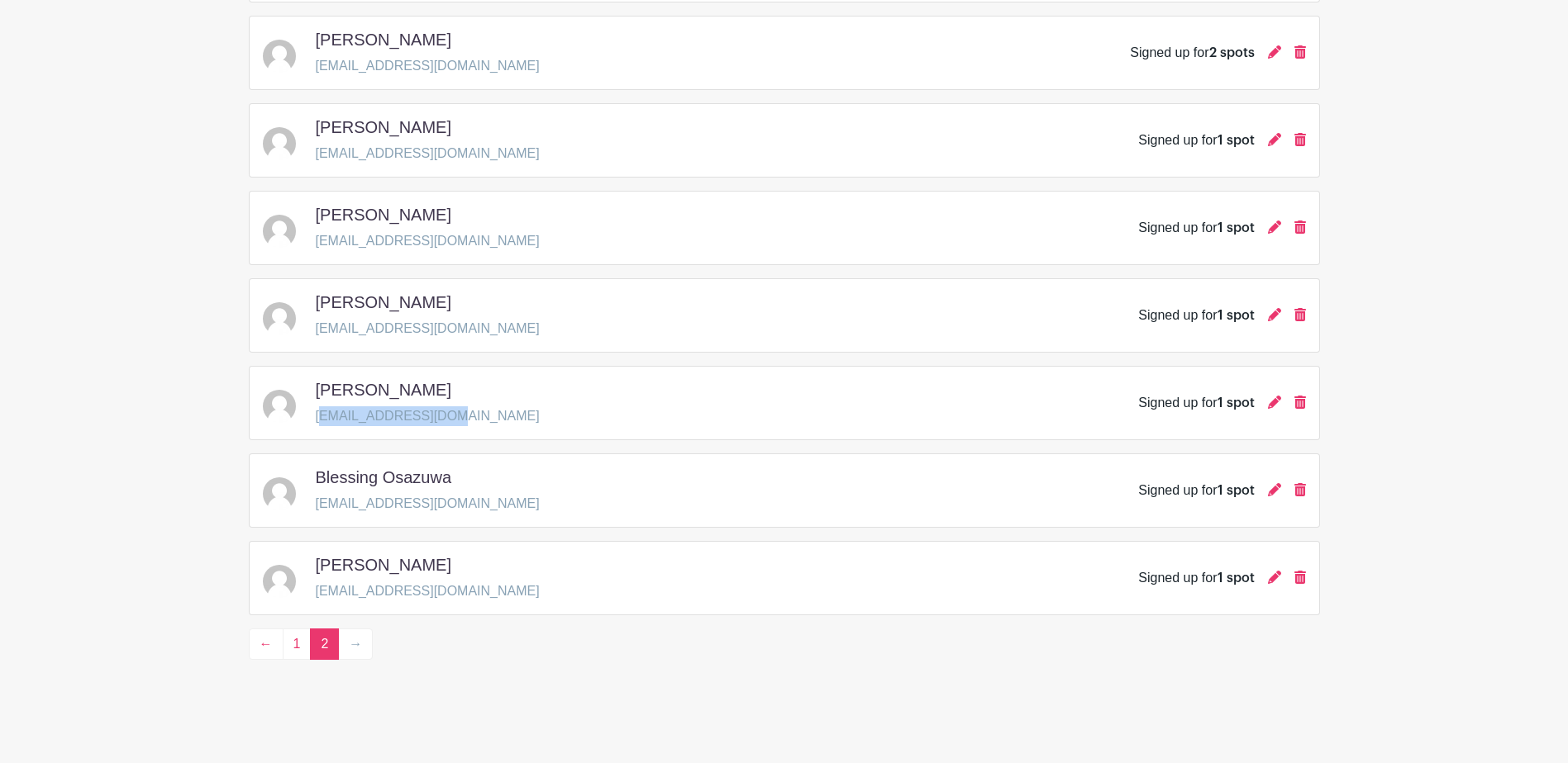
drag, startPoint x: 319, startPoint y: 417, endPoint x: 429, endPoint y: 427, distance: 110.5
click at [429, 427] on div "Heather Williams aitchwilli@gmail.com Signed up for 1 spot" at bounding box center [784, 402] width 1071 height 74
click at [435, 427] on div "Heather Williams aitchwilli@gmail.com Signed up for 1 spot" at bounding box center [784, 402] width 1071 height 74
drag, startPoint x: 435, startPoint y: 417, endPoint x: 314, endPoint y: 421, distance: 121.1
click at [314, 421] on div "Heather Williams aitchwilli@gmail.com Signed up for 1 spot" at bounding box center [784, 403] width 1043 height 46
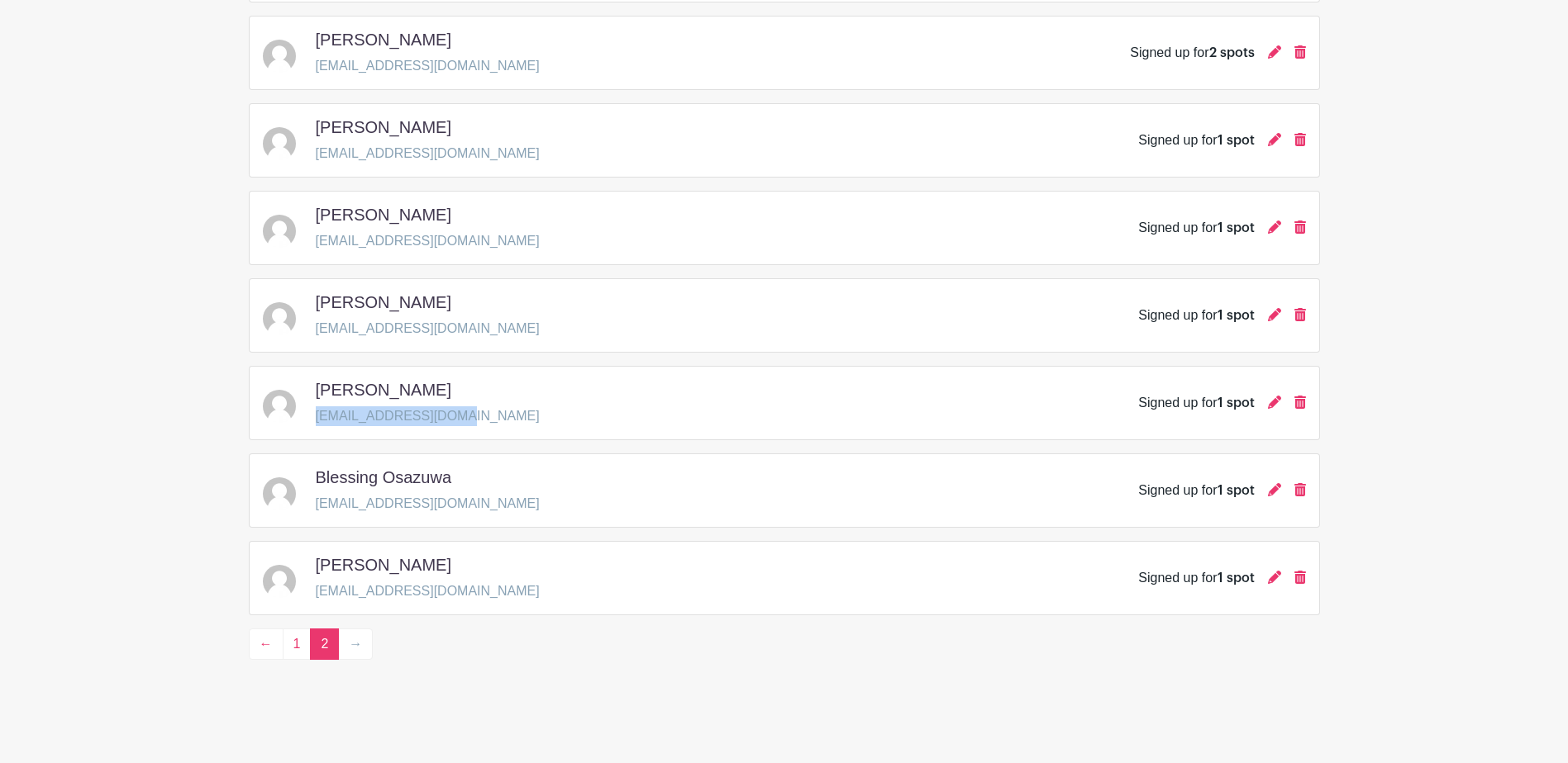
copy p "aitchwilli@gmail.com"
click at [367, 69] on p "annejwright@gmail.com" at bounding box center [427, 65] width 224 height 20
copy div "annejwright@gmail.com"
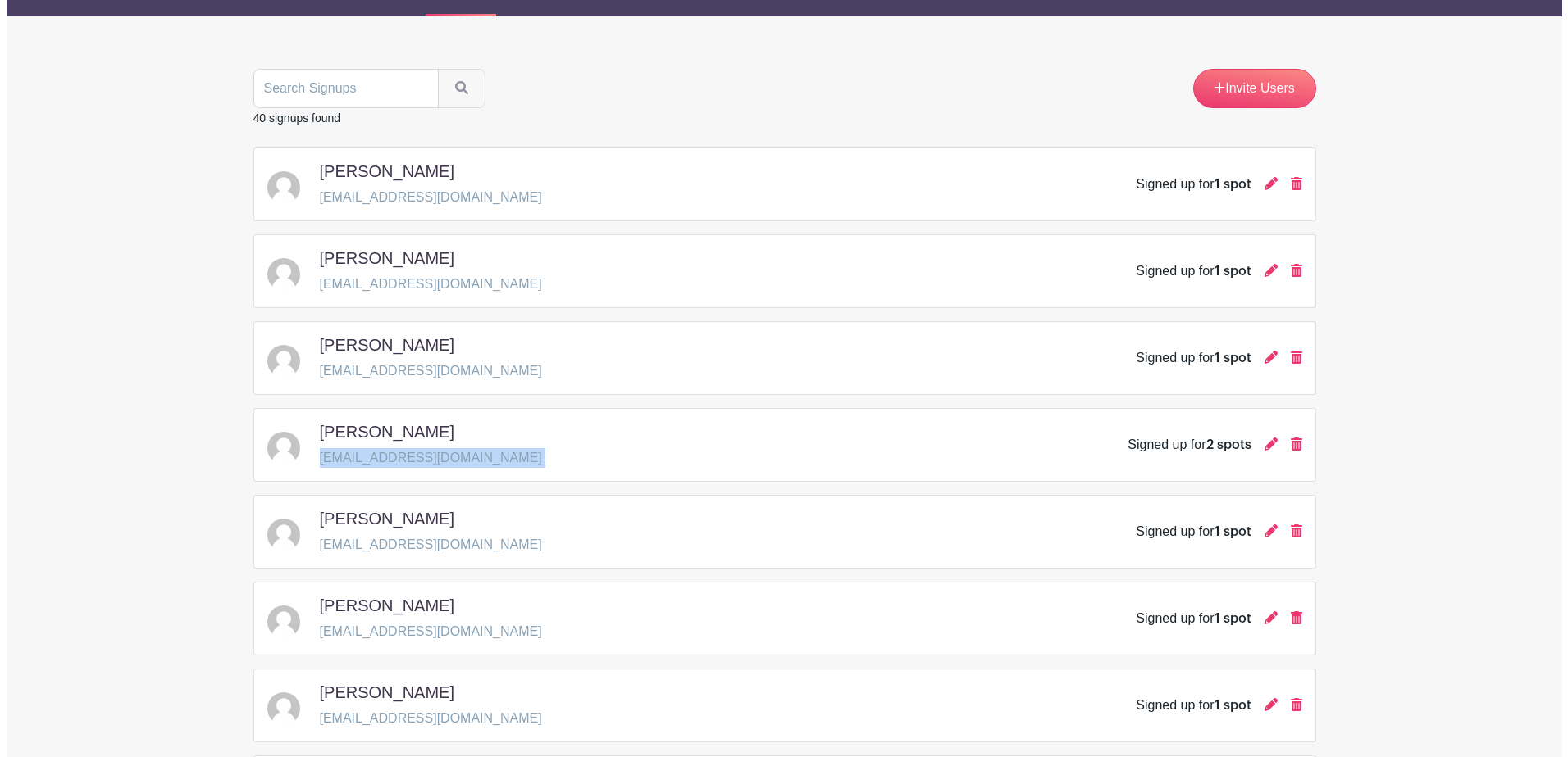
scroll to position [132, 0]
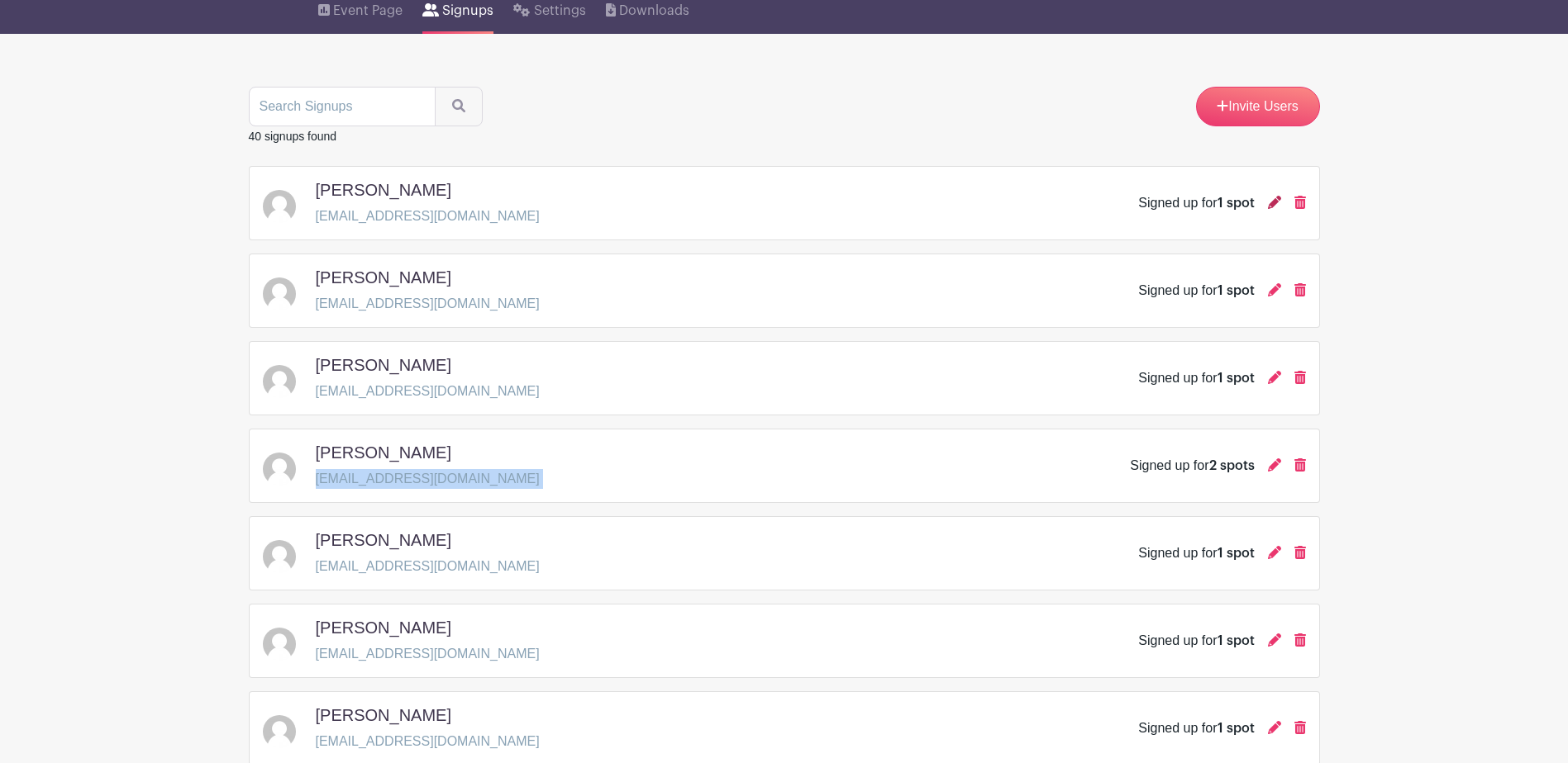
click at [1268, 200] on icon at bounding box center [1274, 202] width 13 height 13
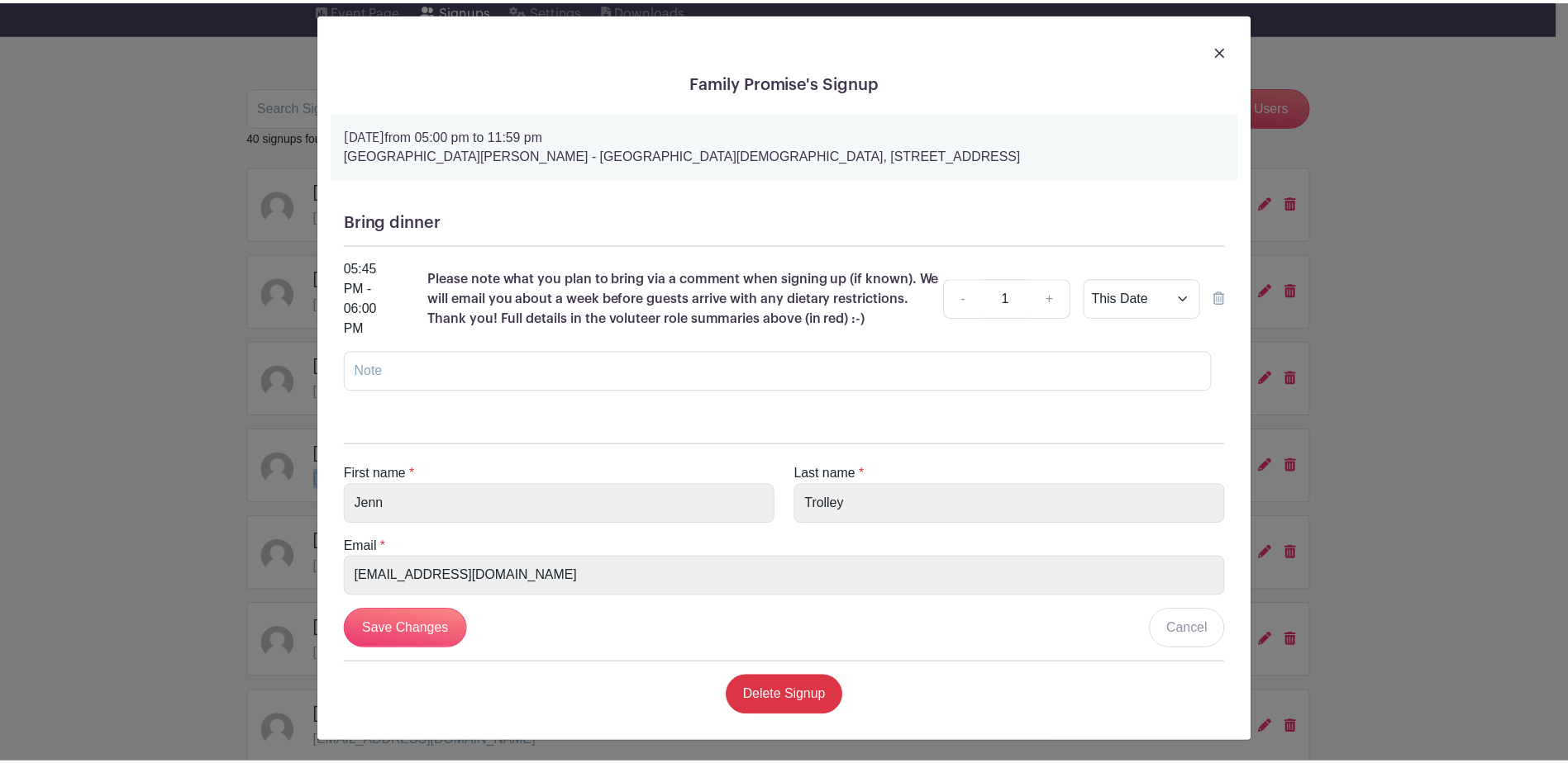
scroll to position [14, 0]
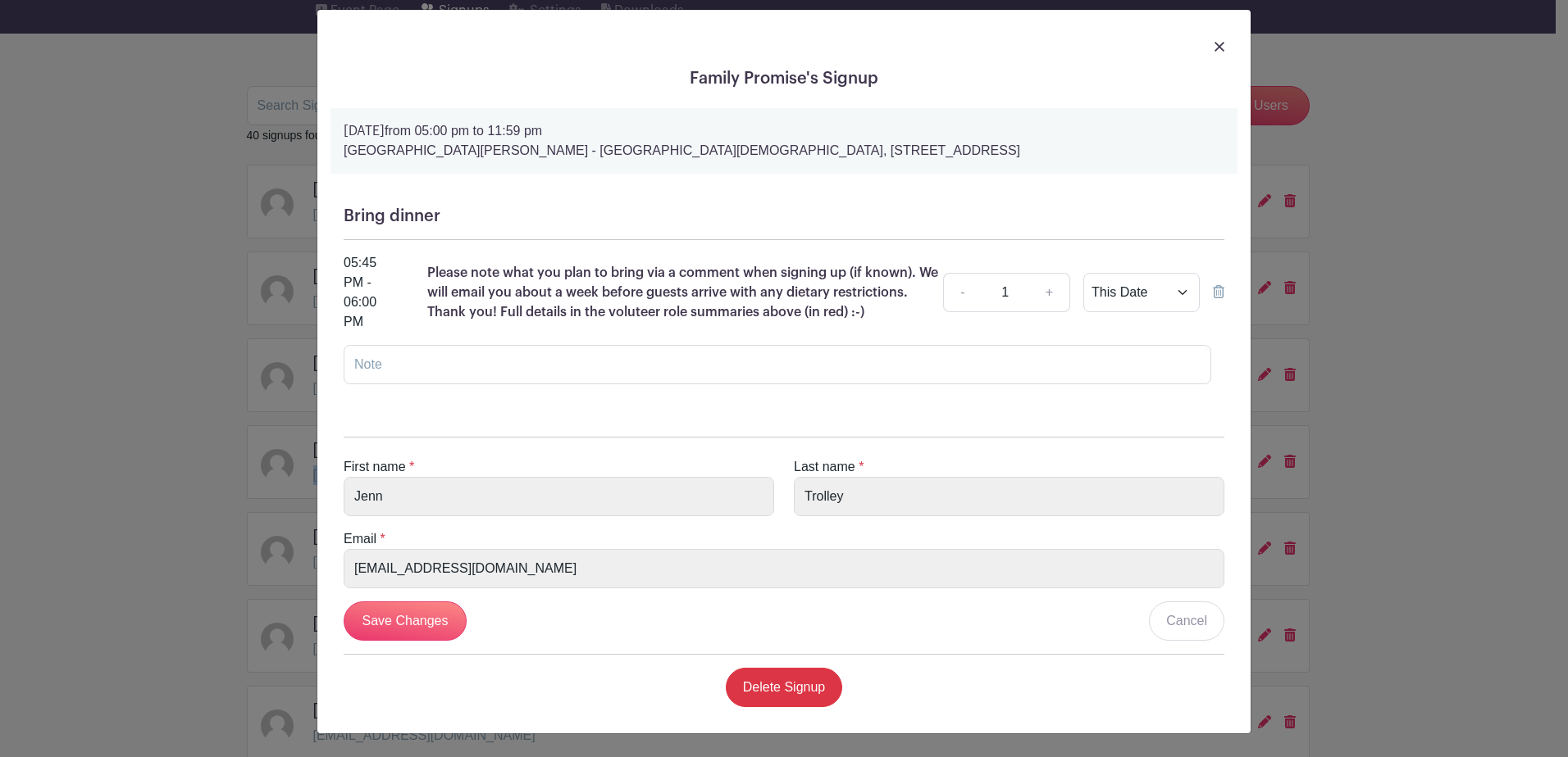
click at [1215, 44] on img at bounding box center [1219, 47] width 10 height 10
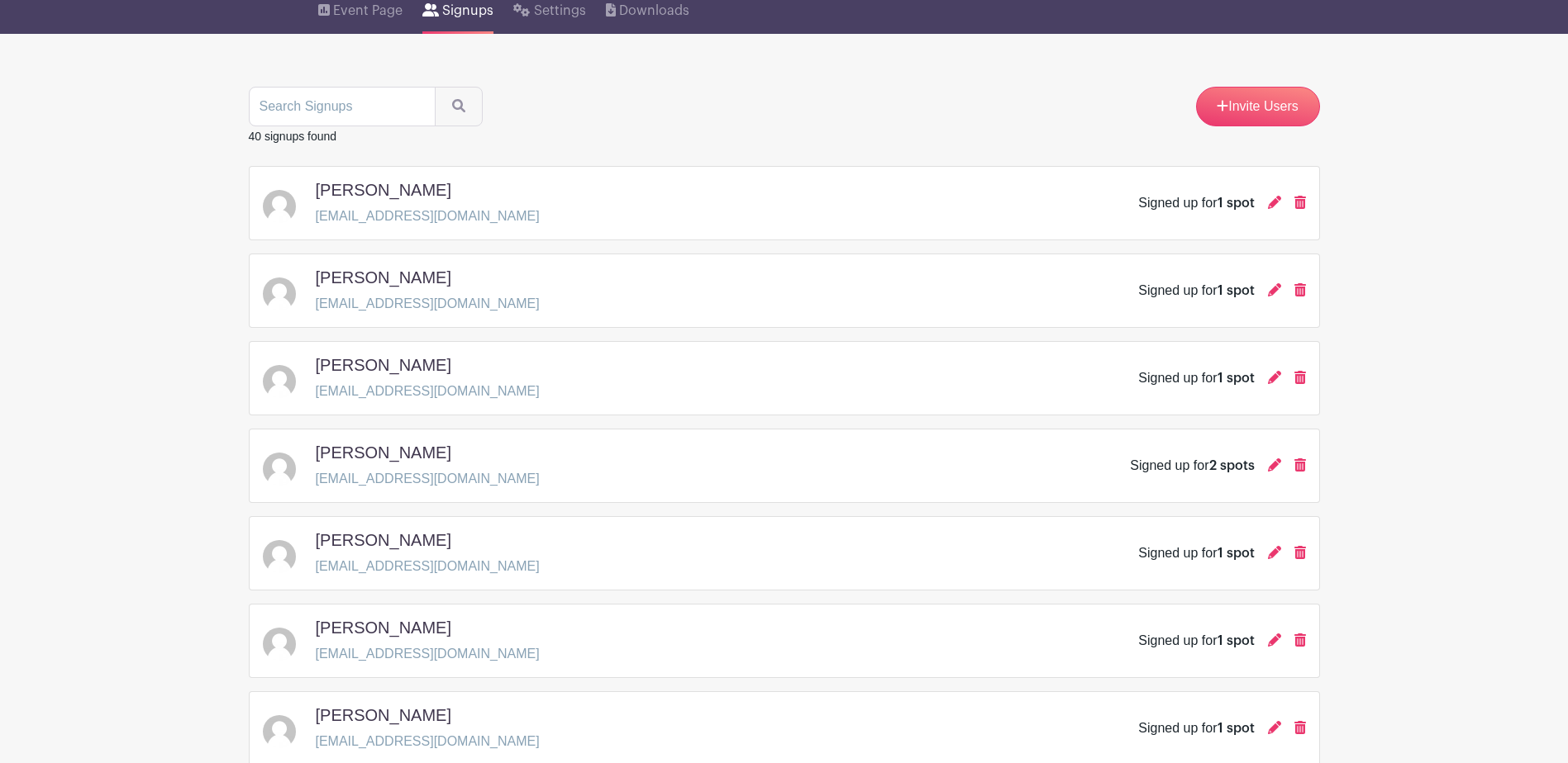
click at [877, 256] on div "Meg Cave mcave312@gmail.com Signed up for 1 spot" at bounding box center [784, 291] width 1071 height 74
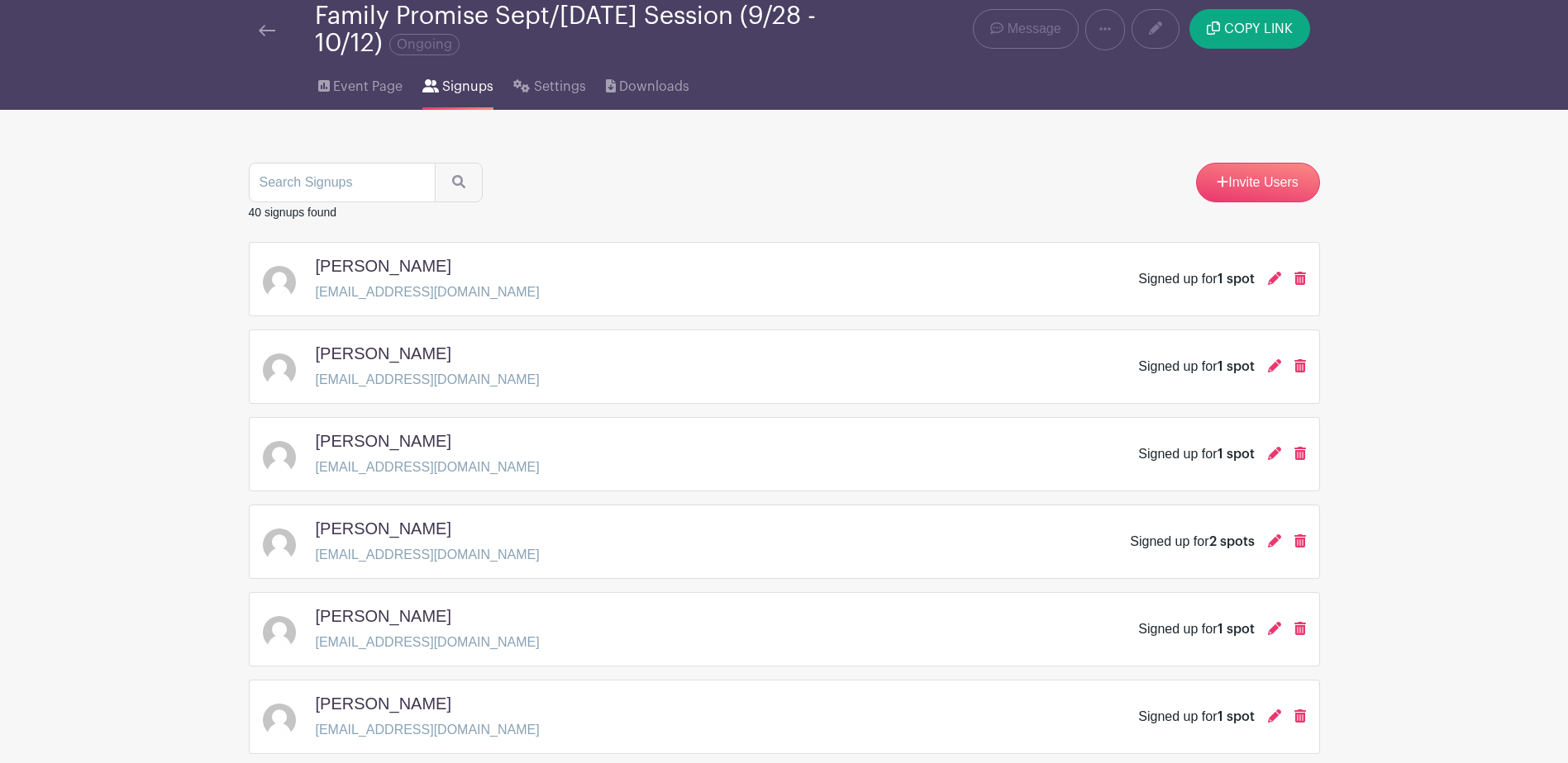
scroll to position [0, 0]
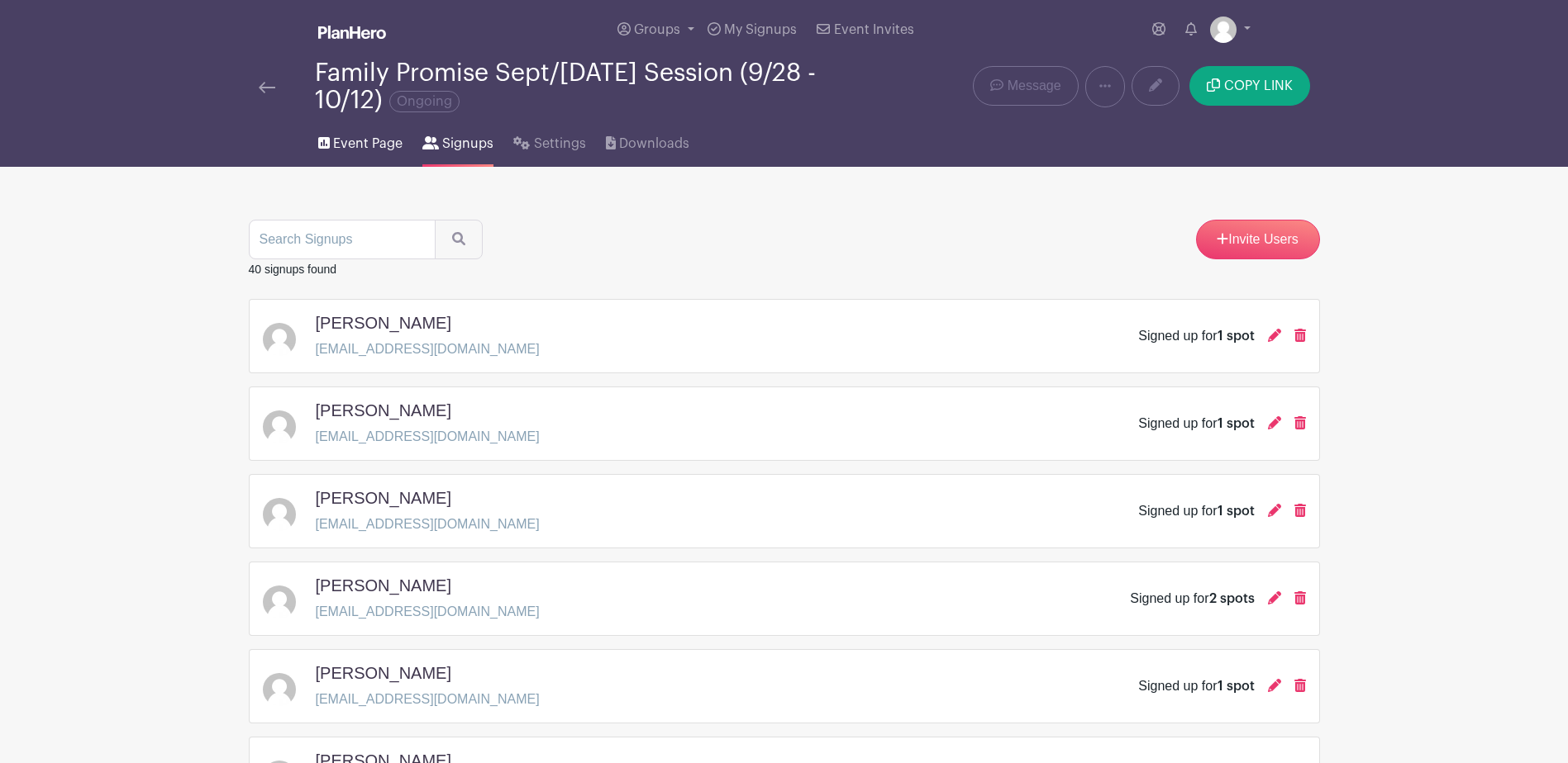
click at [345, 139] on span "Event Page" at bounding box center [368, 143] width 69 height 20
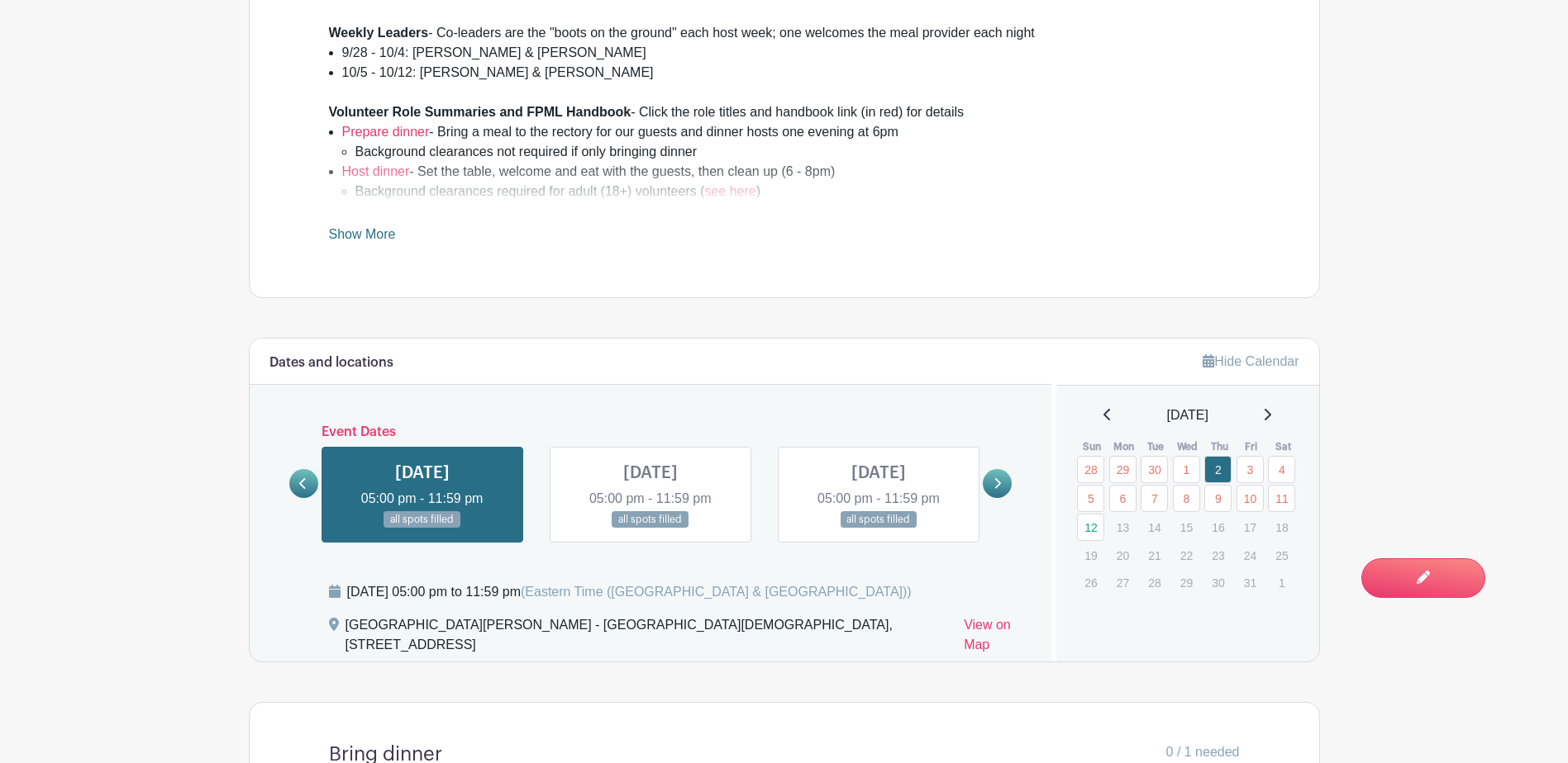
scroll to position [908, 0]
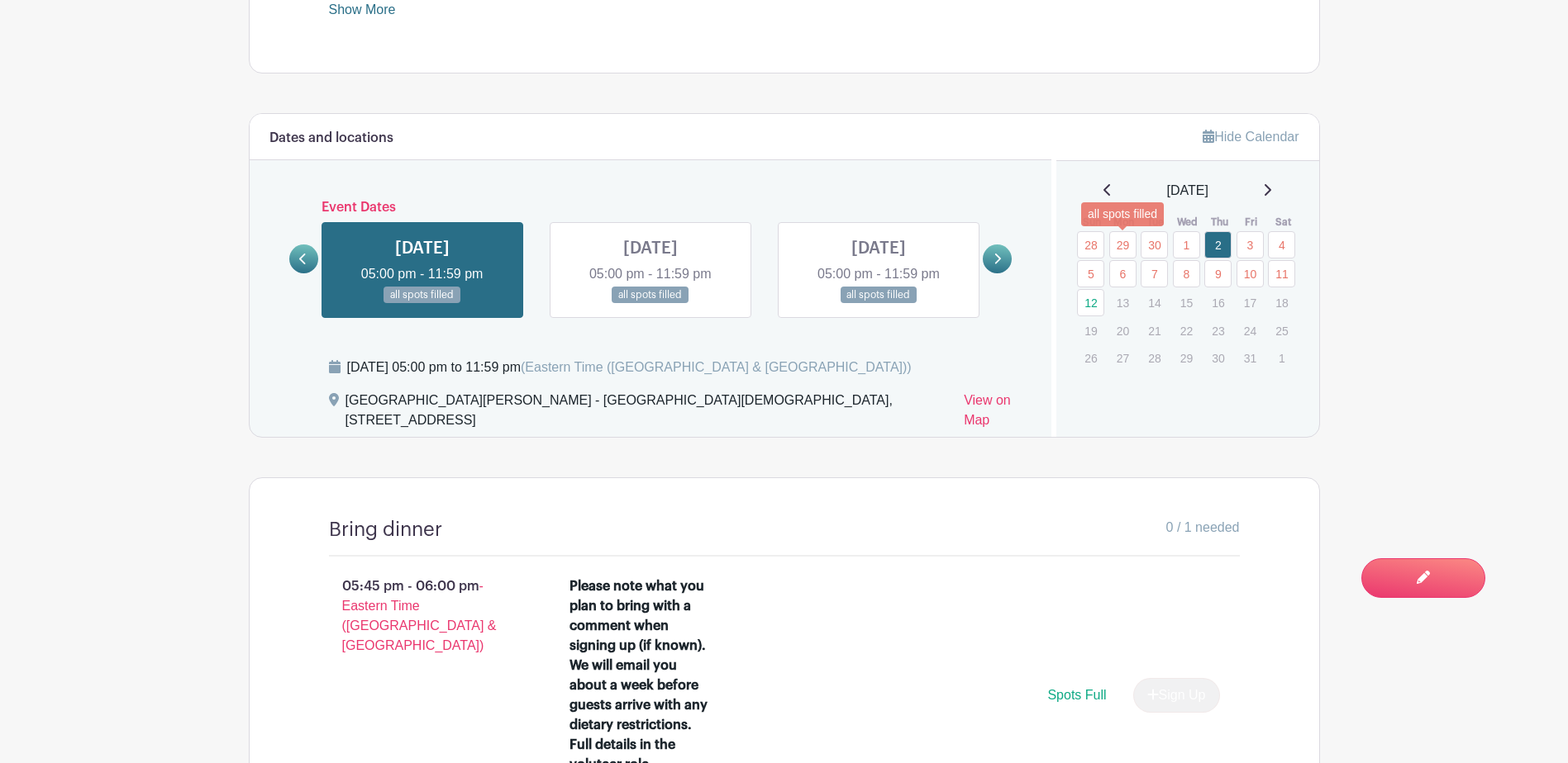
click at [1129, 252] on link "29" at bounding box center [1122, 244] width 27 height 27
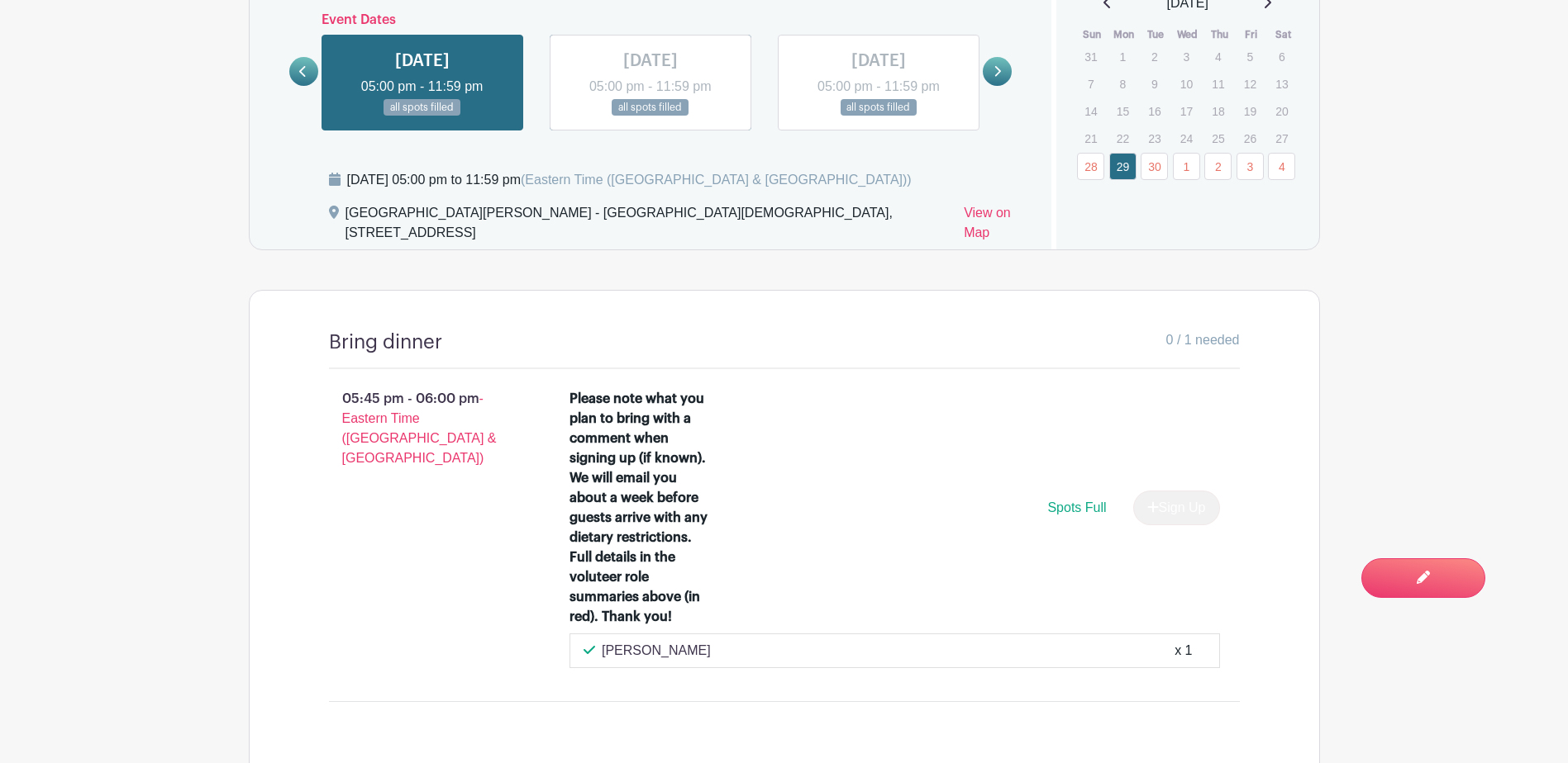
scroll to position [827, 0]
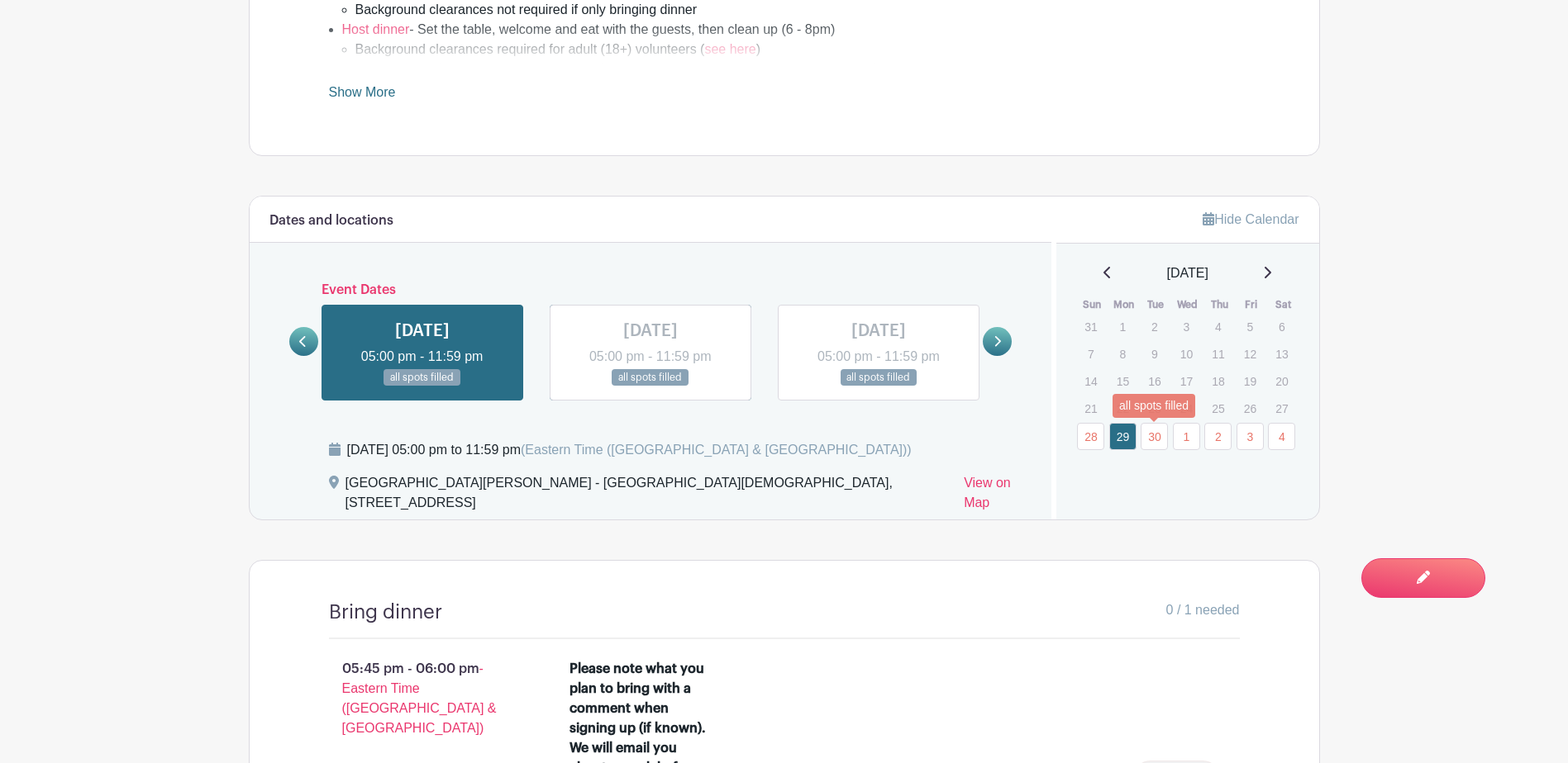
click at [1151, 447] on link "30" at bounding box center [1154, 437] width 27 height 27
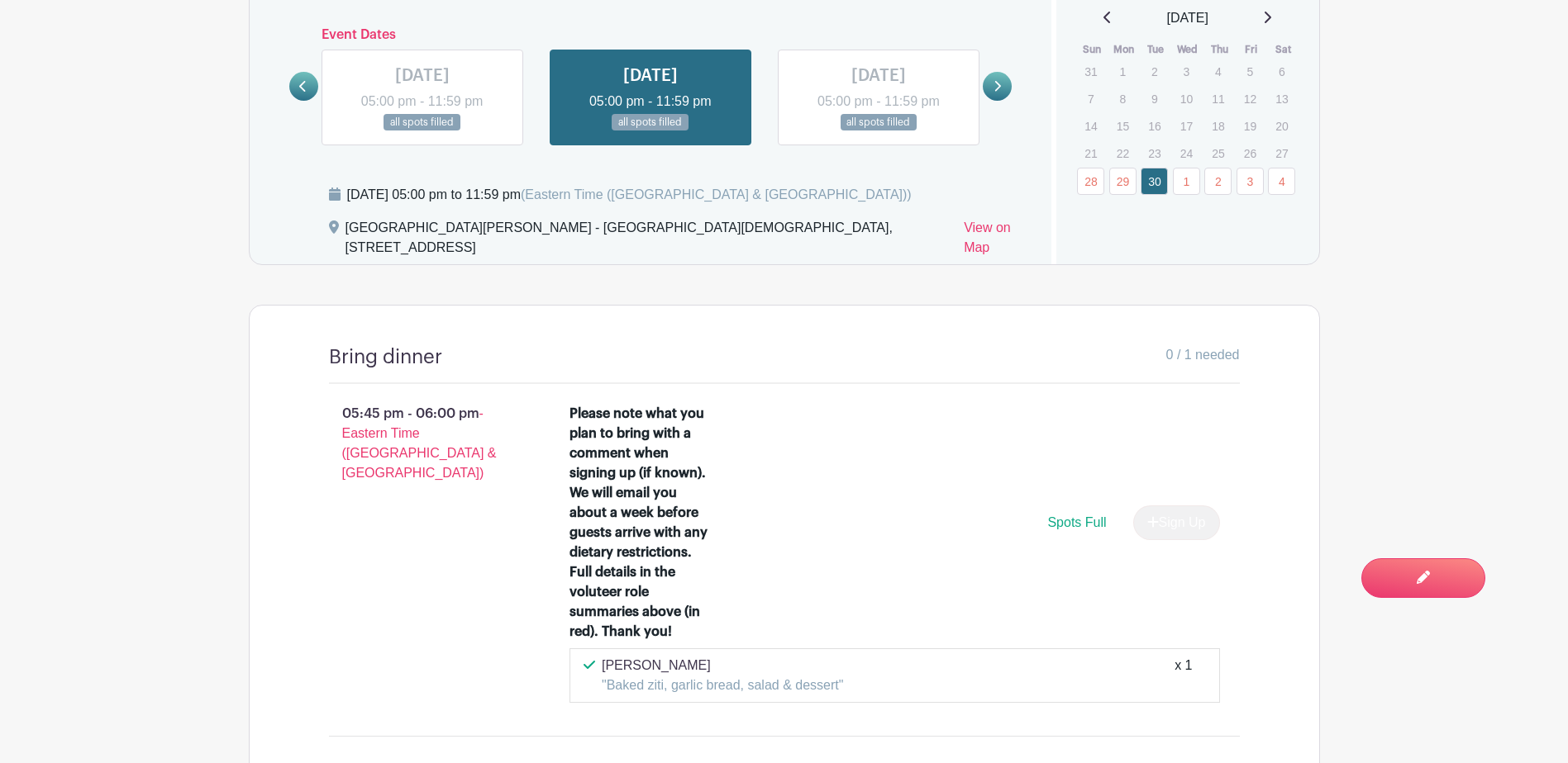
scroll to position [908, 0]
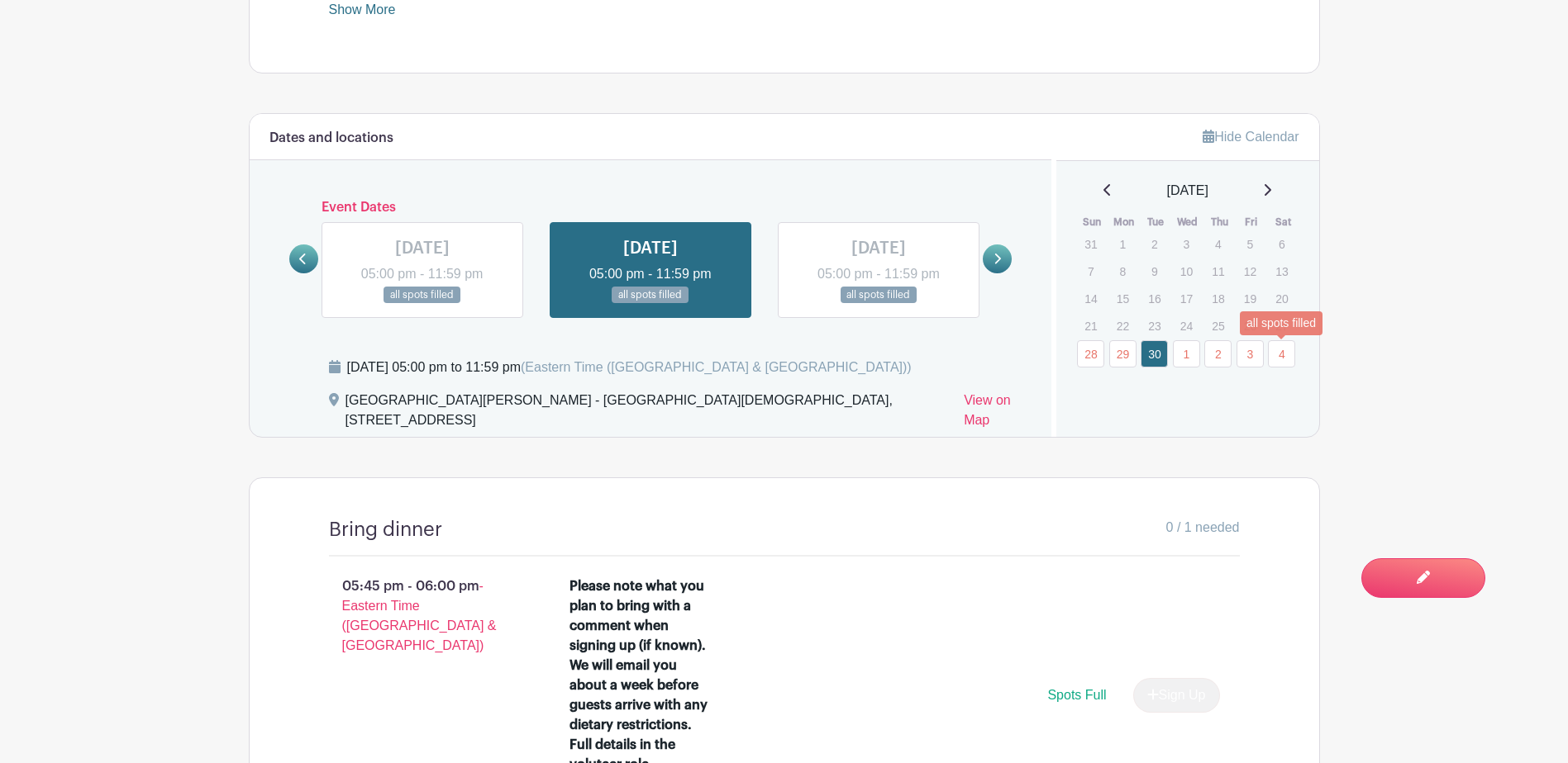
click at [1283, 359] on link "4" at bounding box center [1281, 354] width 27 height 27
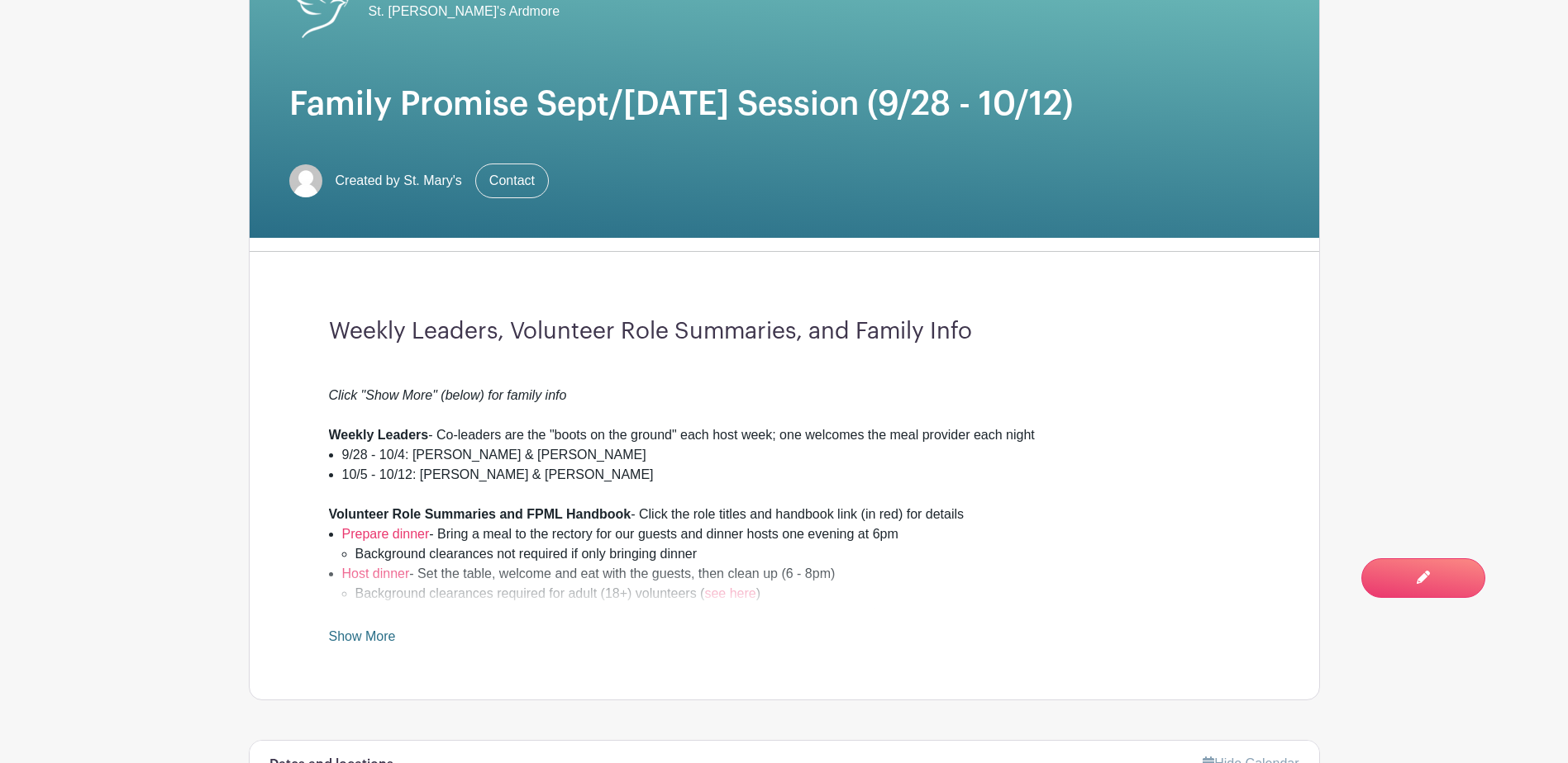
scroll to position [73, 0]
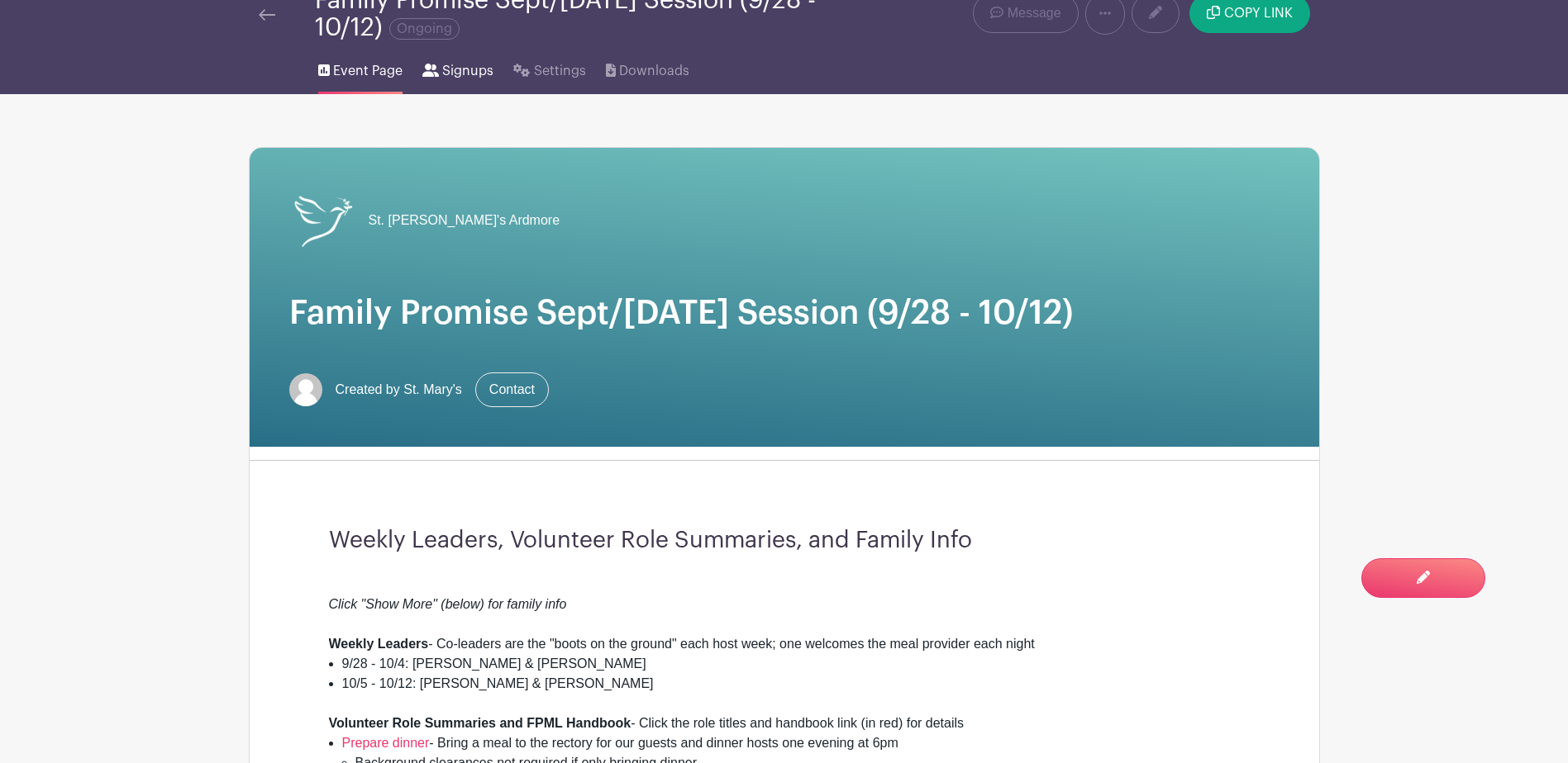
click at [449, 86] on link "Signups" at bounding box center [458, 67] width 71 height 53
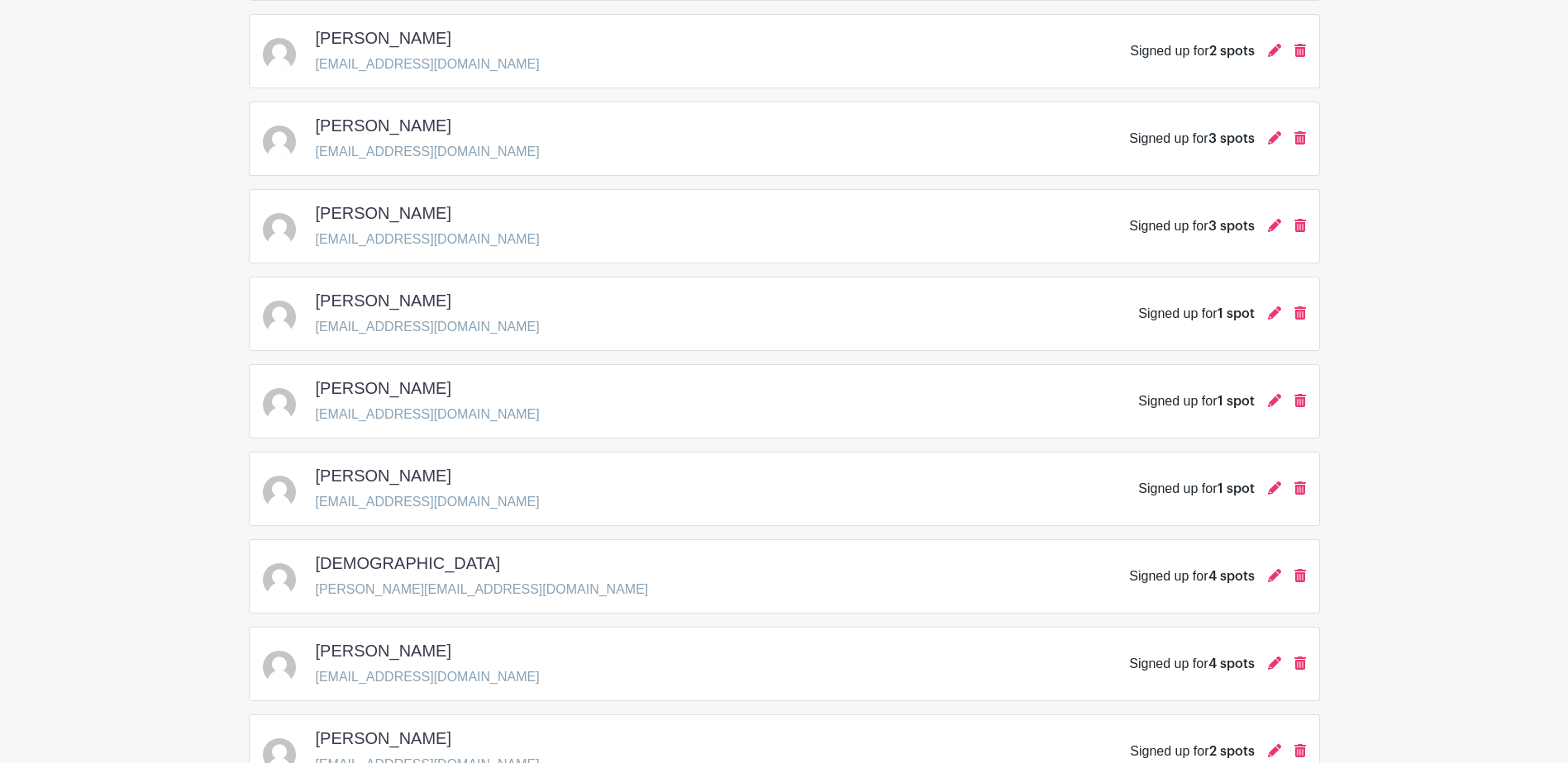
scroll to position [2298, 0]
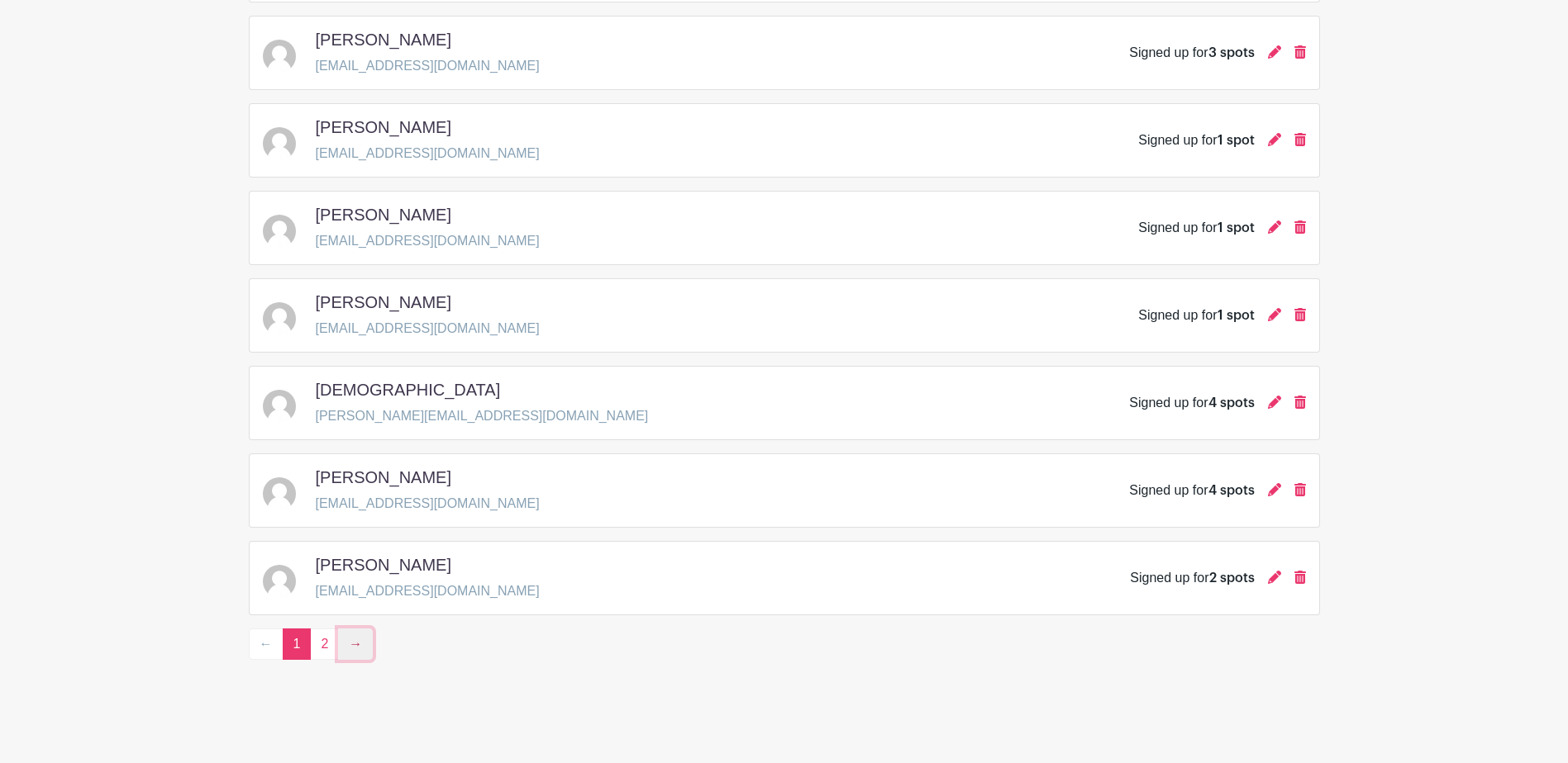
click at [357, 648] on link "→" at bounding box center [355, 644] width 35 height 32
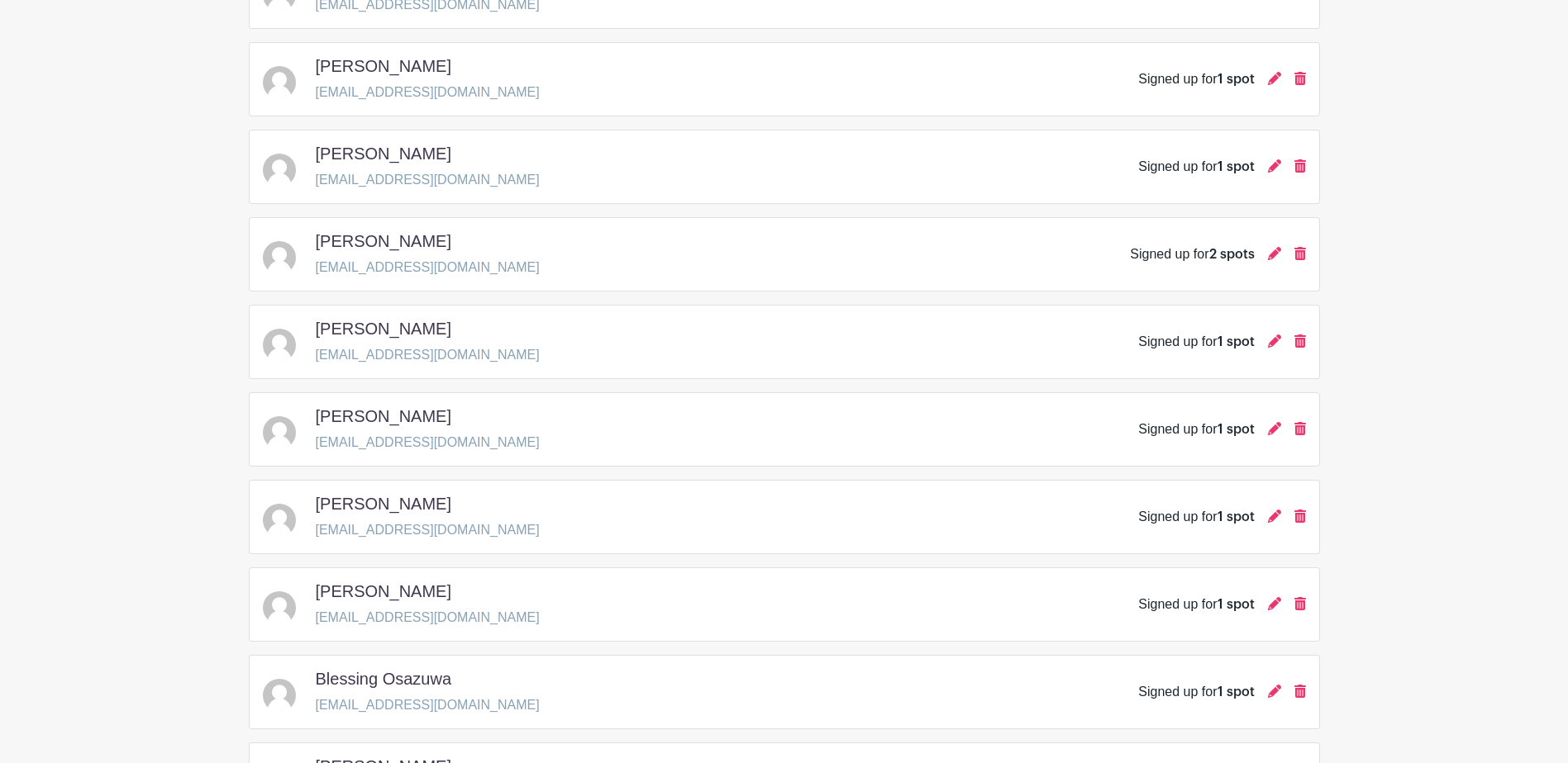
scroll to position [547, 0]
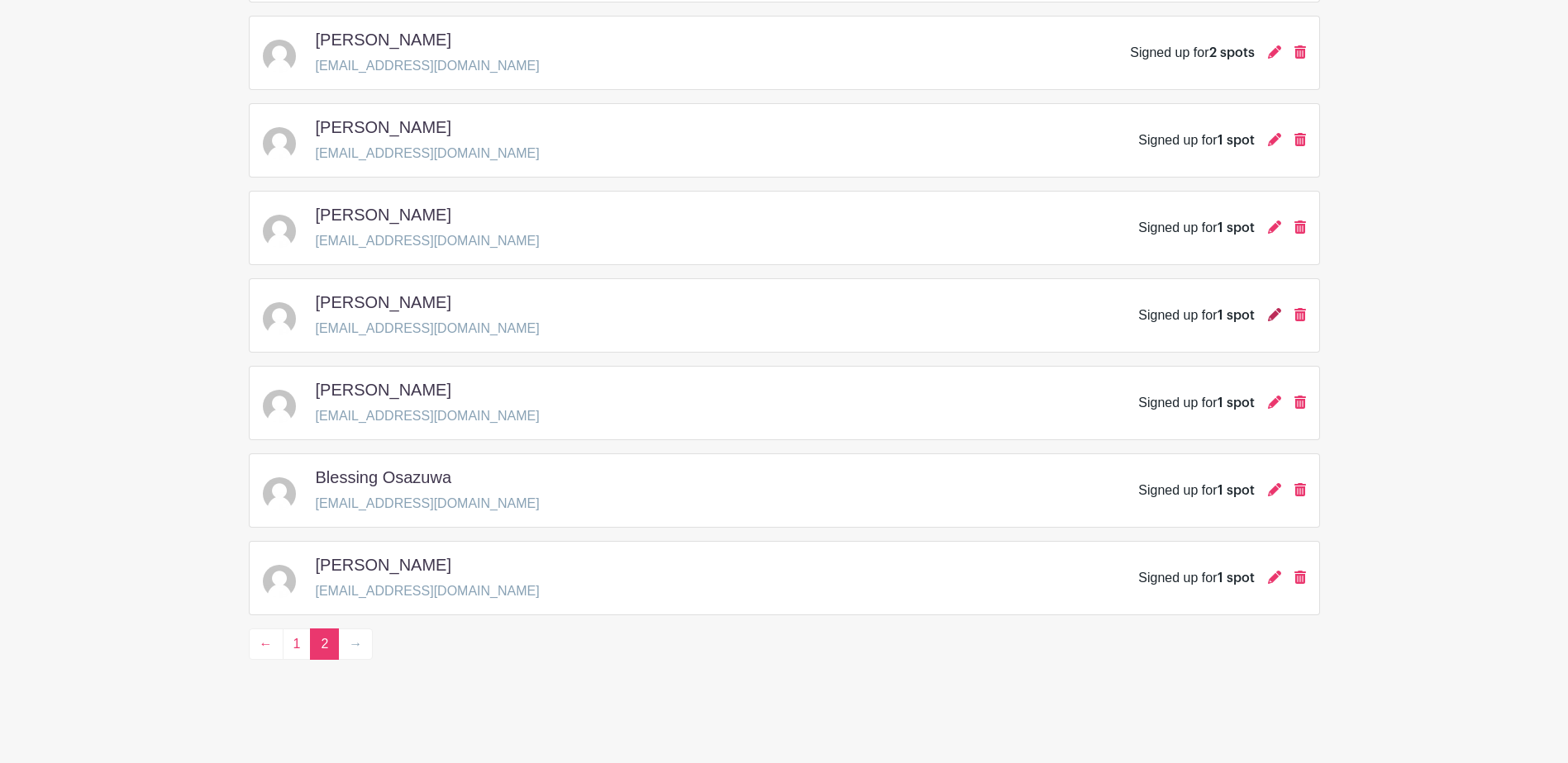
click at [1268, 313] on icon at bounding box center [1274, 315] width 13 height 13
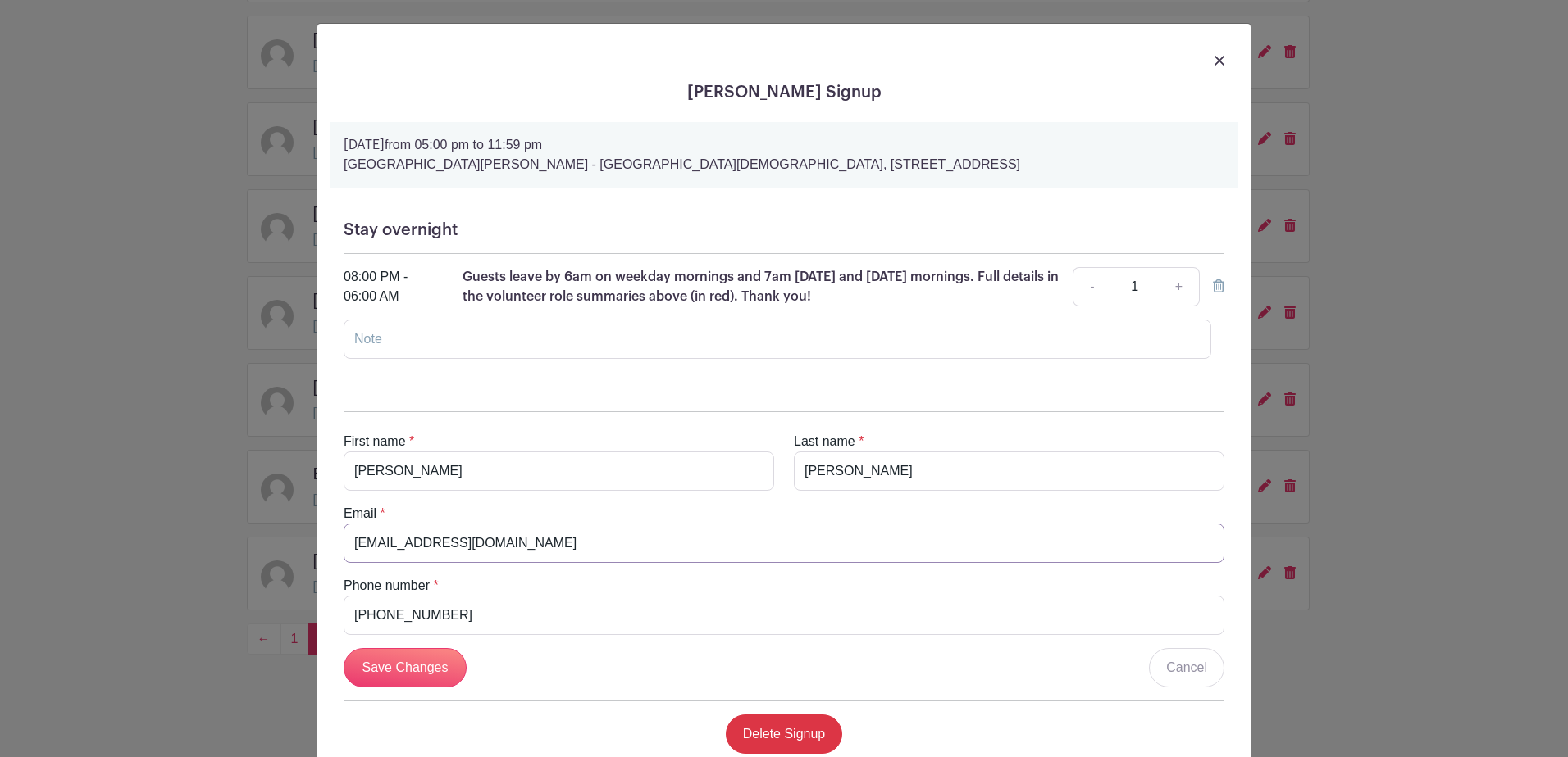
click at [452, 544] on input "Spcassanelli@aol.com" at bounding box center [784, 543] width 880 height 39
click at [401, 615] on input "610-639-1678" at bounding box center [784, 615] width 880 height 39
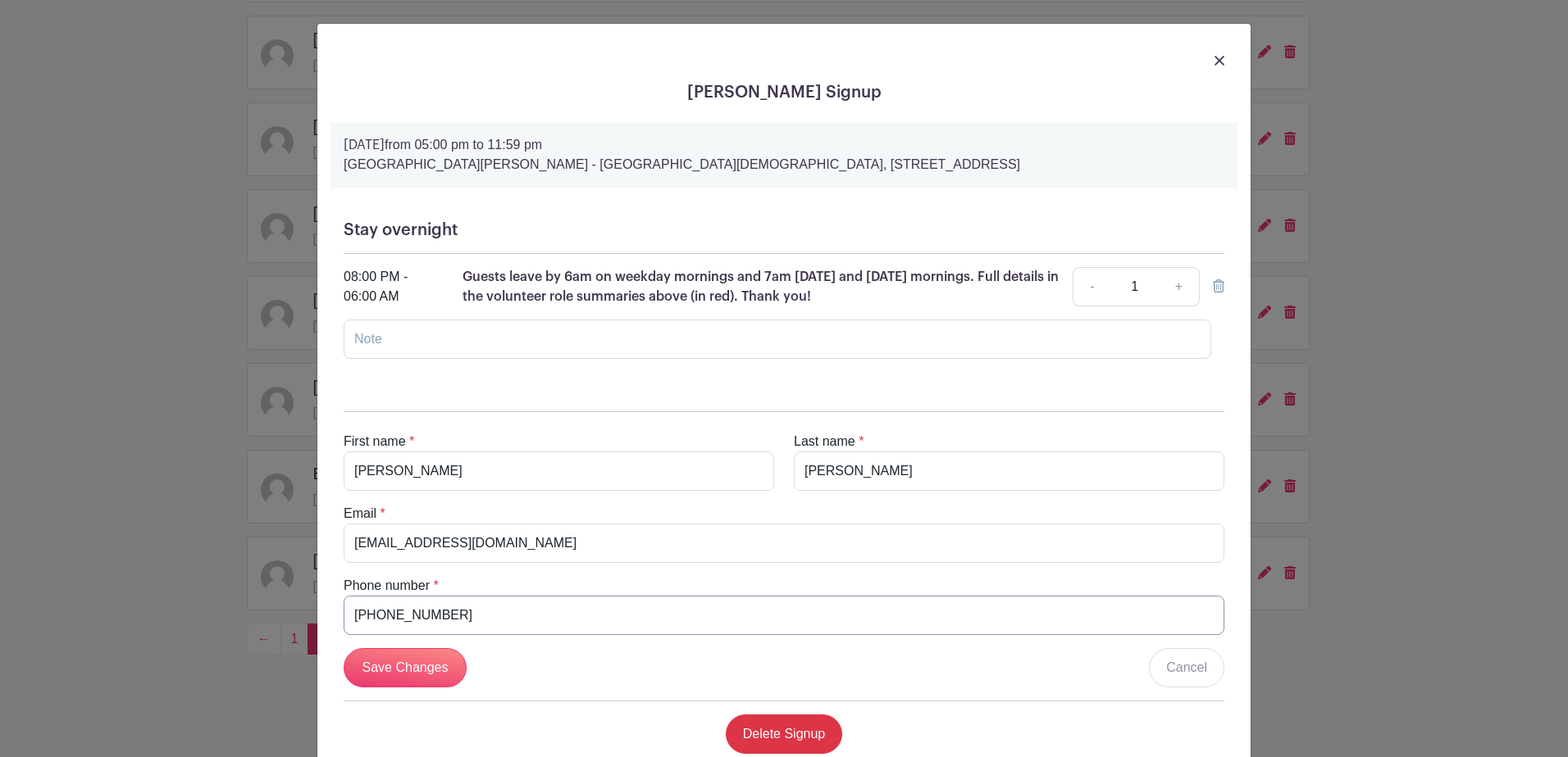
click at [401, 615] on input "610-639-1678" at bounding box center [784, 615] width 880 height 39
click at [1215, 53] on link at bounding box center [1219, 59] width 10 height 20
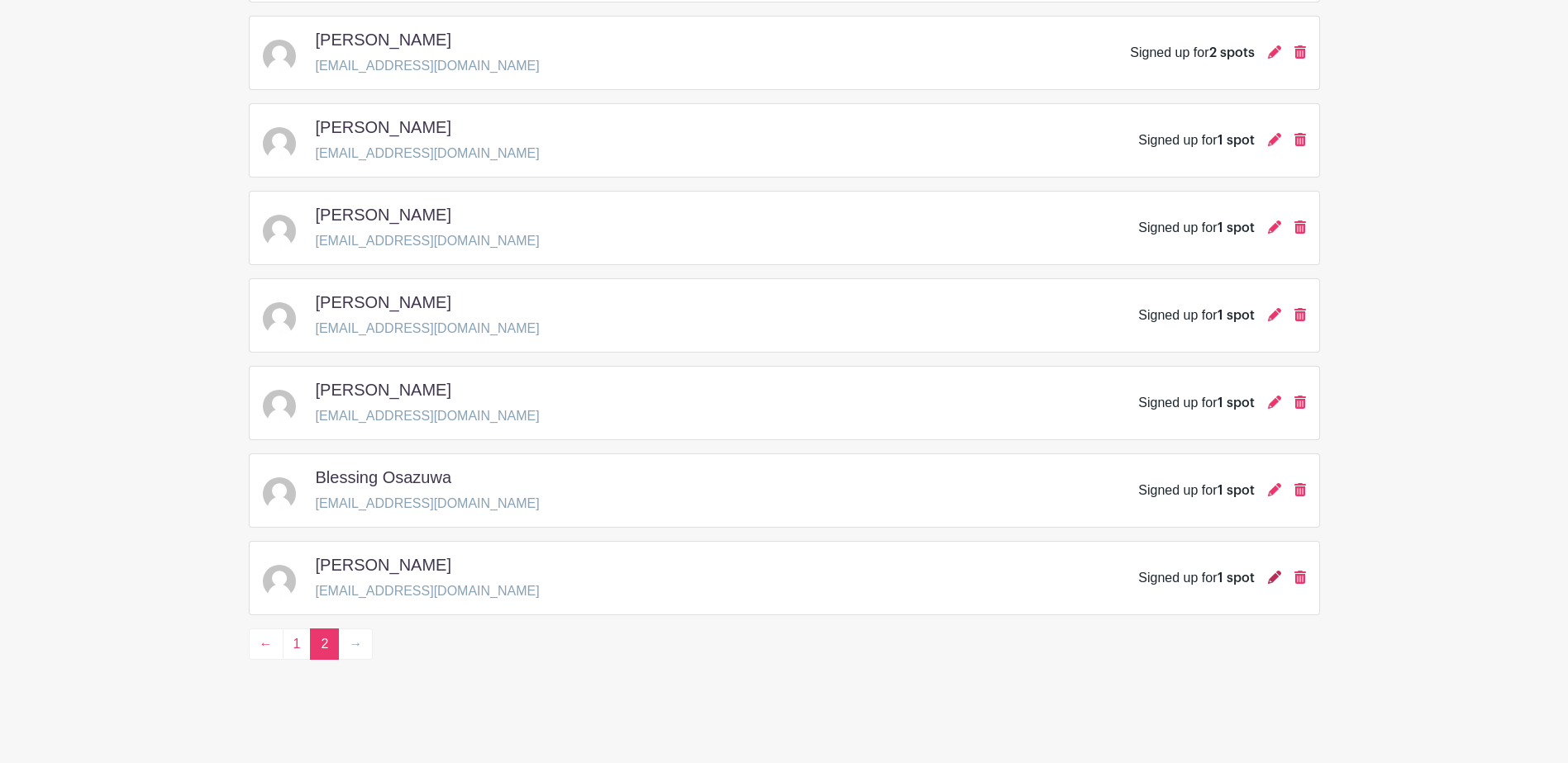
click at [1277, 572] on icon at bounding box center [1274, 577] width 13 height 13
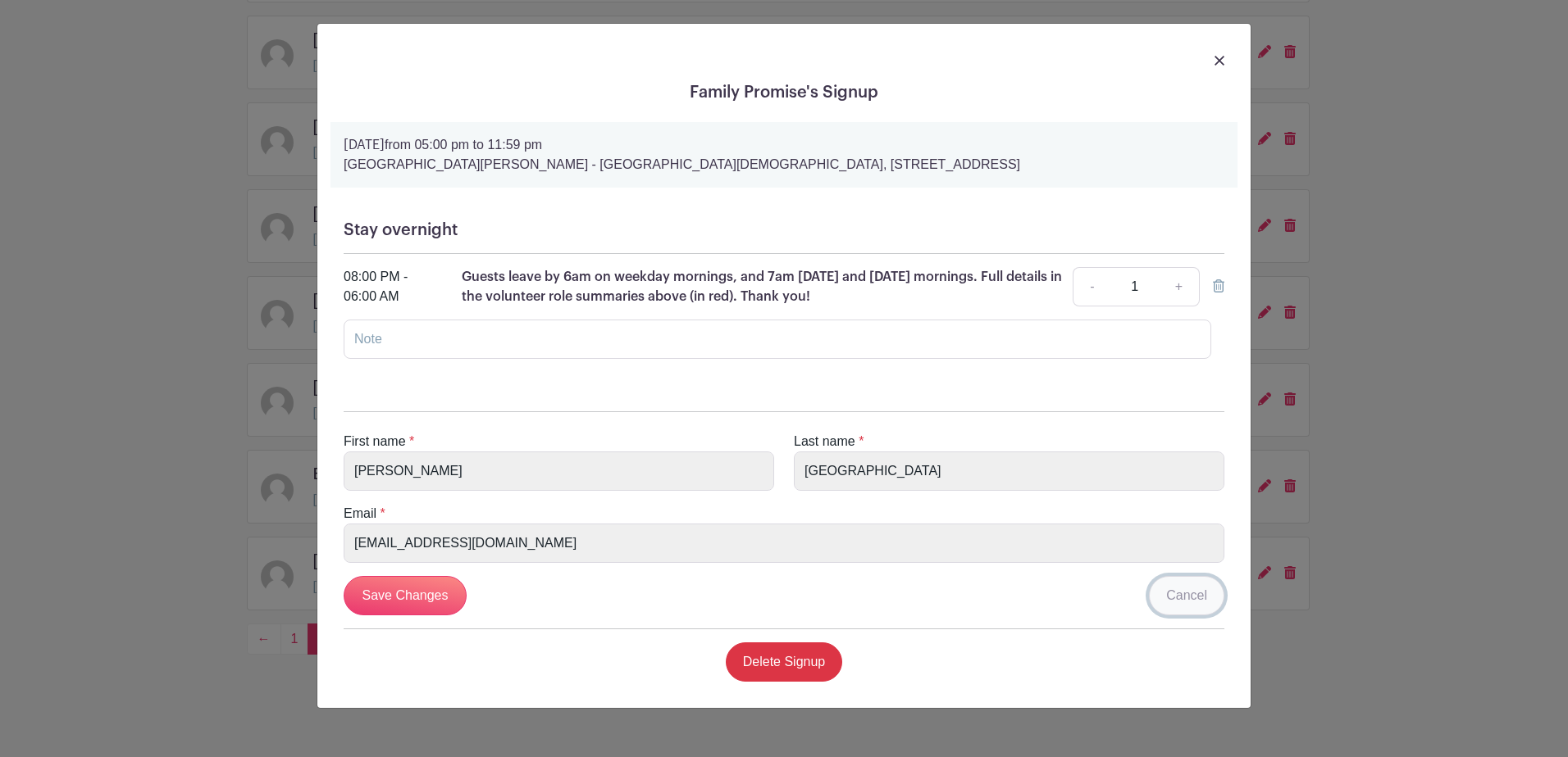
click at [1195, 598] on link "Cancel" at bounding box center [1186, 596] width 75 height 39
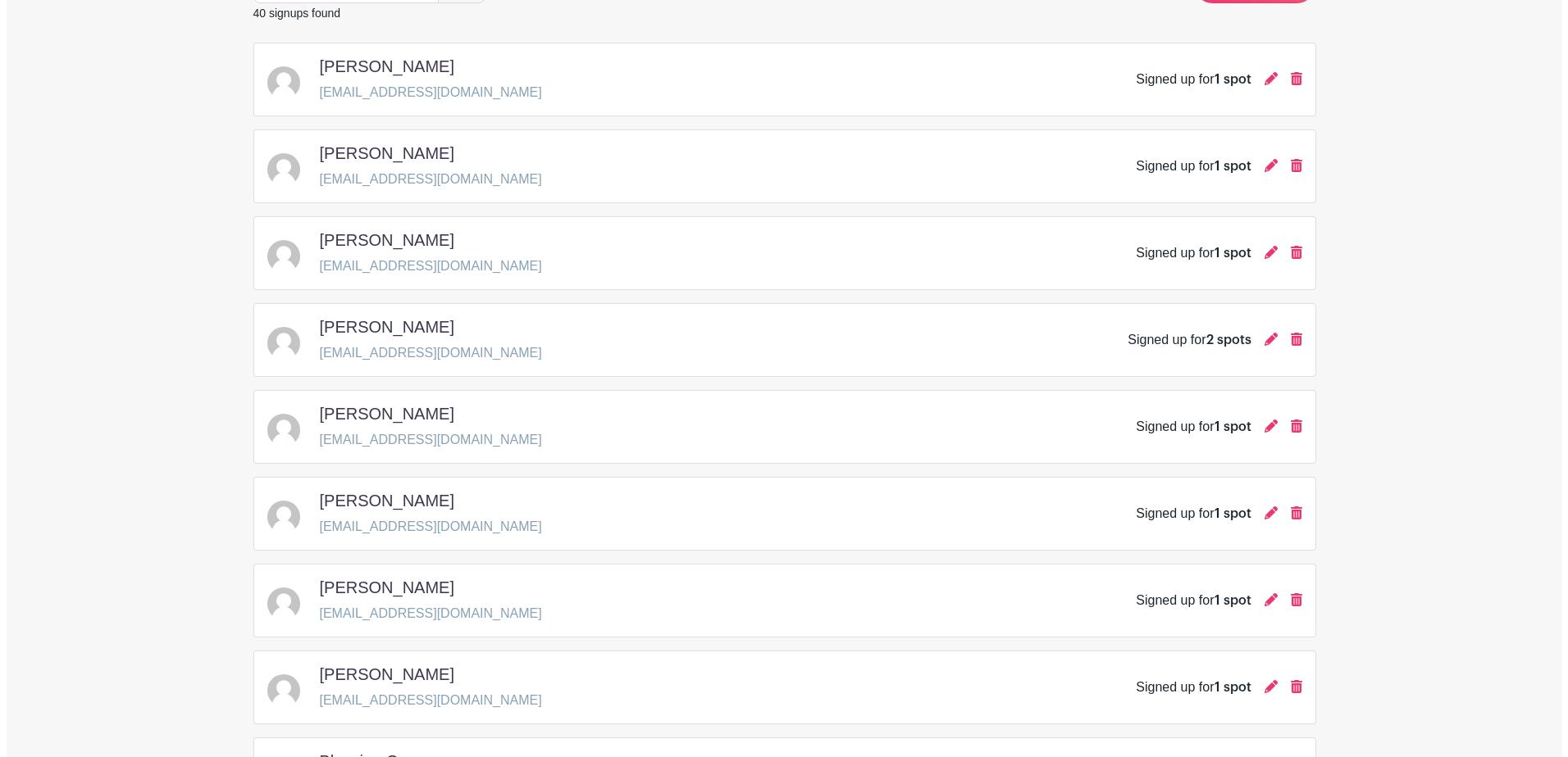
scroll to position [0, 0]
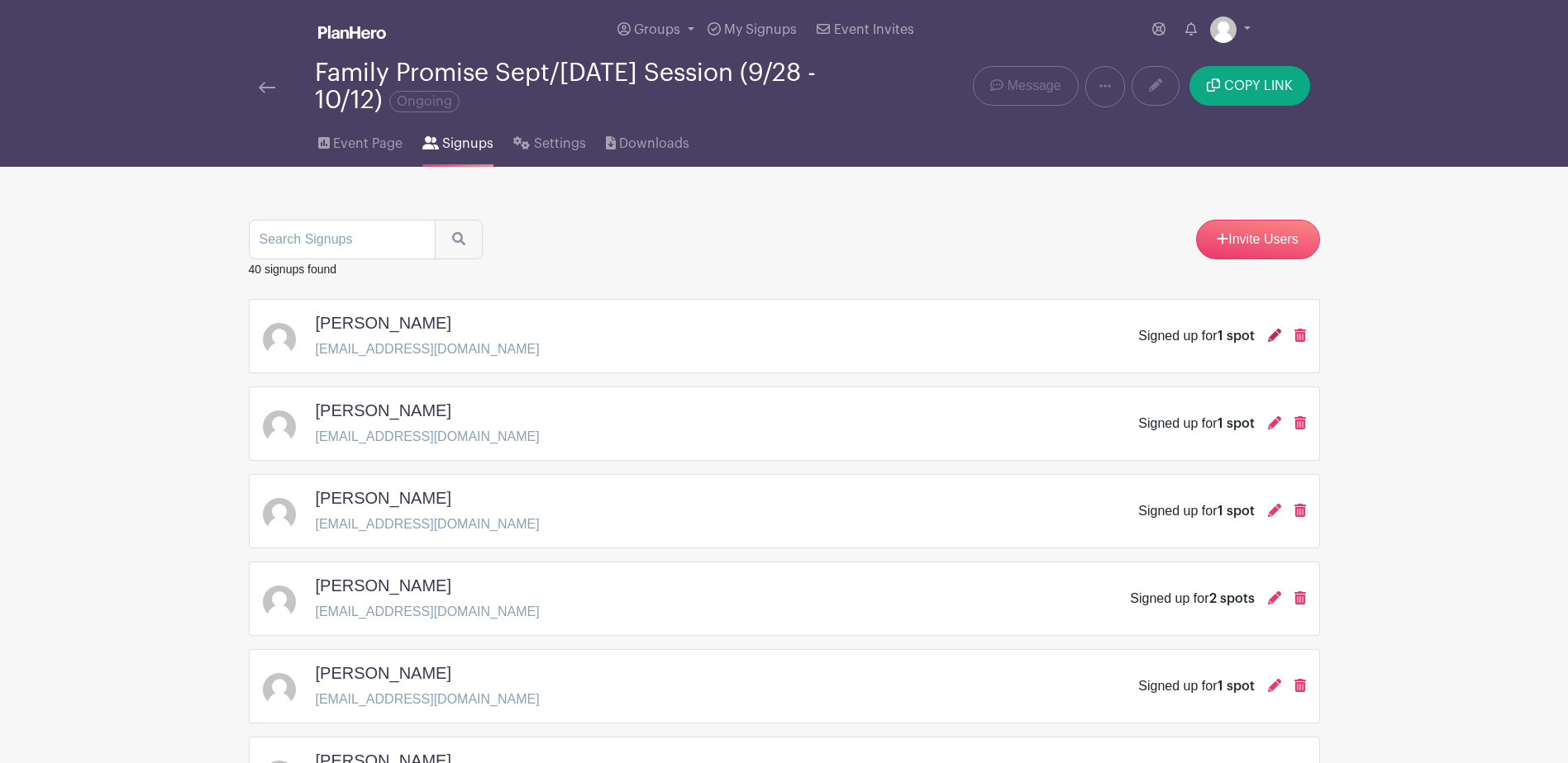
click at [1271, 334] on icon at bounding box center [1274, 336] width 13 height 13
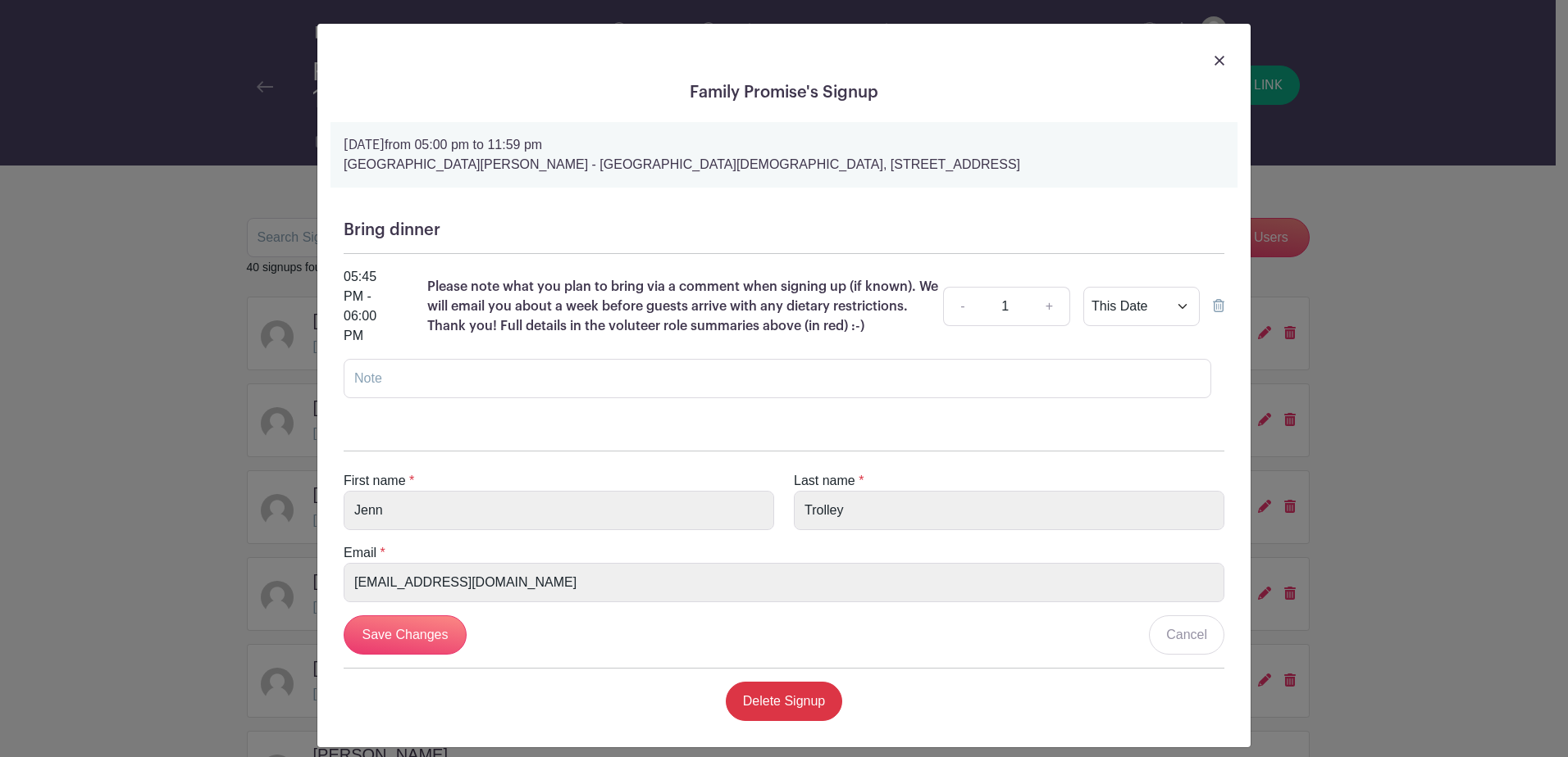
click at [1219, 51] on div at bounding box center [784, 60] width 907 height 46
click at [1216, 54] on link at bounding box center [1219, 59] width 10 height 20
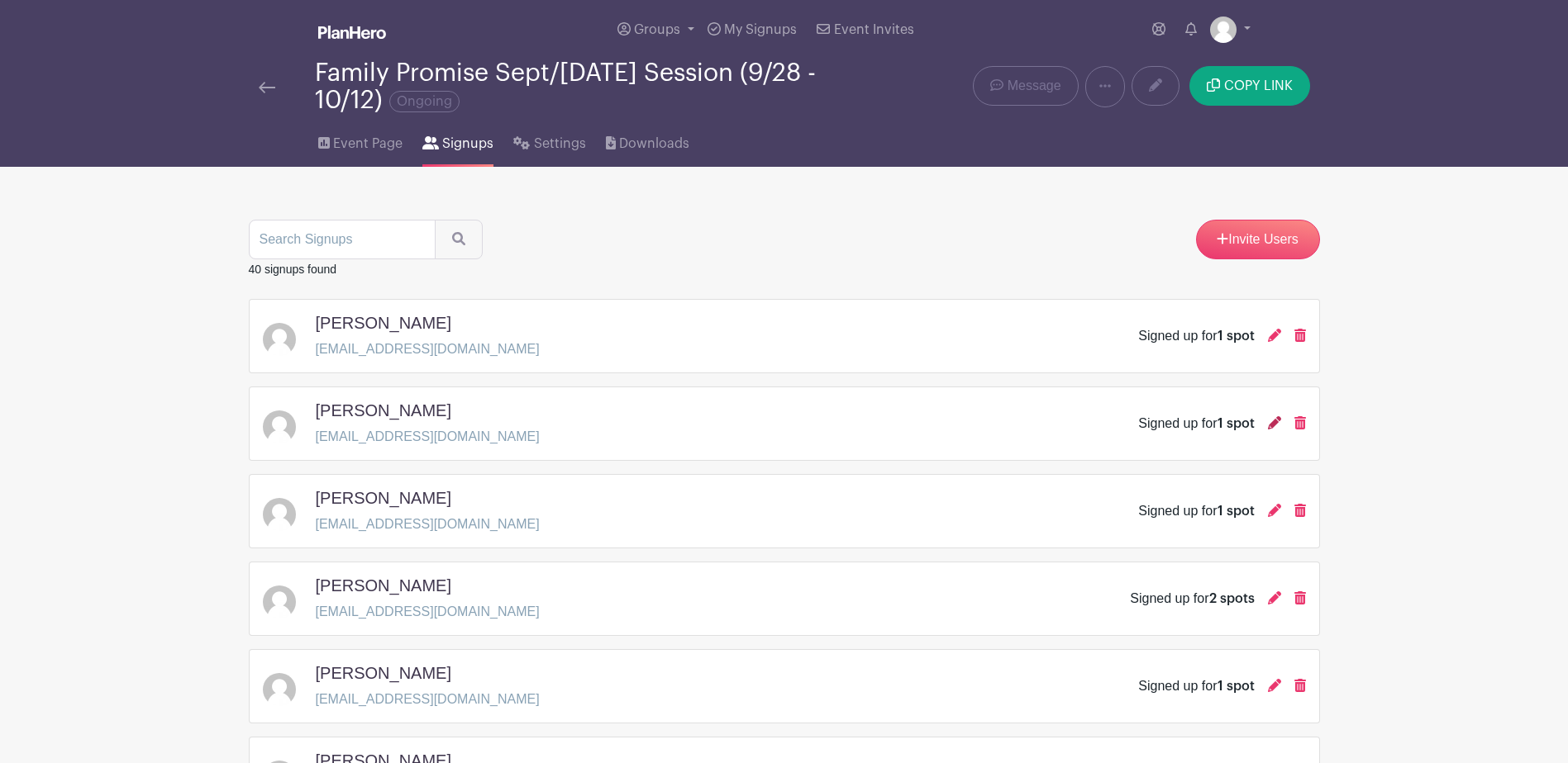
click at [1273, 420] on icon at bounding box center [1274, 423] width 13 height 13
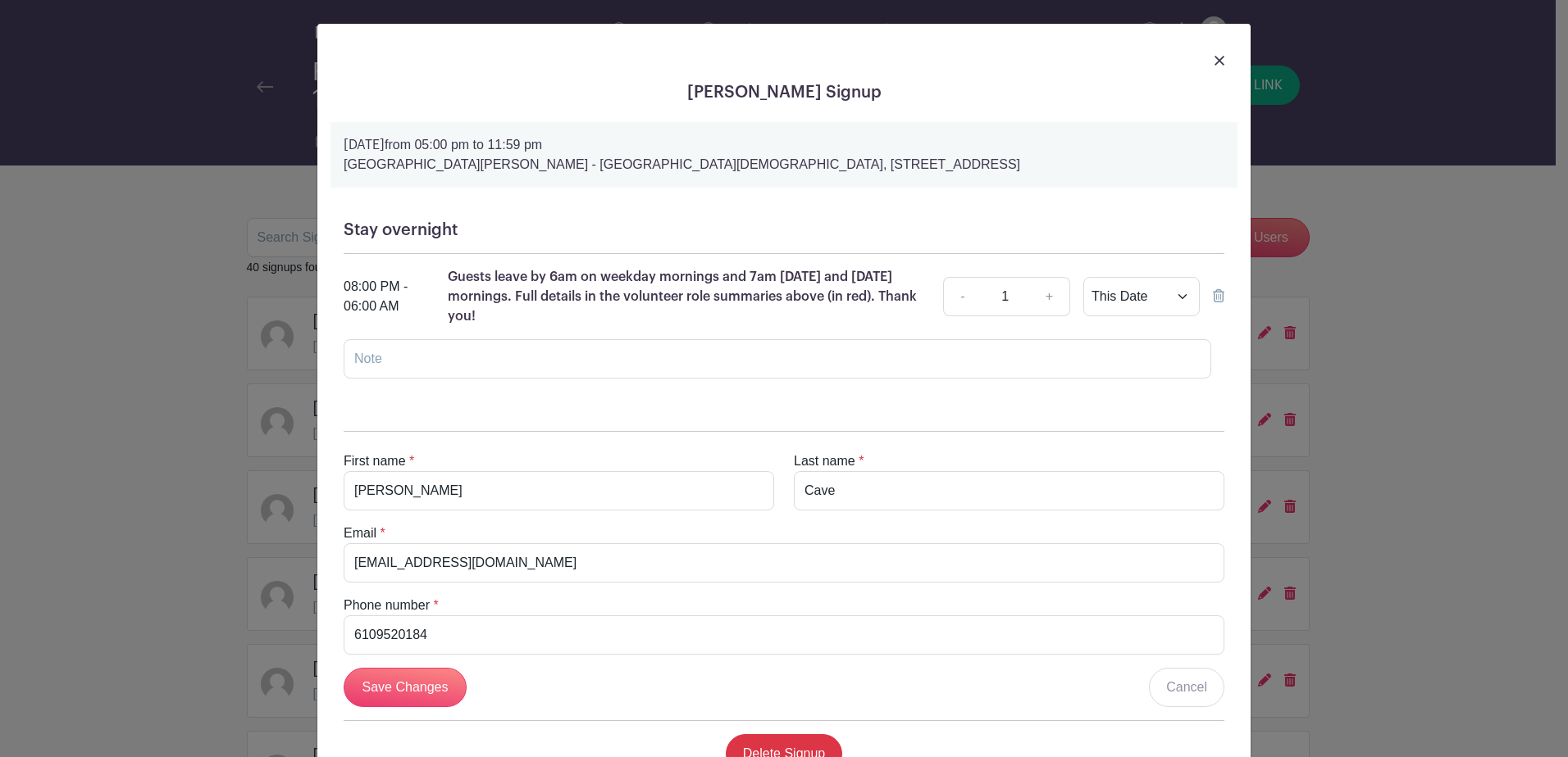
click at [1217, 56] on img at bounding box center [1219, 60] width 10 height 10
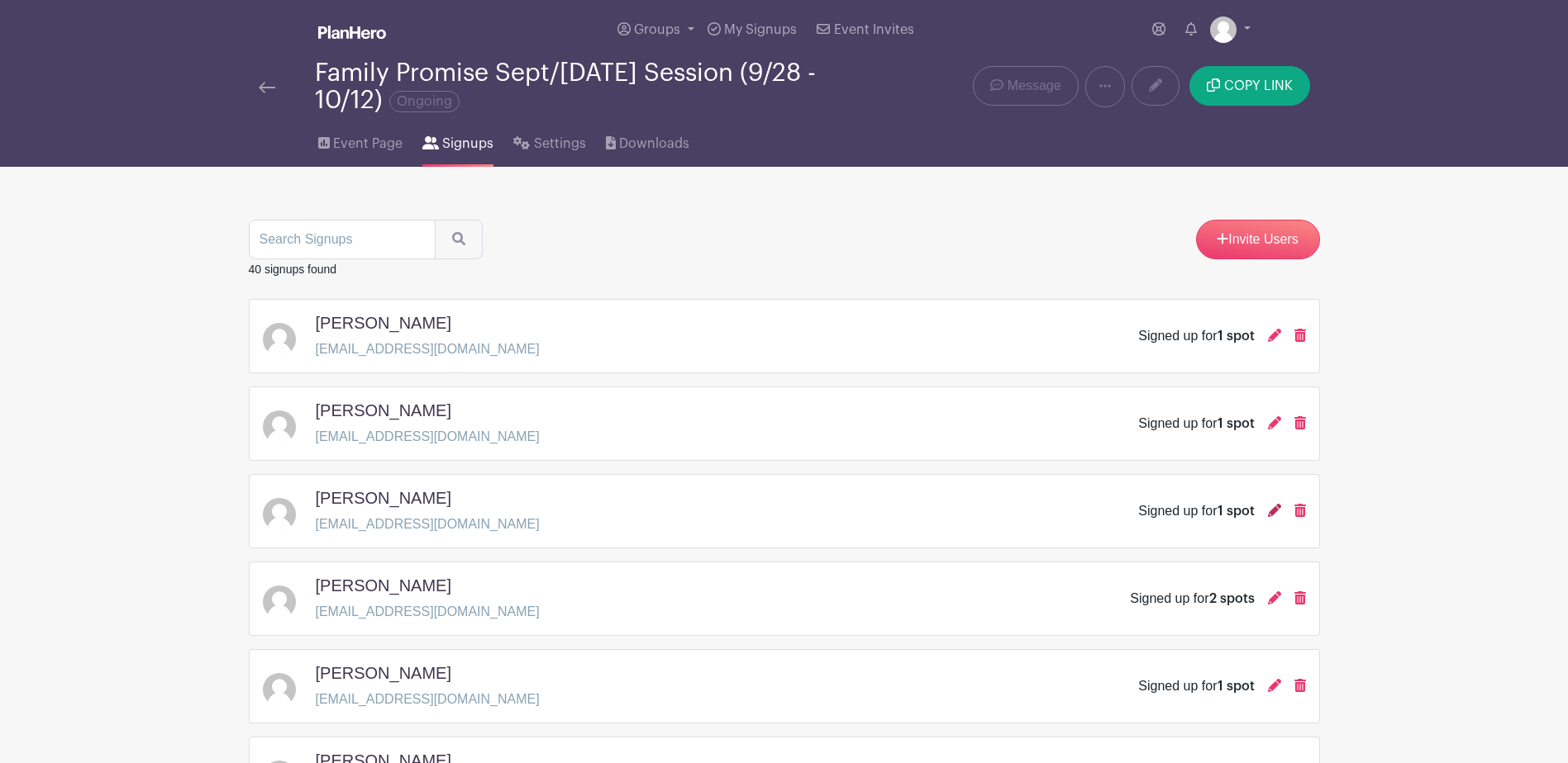
click at [1276, 513] on icon at bounding box center [1274, 511] width 13 height 13
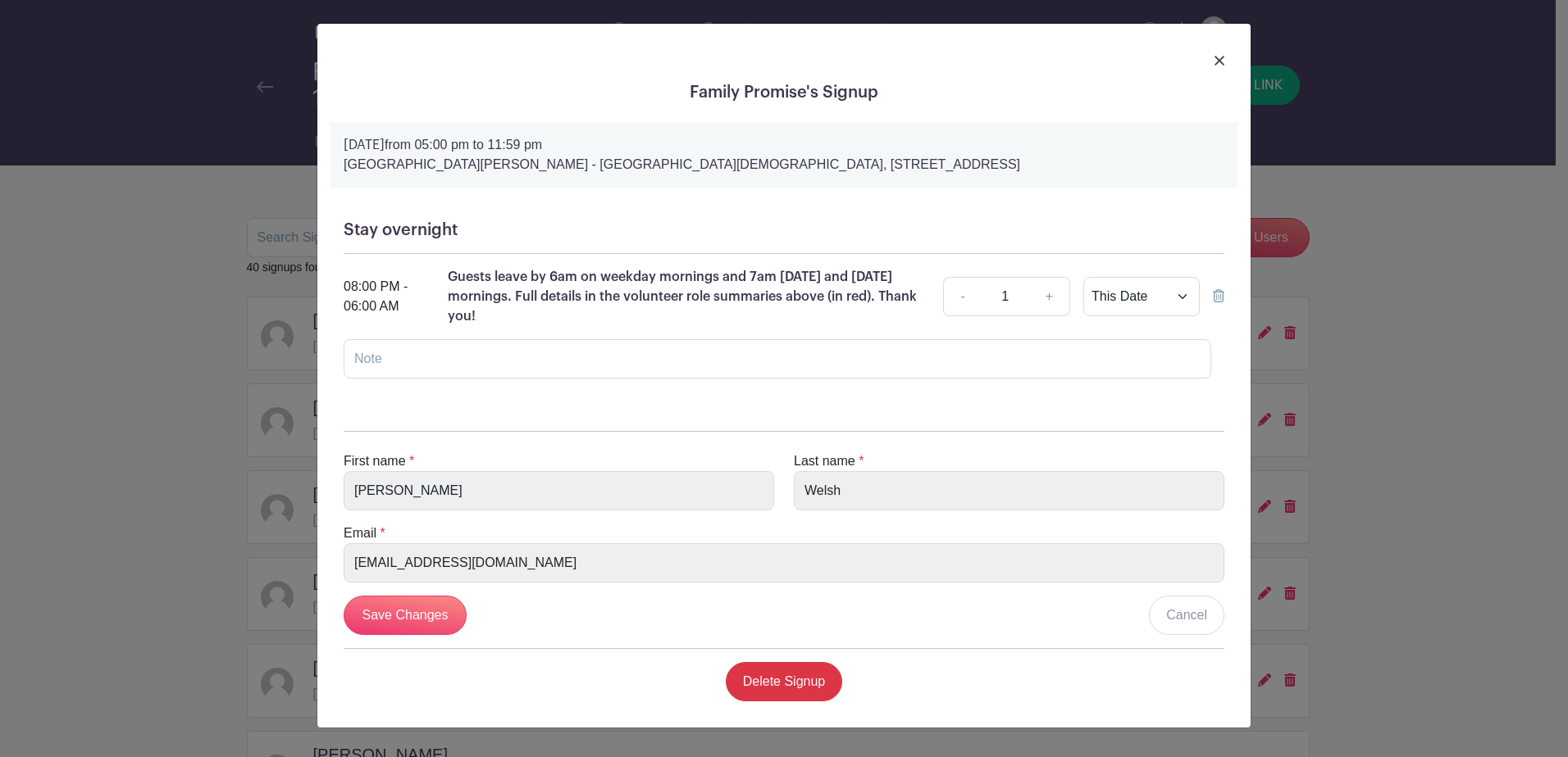
click at [1220, 55] on img at bounding box center [1219, 60] width 10 height 10
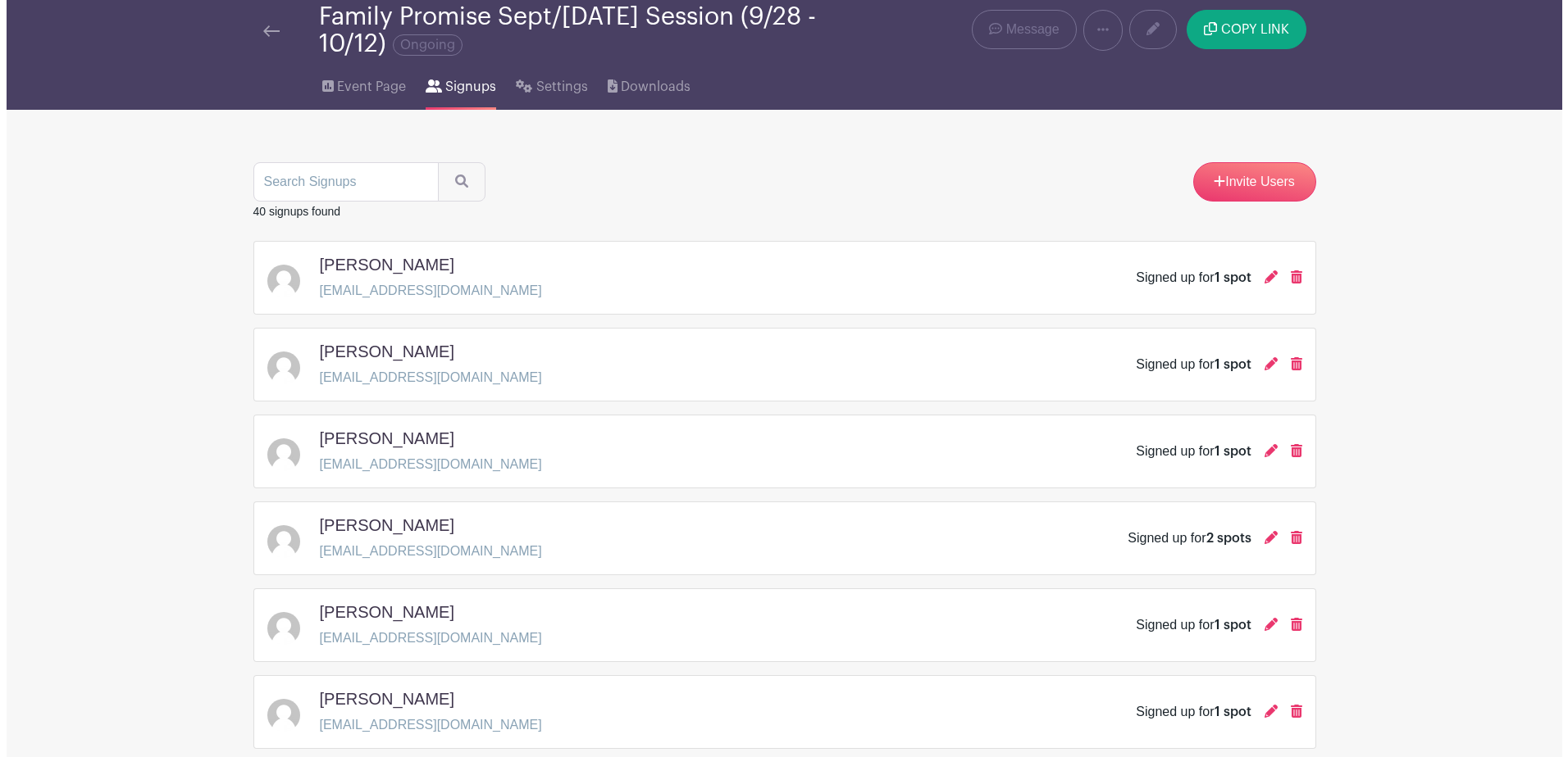
scroll to position [82, 0]
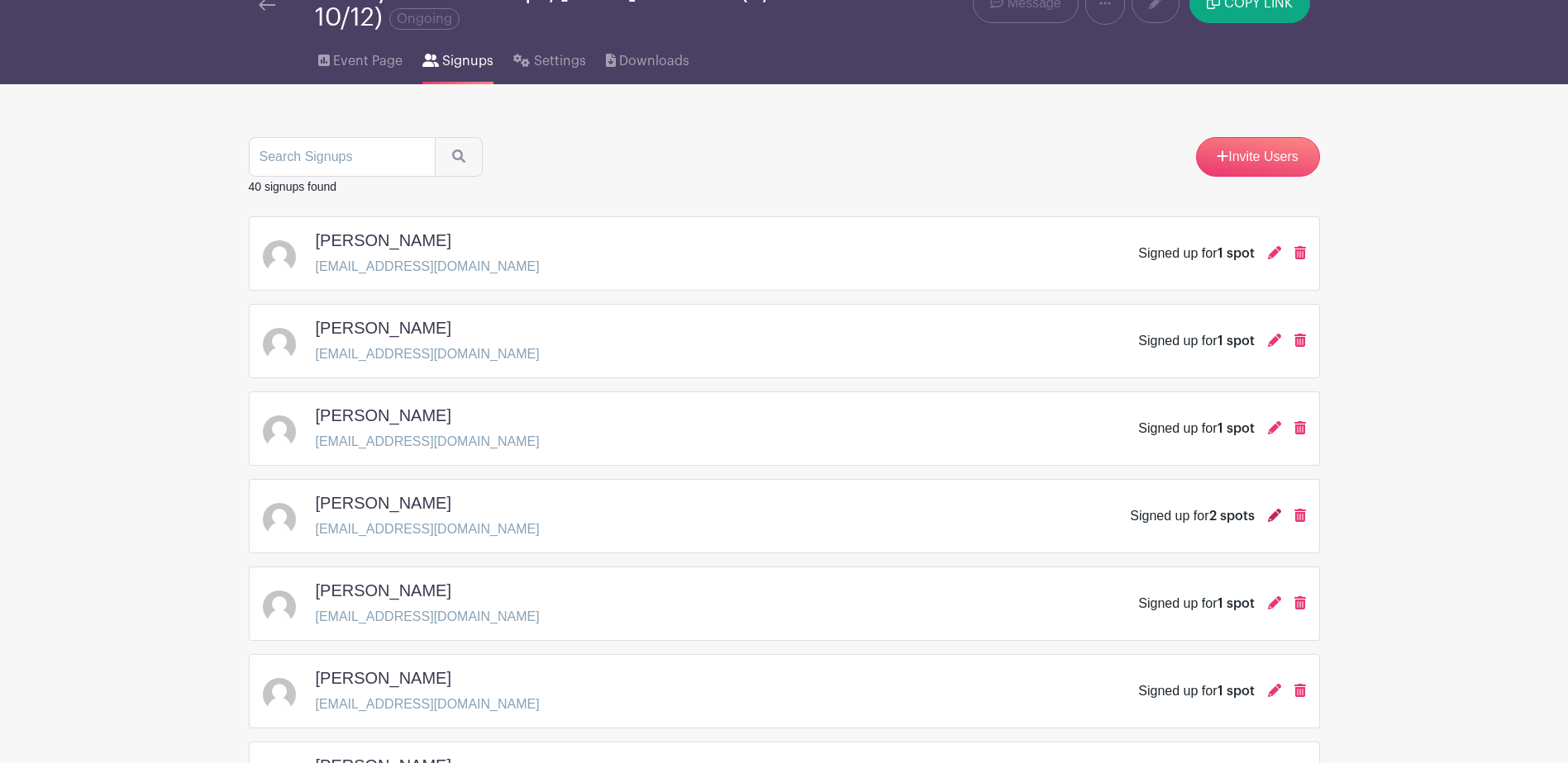
click at [1272, 521] on icon at bounding box center [1274, 516] width 13 height 13
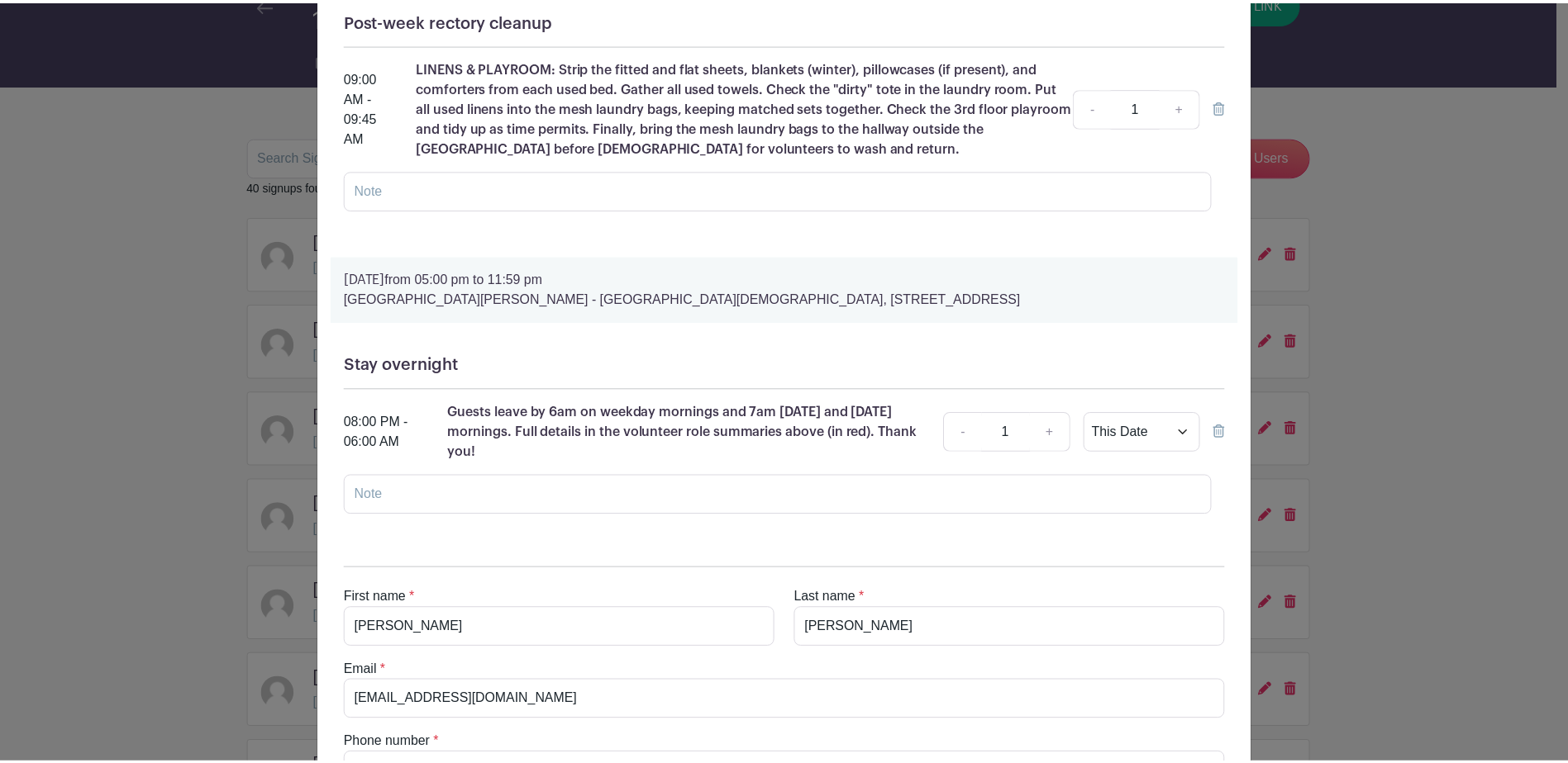
scroll to position [0, 0]
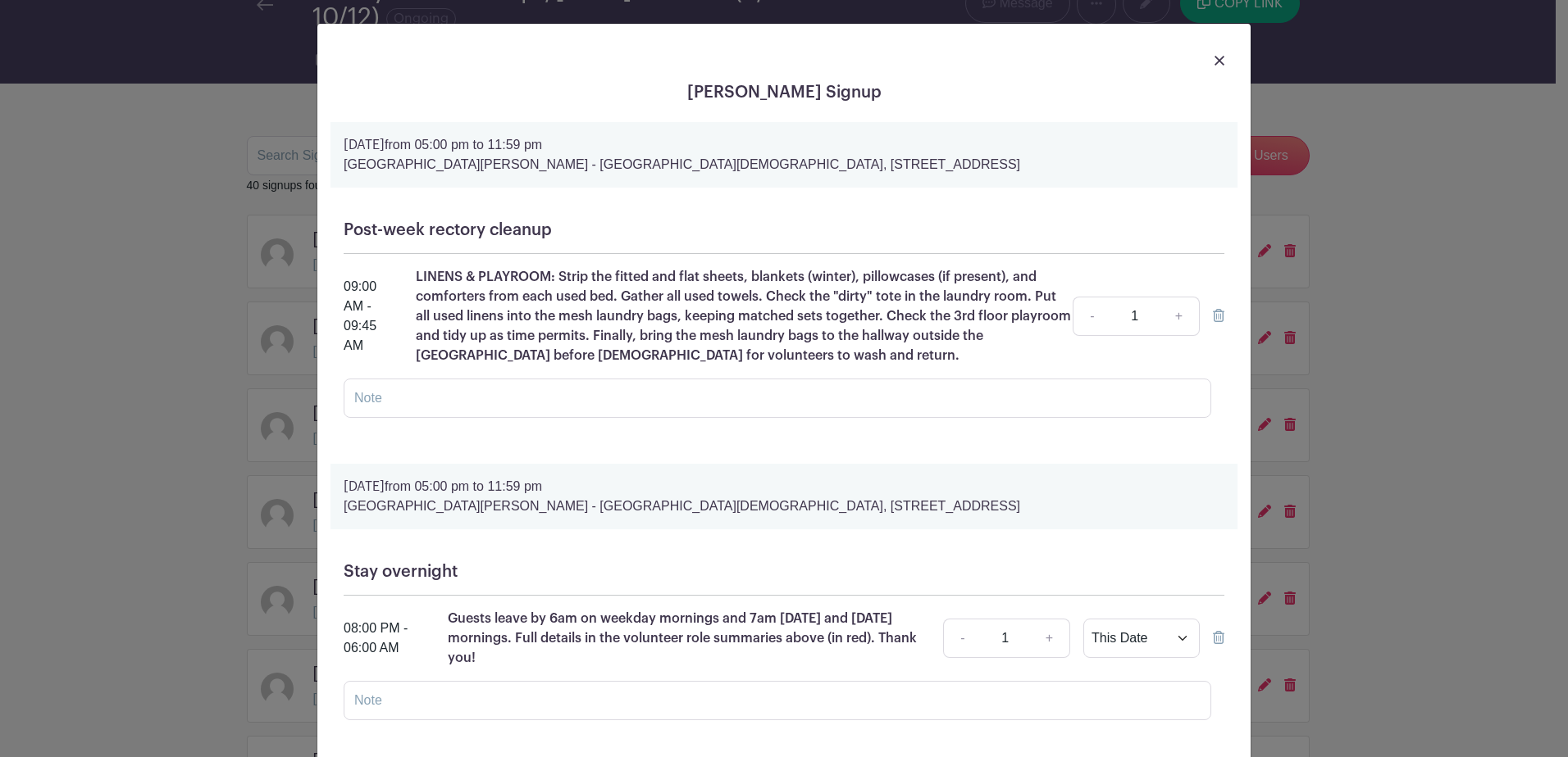
click at [1215, 55] on img at bounding box center [1219, 60] width 10 height 10
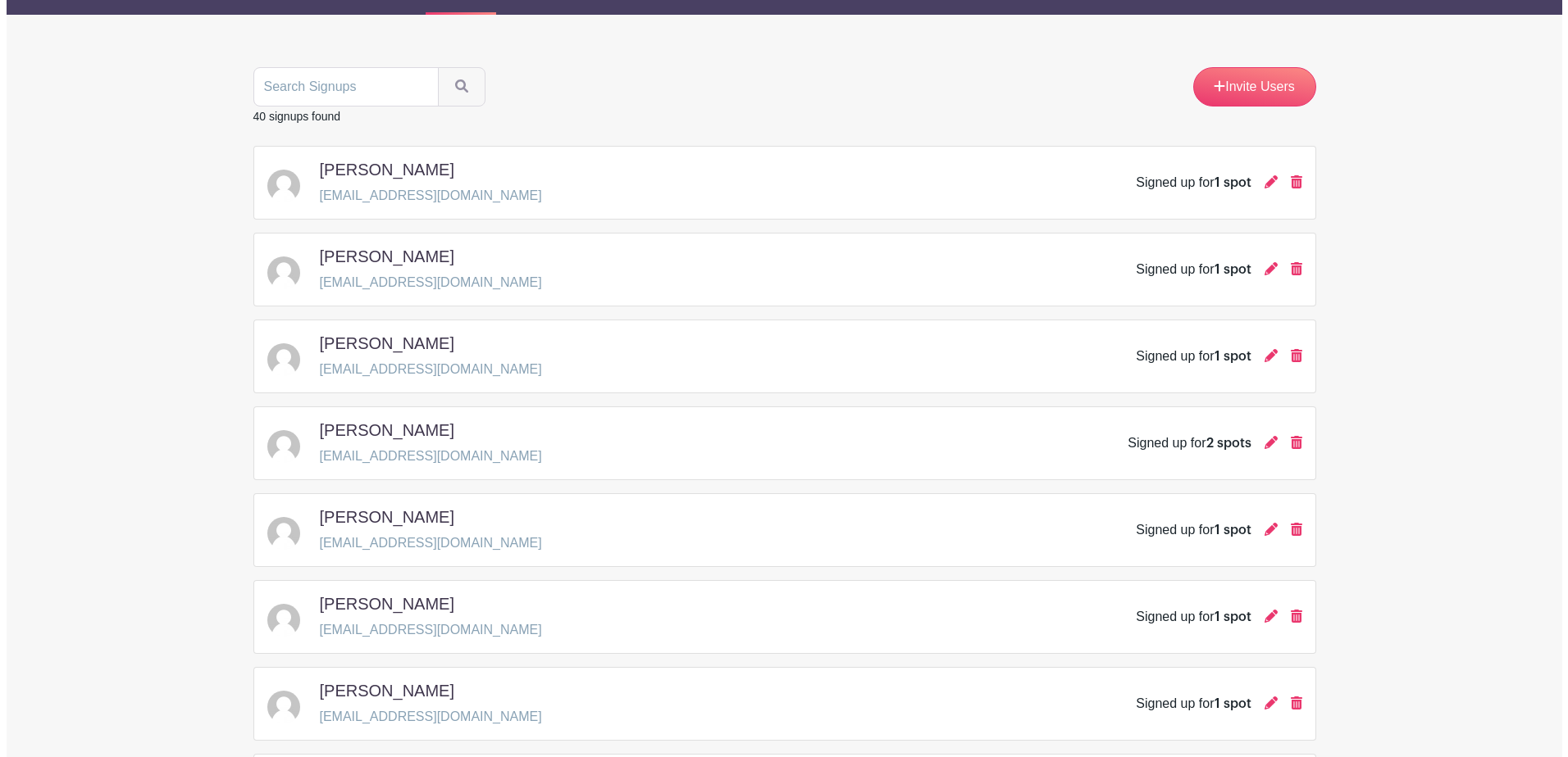
scroll to position [246, 0]
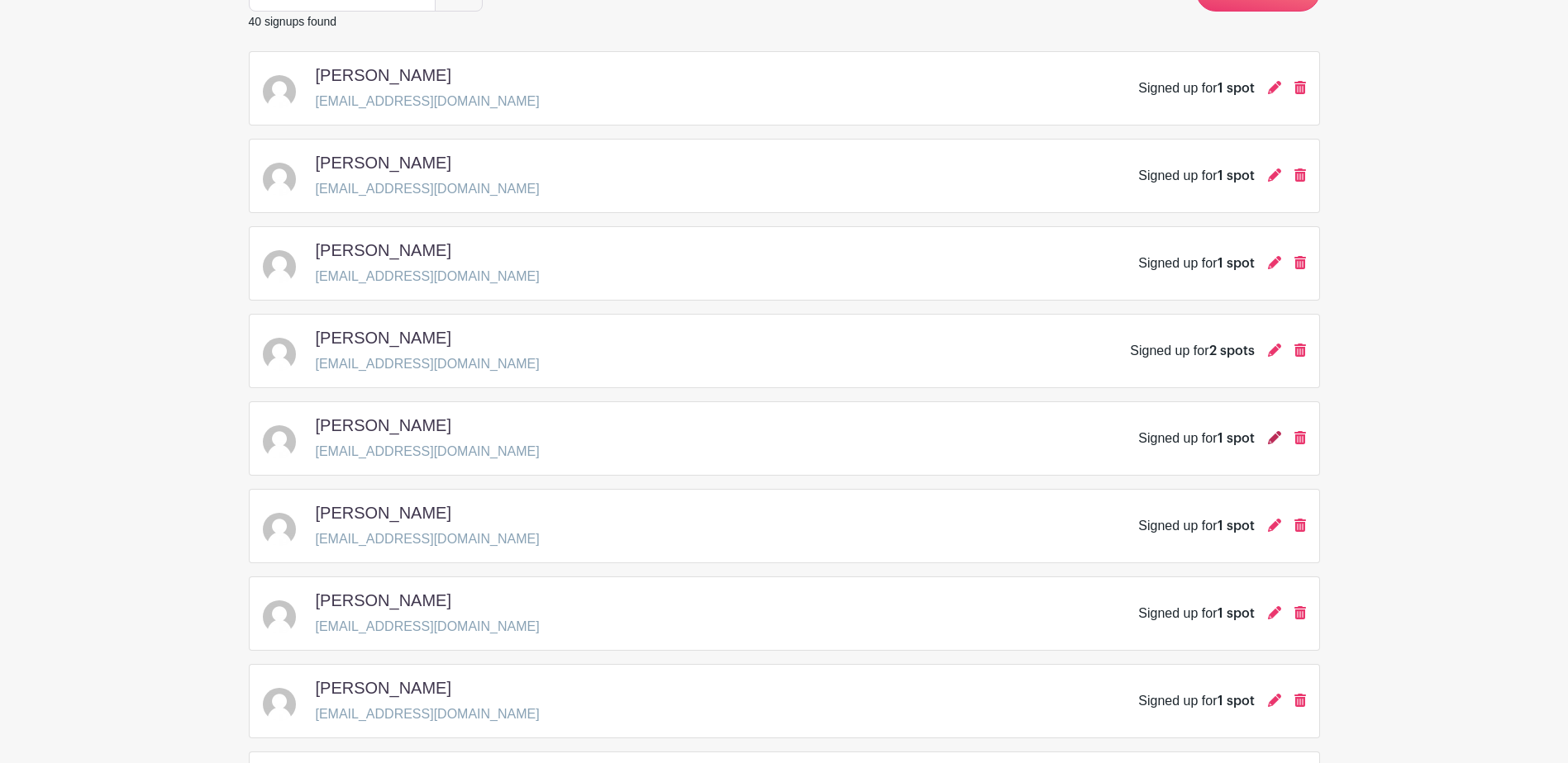
click at [1272, 442] on icon at bounding box center [1274, 438] width 13 height 13
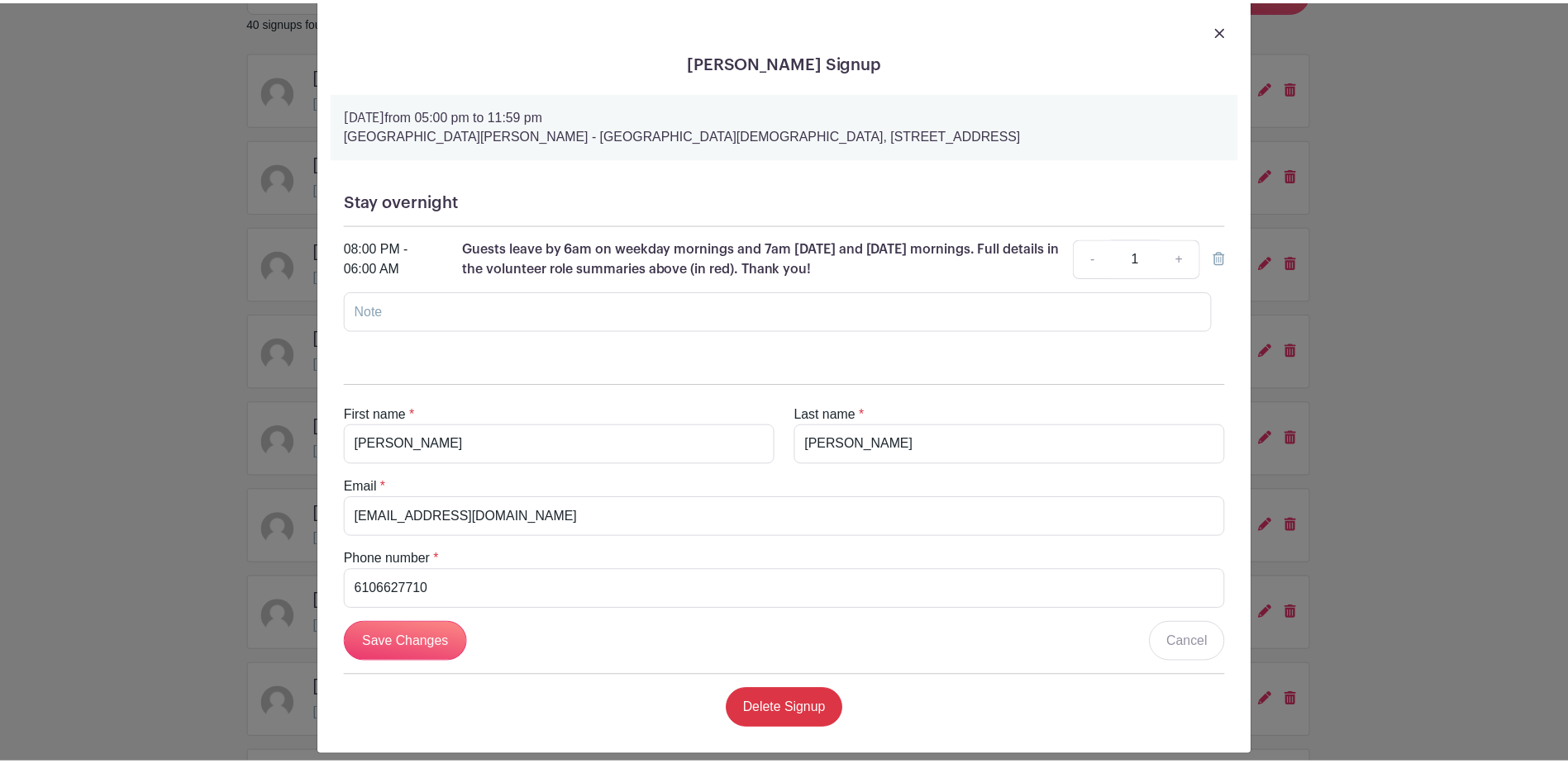
scroll to position [47, 0]
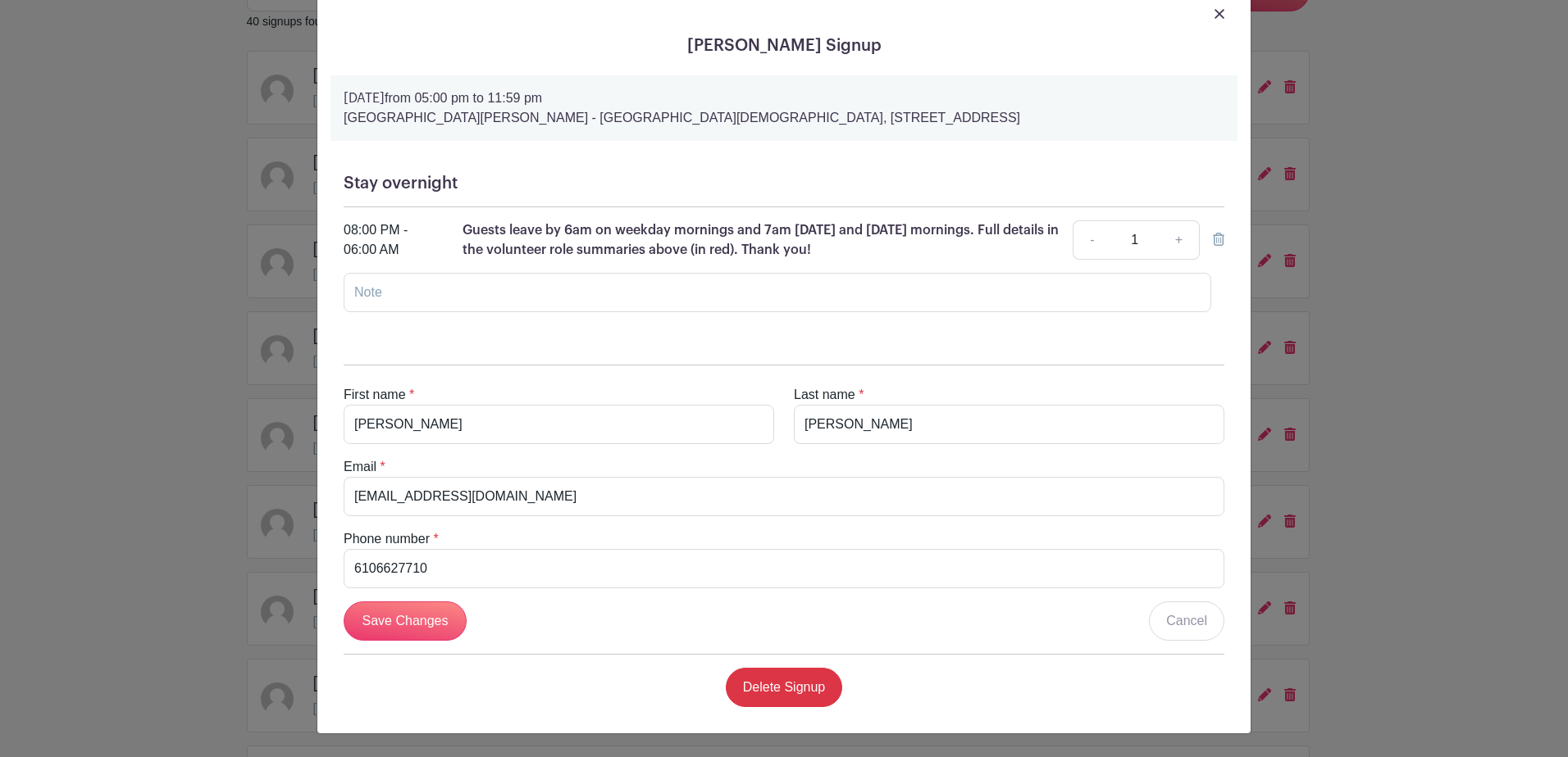
click at [1215, 13] on img at bounding box center [1219, 13] width 10 height 10
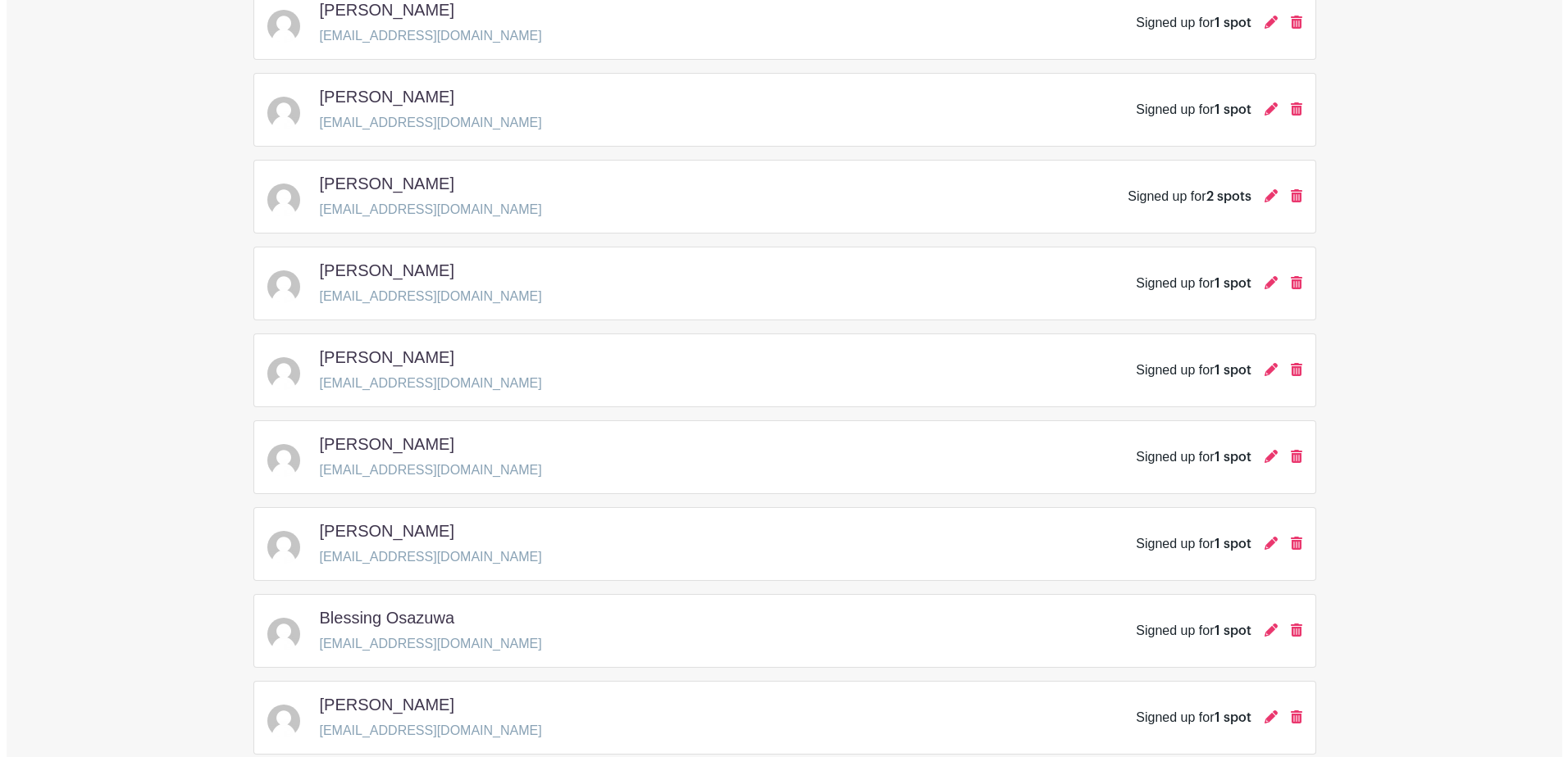
scroll to position [410, 0]
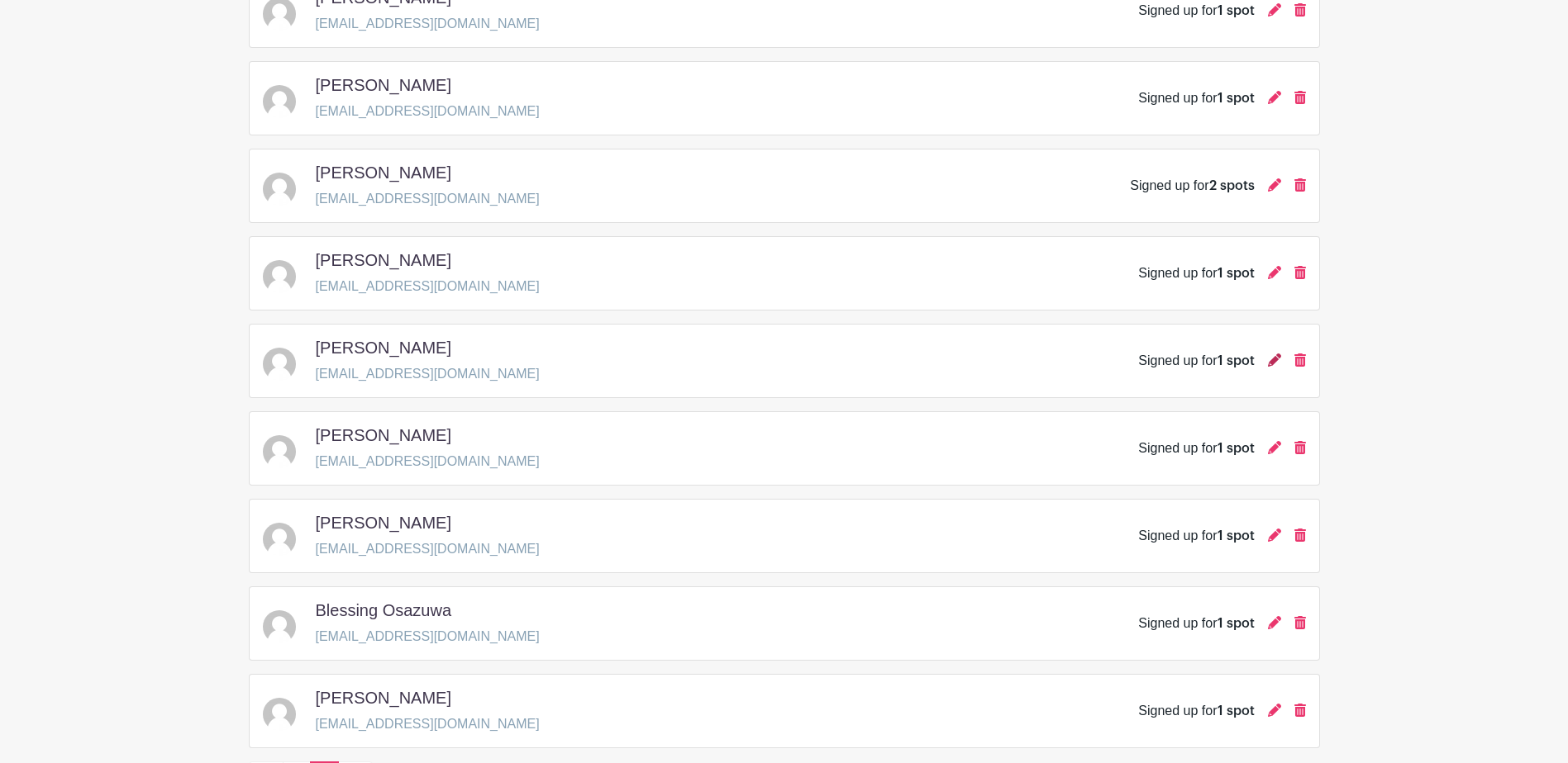
click at [1271, 354] on icon at bounding box center [1274, 360] width 13 height 13
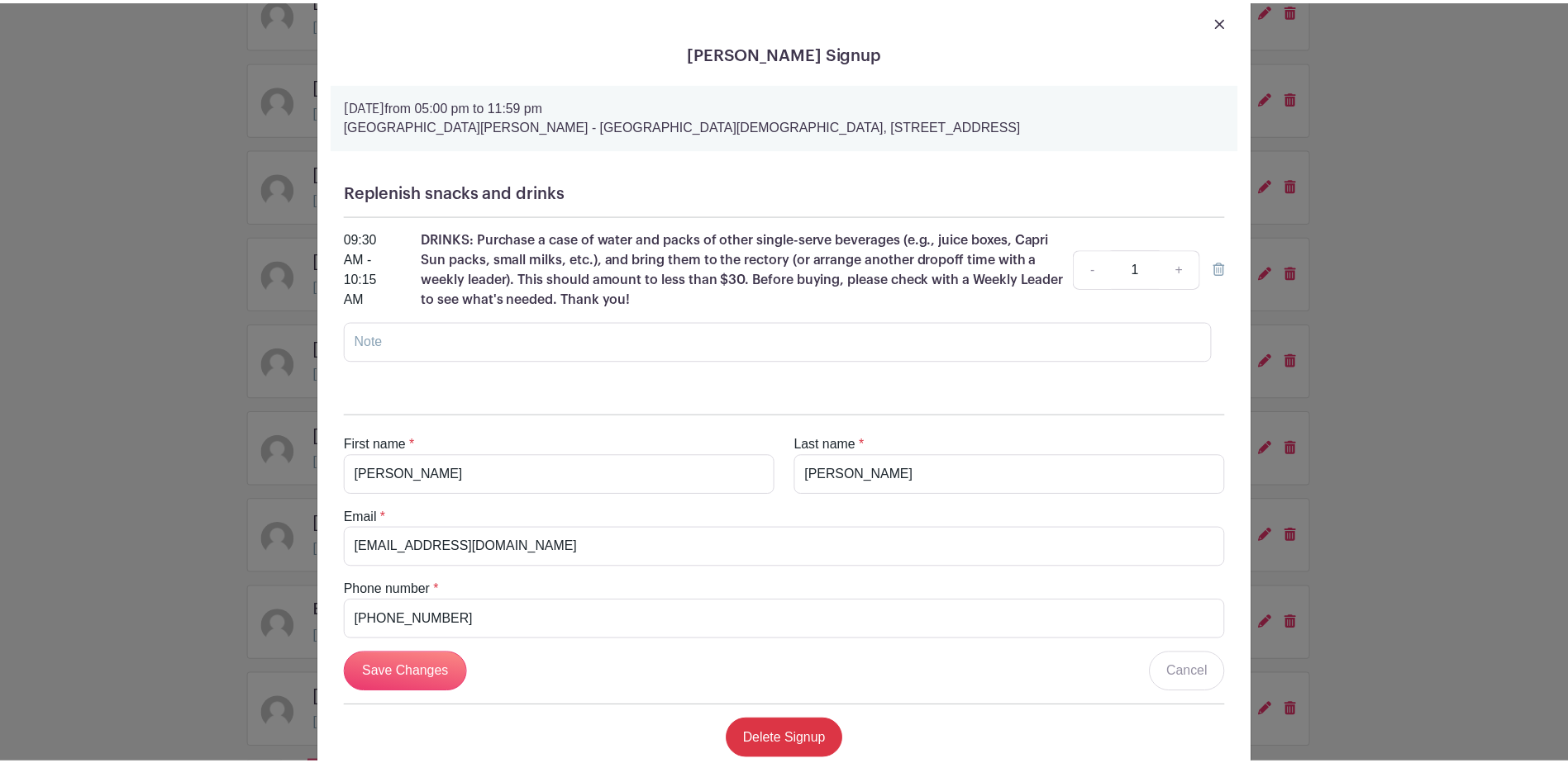
scroll to position [0, 0]
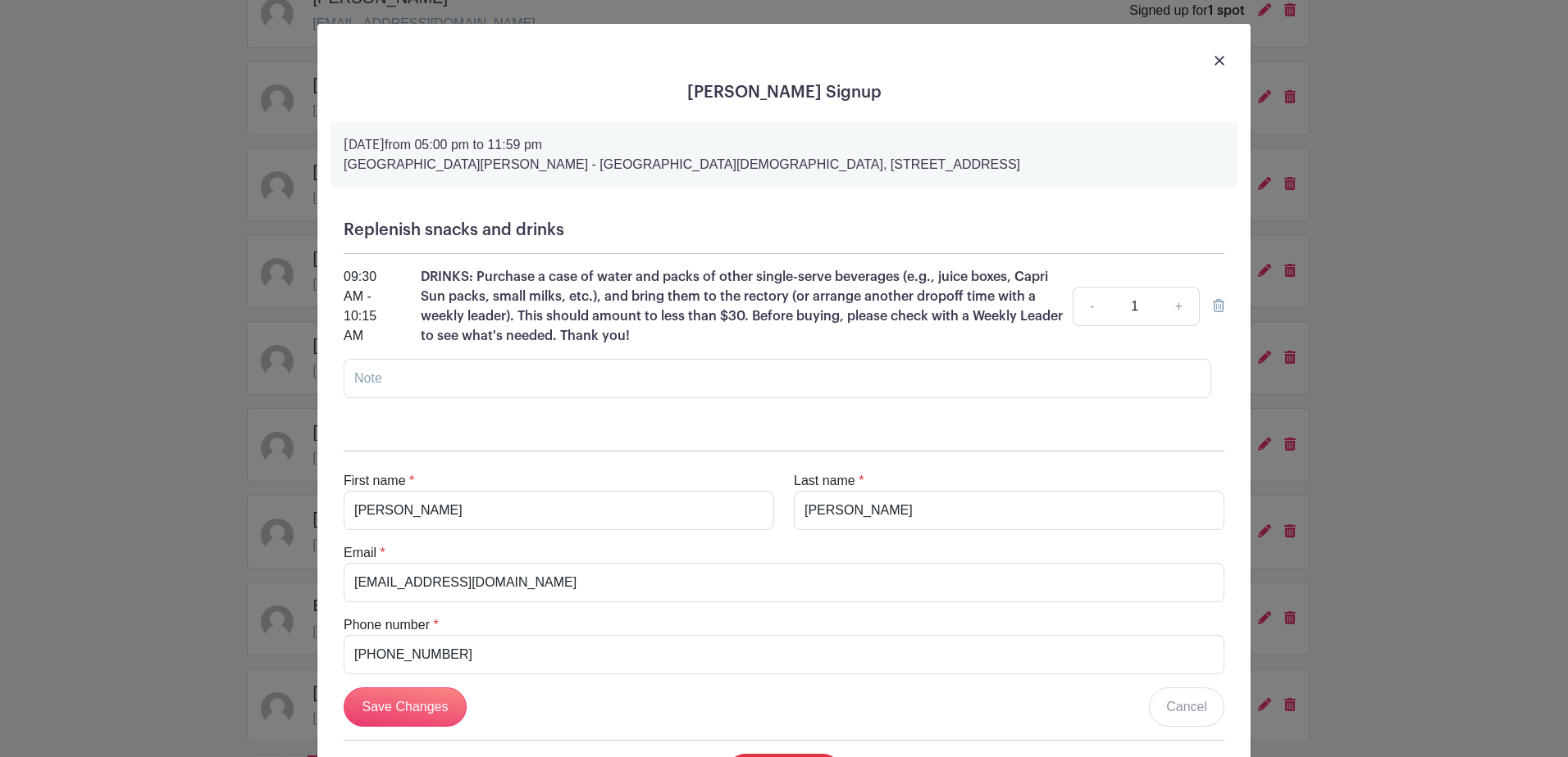
click at [1215, 63] on img at bounding box center [1219, 60] width 10 height 10
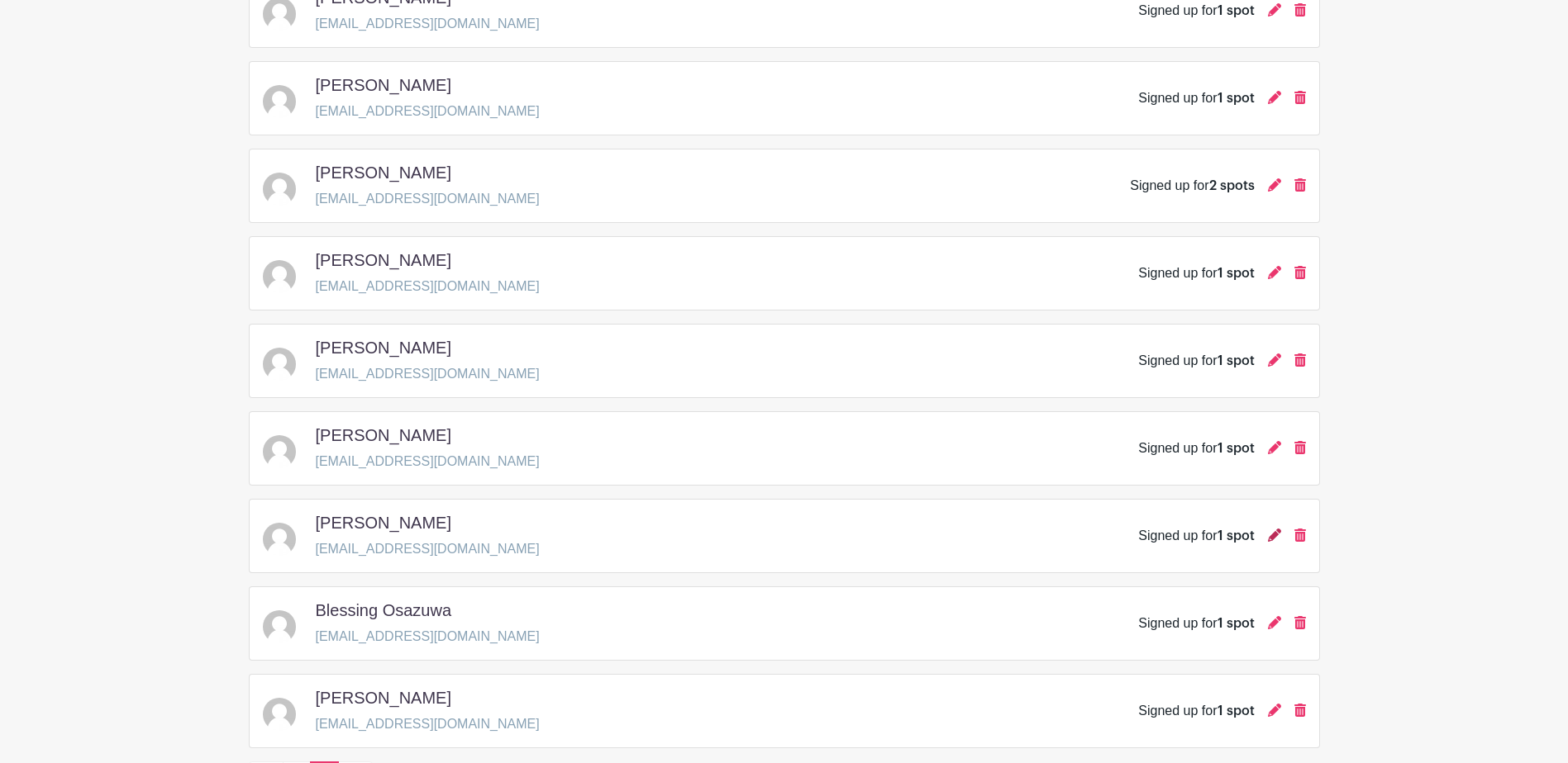
click at [1272, 540] on icon at bounding box center [1274, 535] width 13 height 13
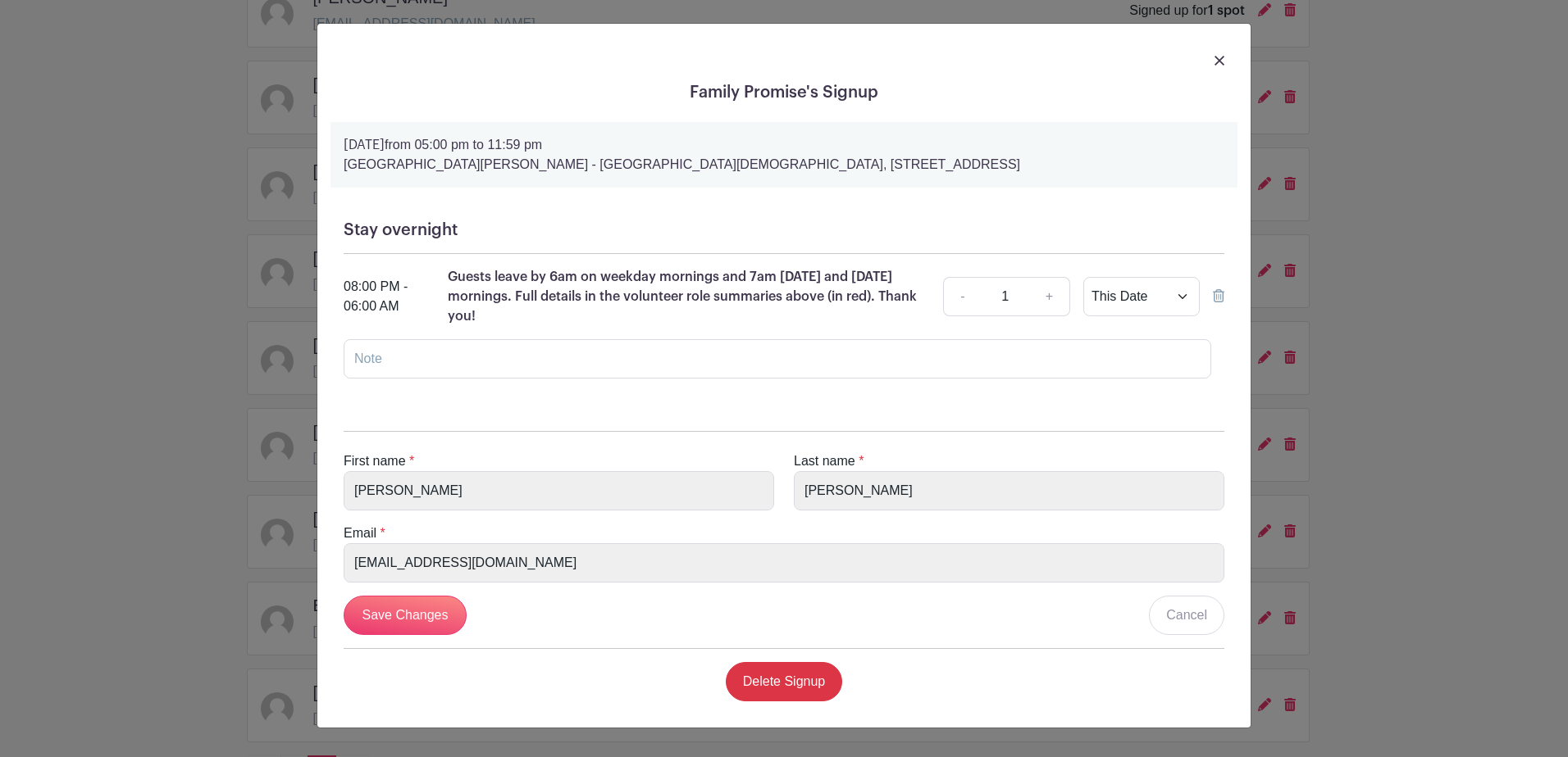
click at [1263, 528] on div "Family Promise's Signup Thursday, October 09, 2025 from 05:00 pm to 11:59 pm St…" at bounding box center [784, 378] width 1568 height 757
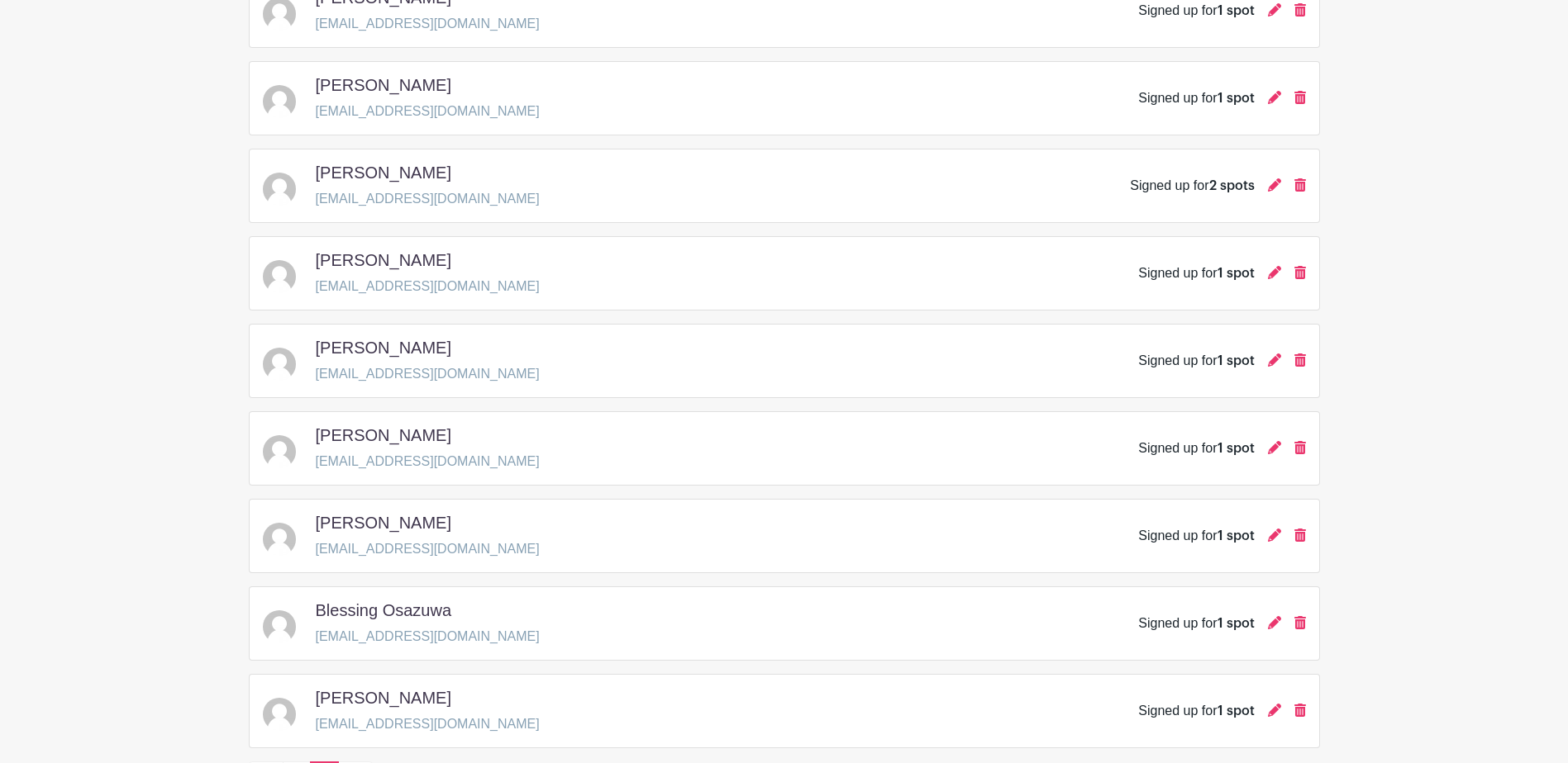
click at [1273, 532] on icon at bounding box center [1274, 535] width 13 height 13
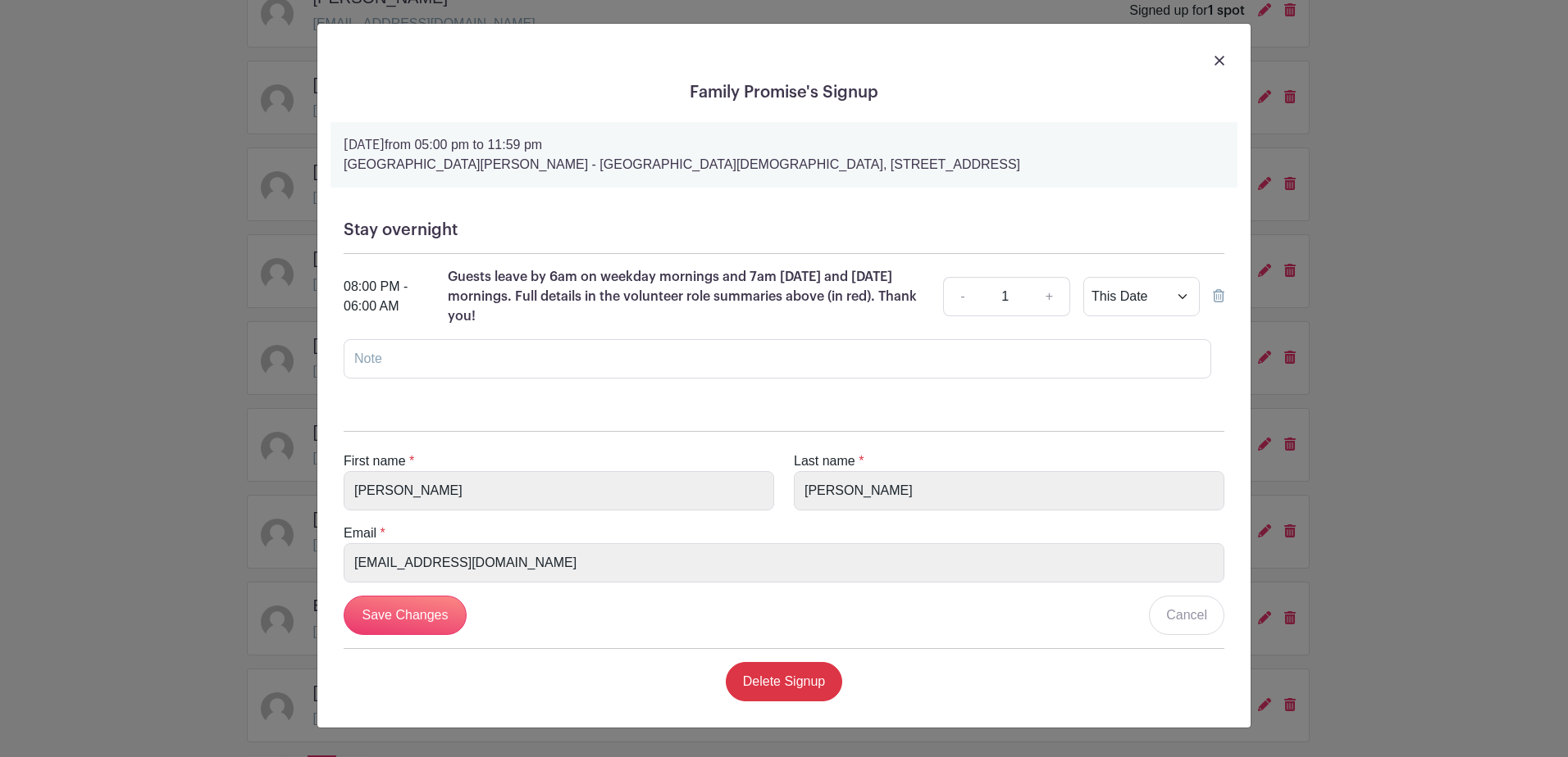
click at [1216, 57] on img at bounding box center [1219, 60] width 10 height 10
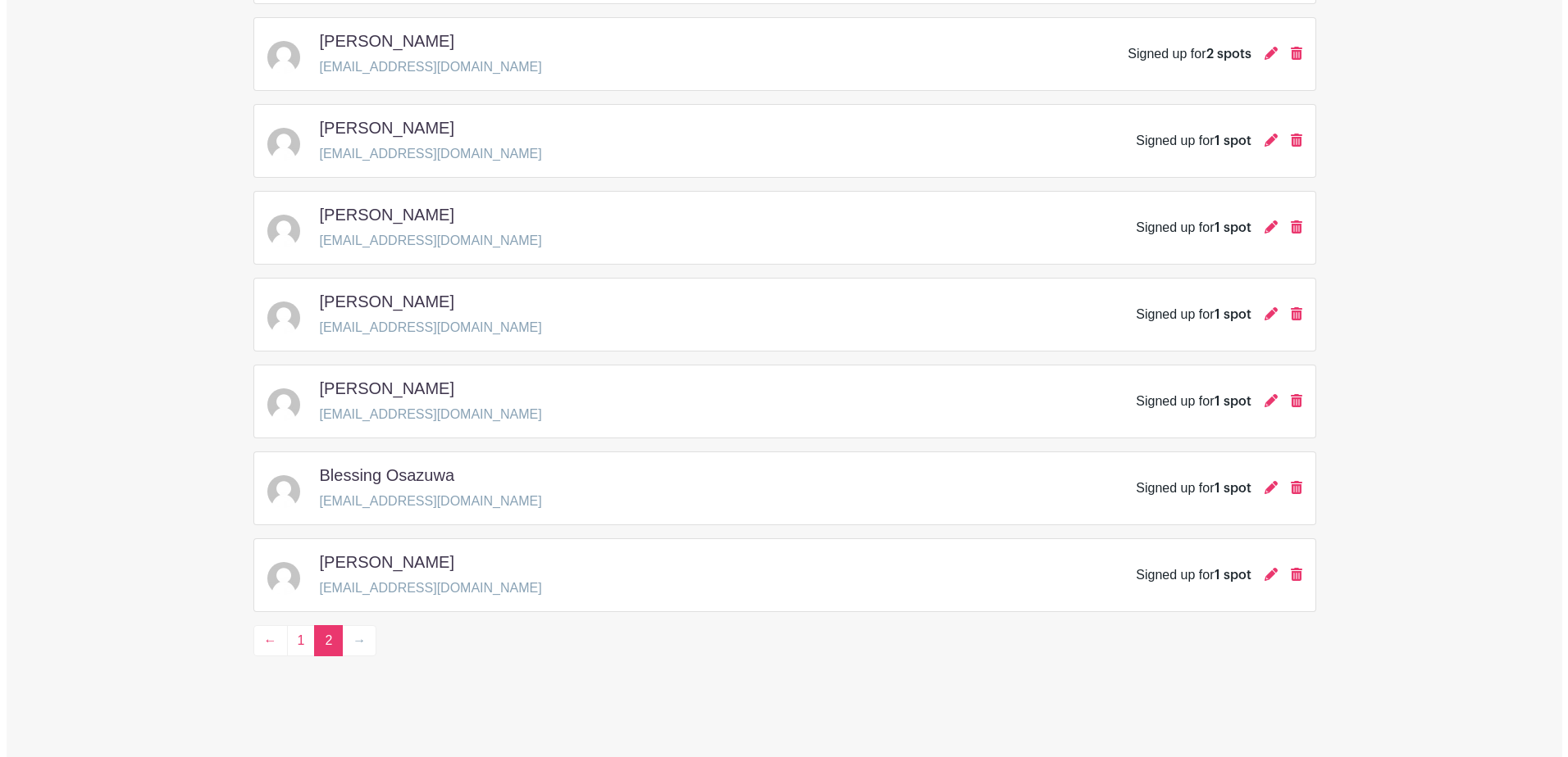
scroll to position [542, 0]
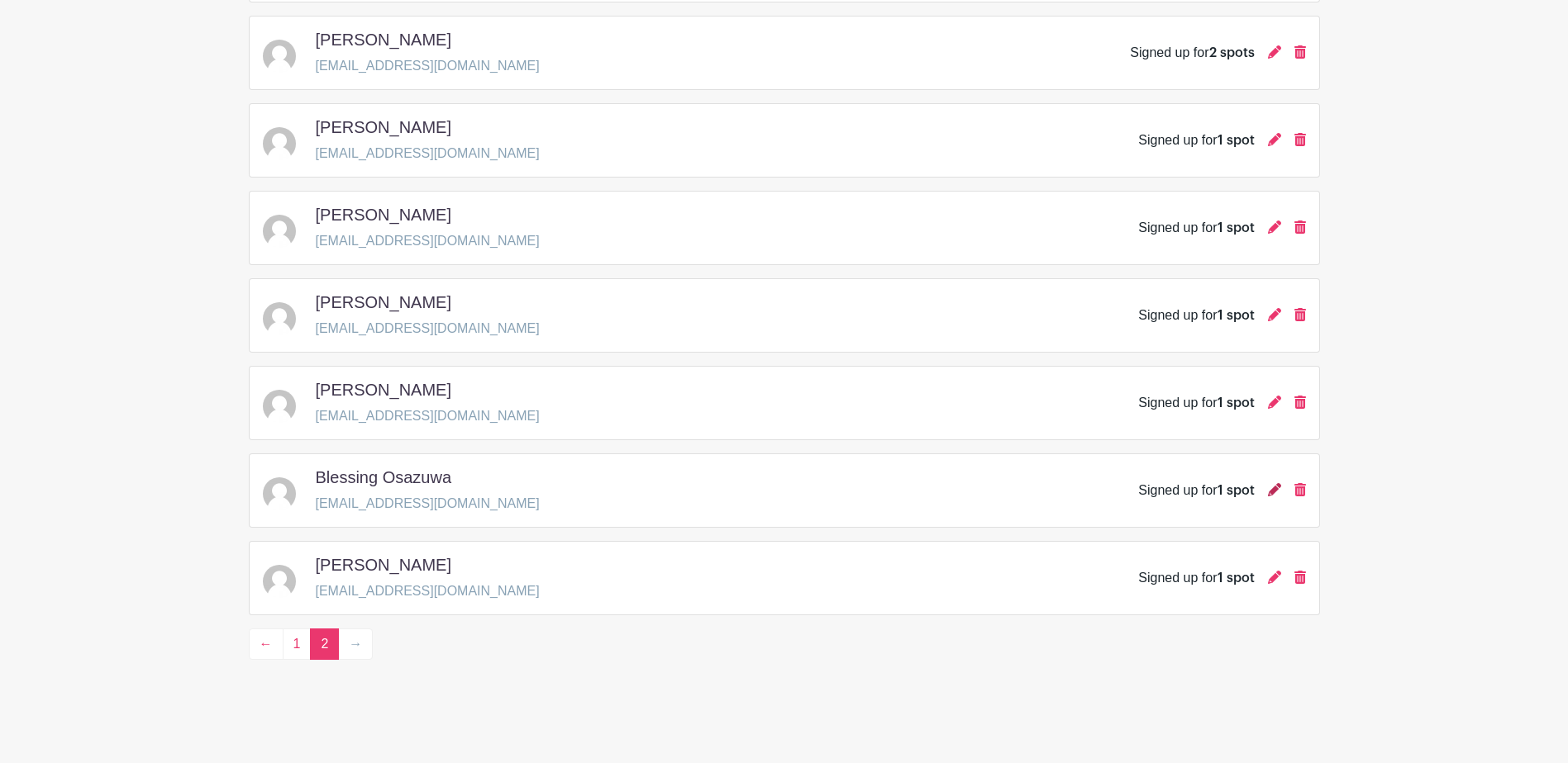
click at [1275, 488] on icon at bounding box center [1274, 490] width 13 height 13
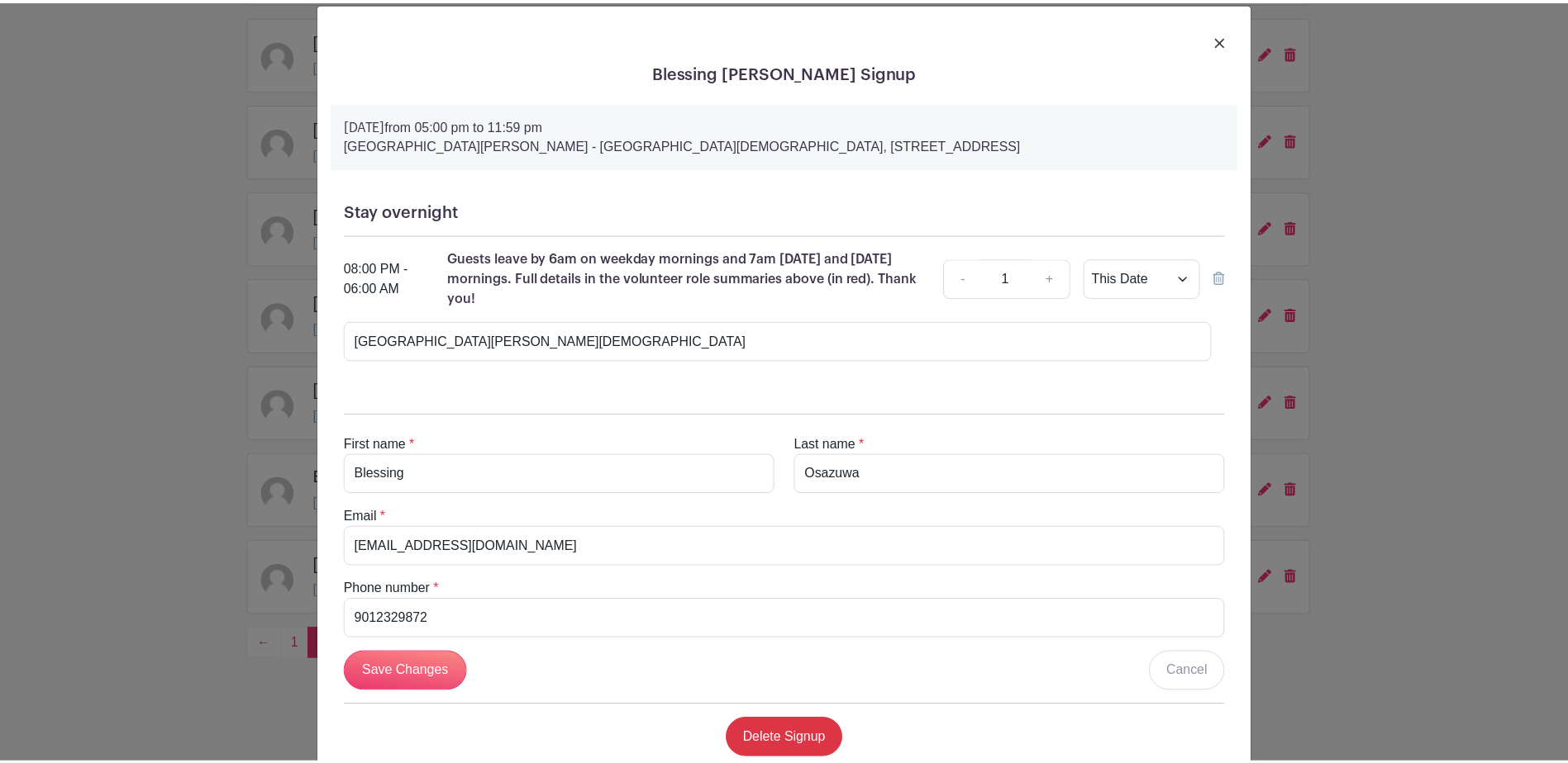
scroll to position [0, 0]
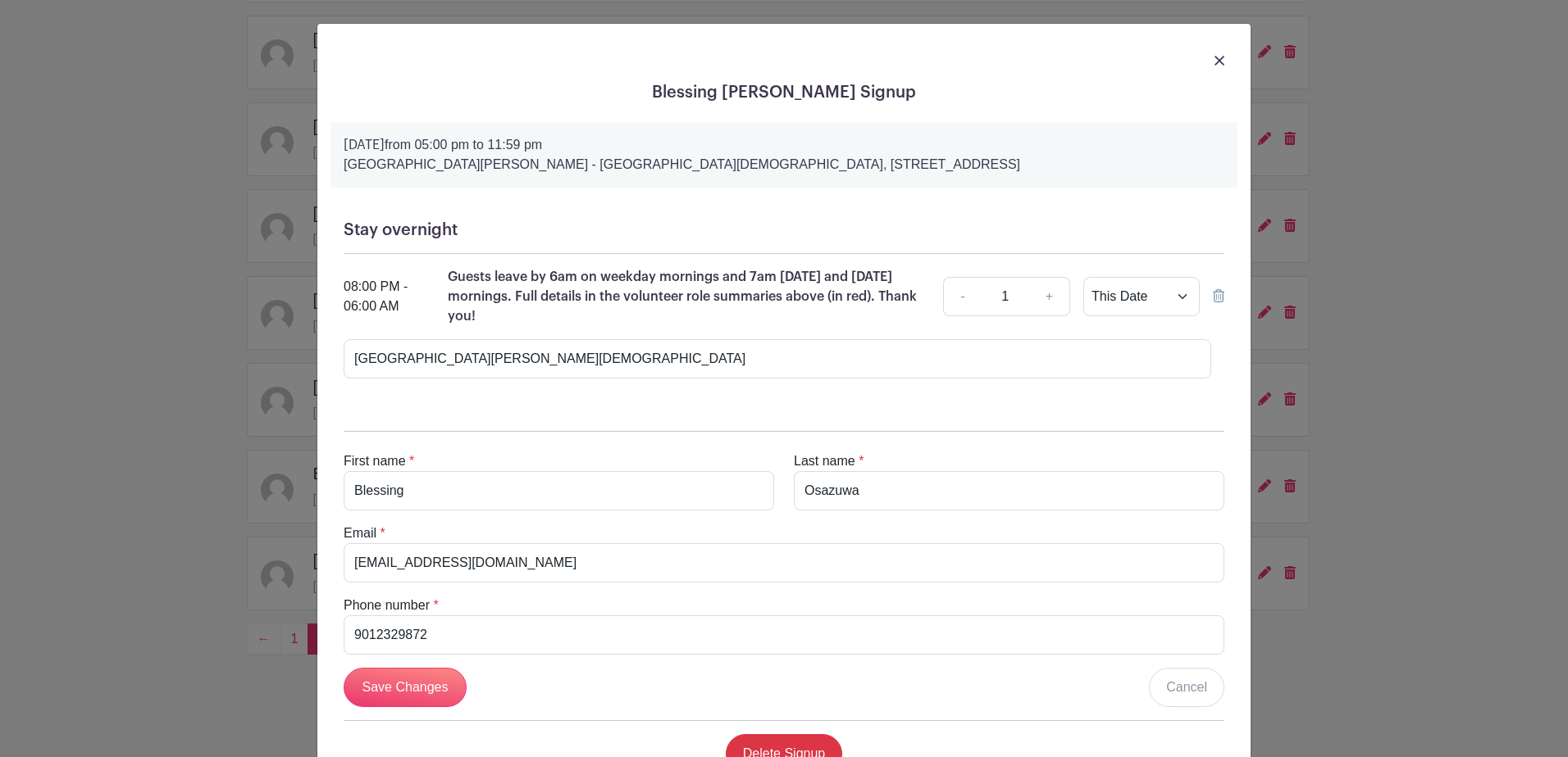
click at [1215, 61] on img at bounding box center [1219, 60] width 10 height 10
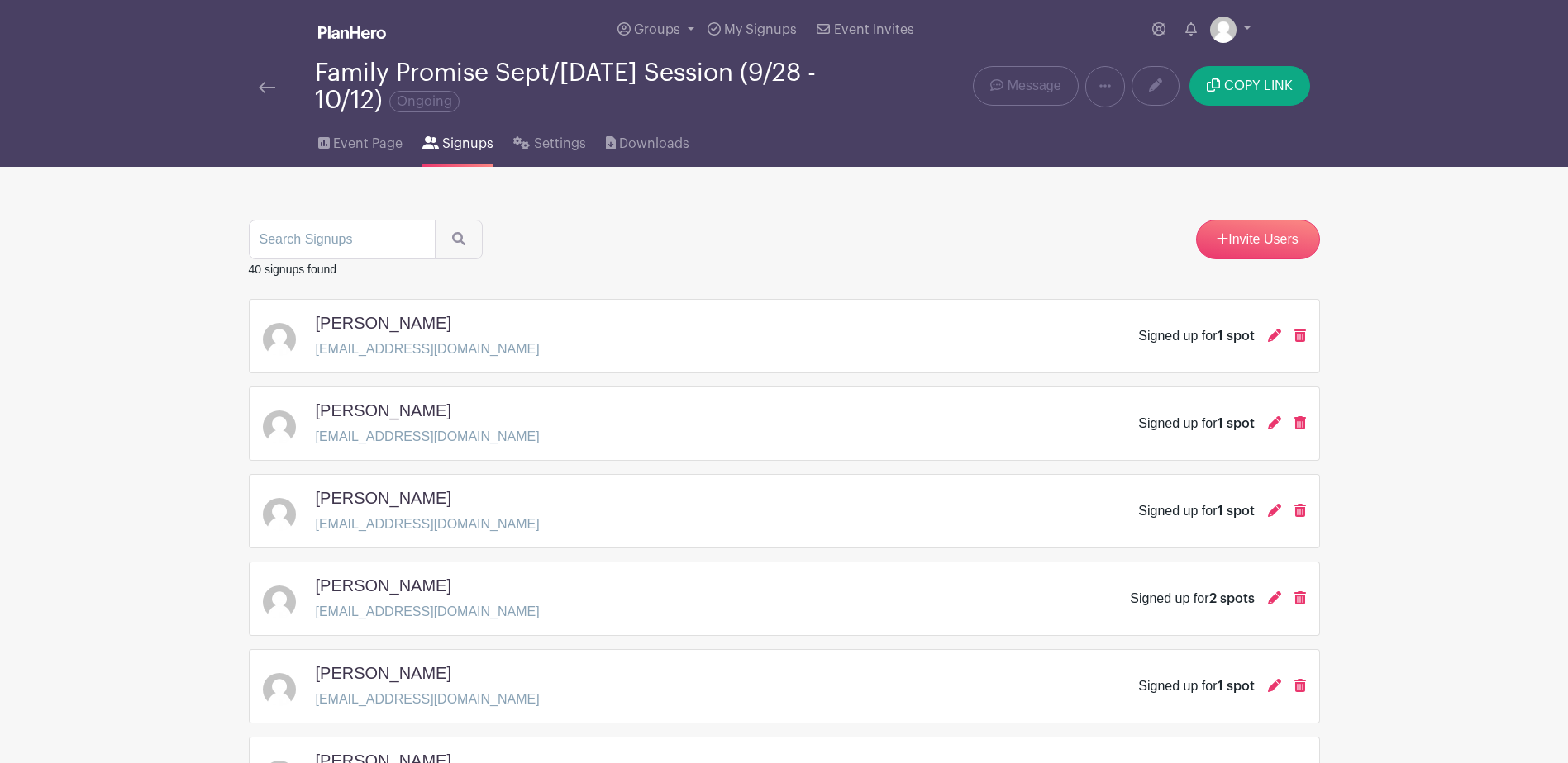
click at [270, 89] on img at bounding box center [267, 88] width 16 height 12
